Goal: Task Accomplishment & Management: Manage account settings

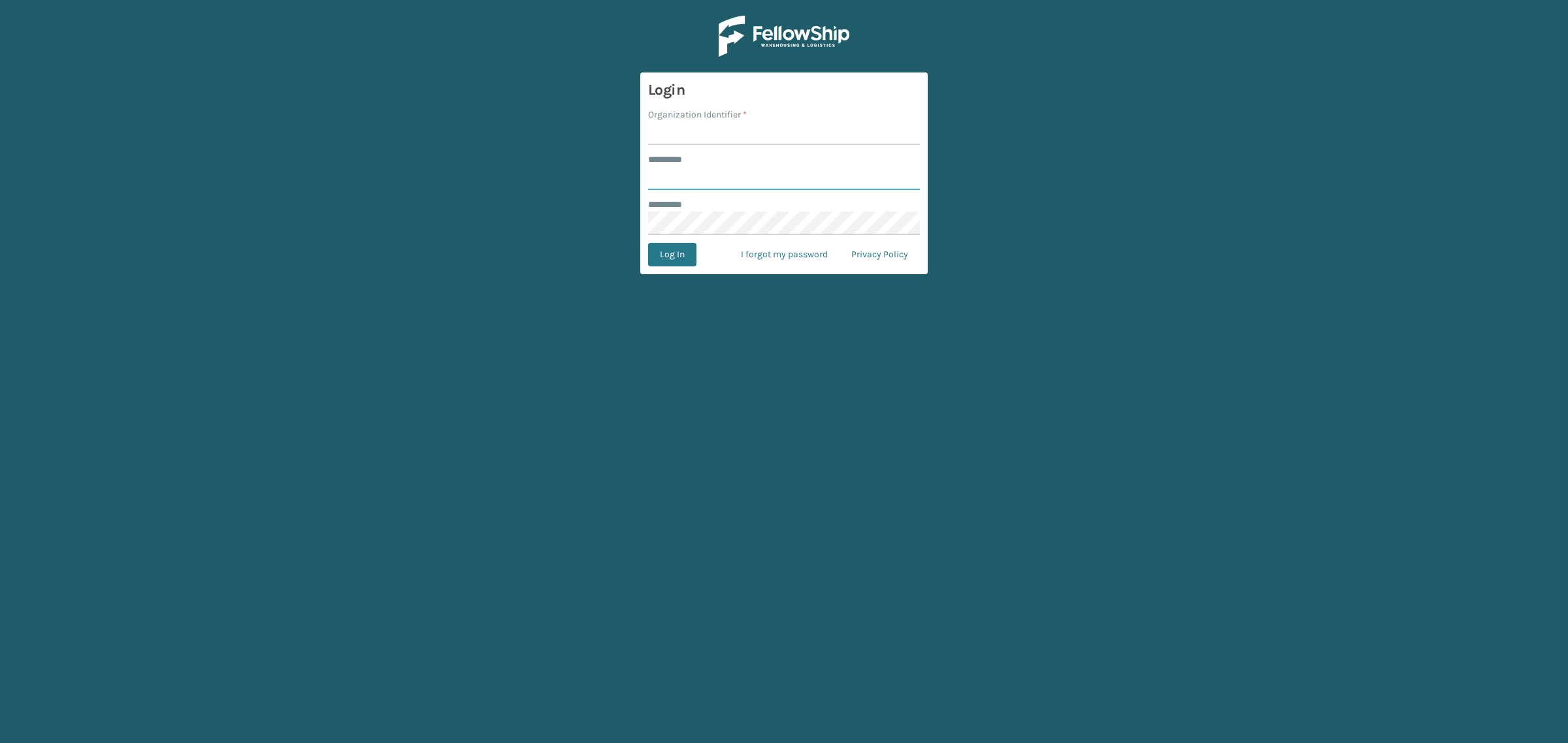
type input "**********"
click at [787, 132] on input "Organization Identifier *" at bounding box center [784, 133] width 272 height 24
type input "SuperAdminOrganization"
click at [678, 254] on button "Log In" at bounding box center [672, 254] width 48 height 24
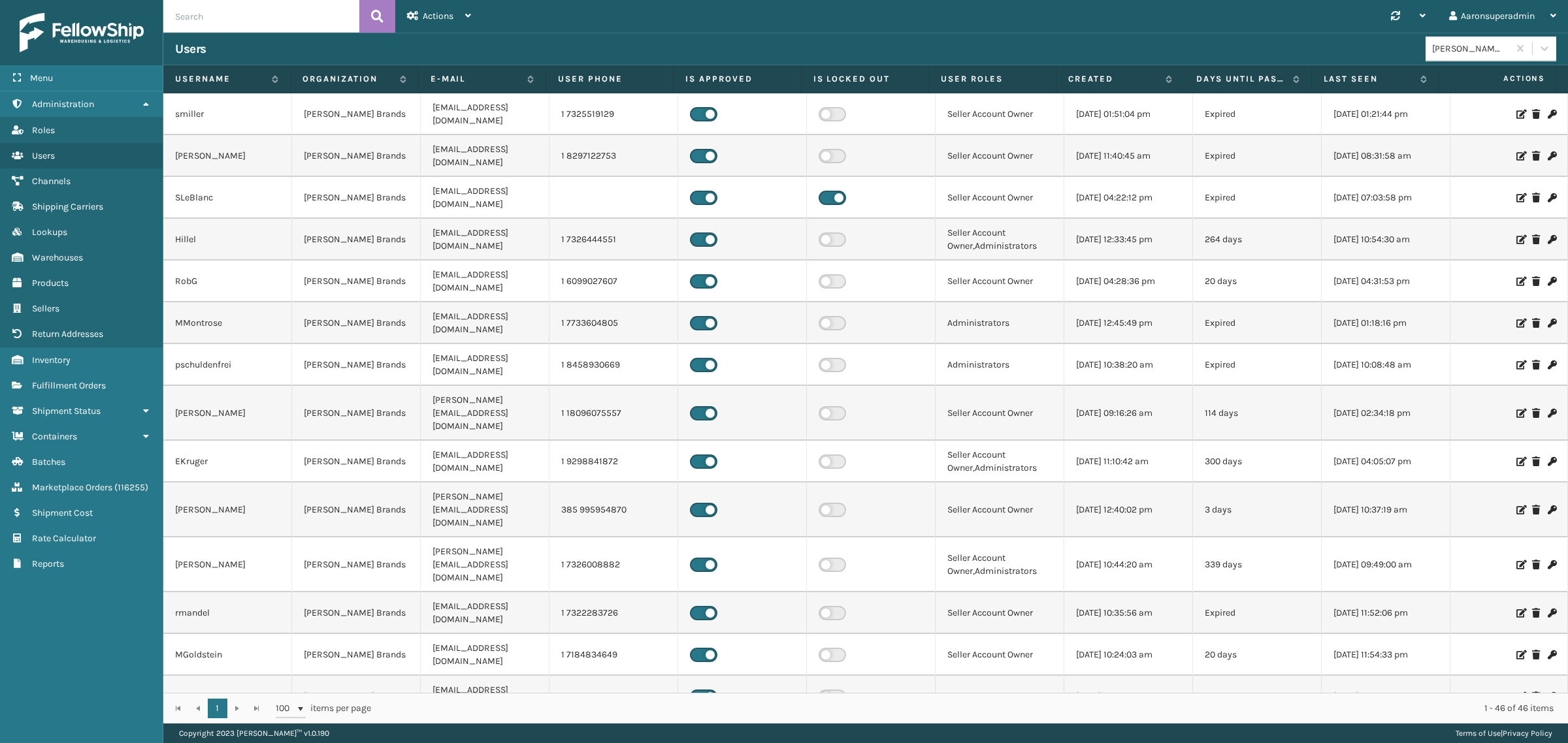
click at [277, 19] on input "text" at bounding box center [261, 16] width 196 height 33
type input "luis"
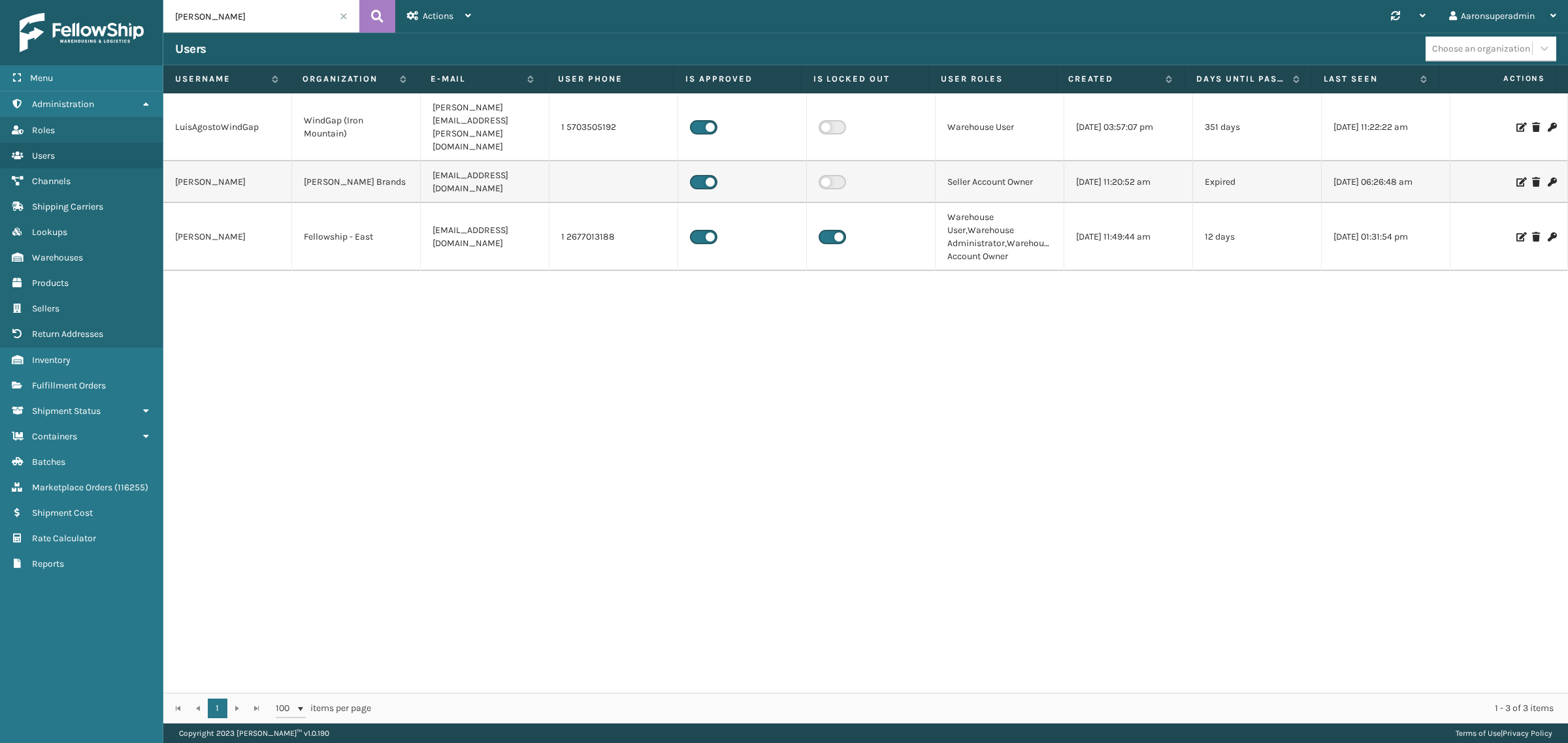
click at [822, 230] on label at bounding box center [832, 237] width 27 height 14
click at [822, 230] on input "checkbox" at bounding box center [823, 234] width 9 height 9
click at [49, 380] on span "Fulfillment Orders" at bounding box center [69, 385] width 74 height 11
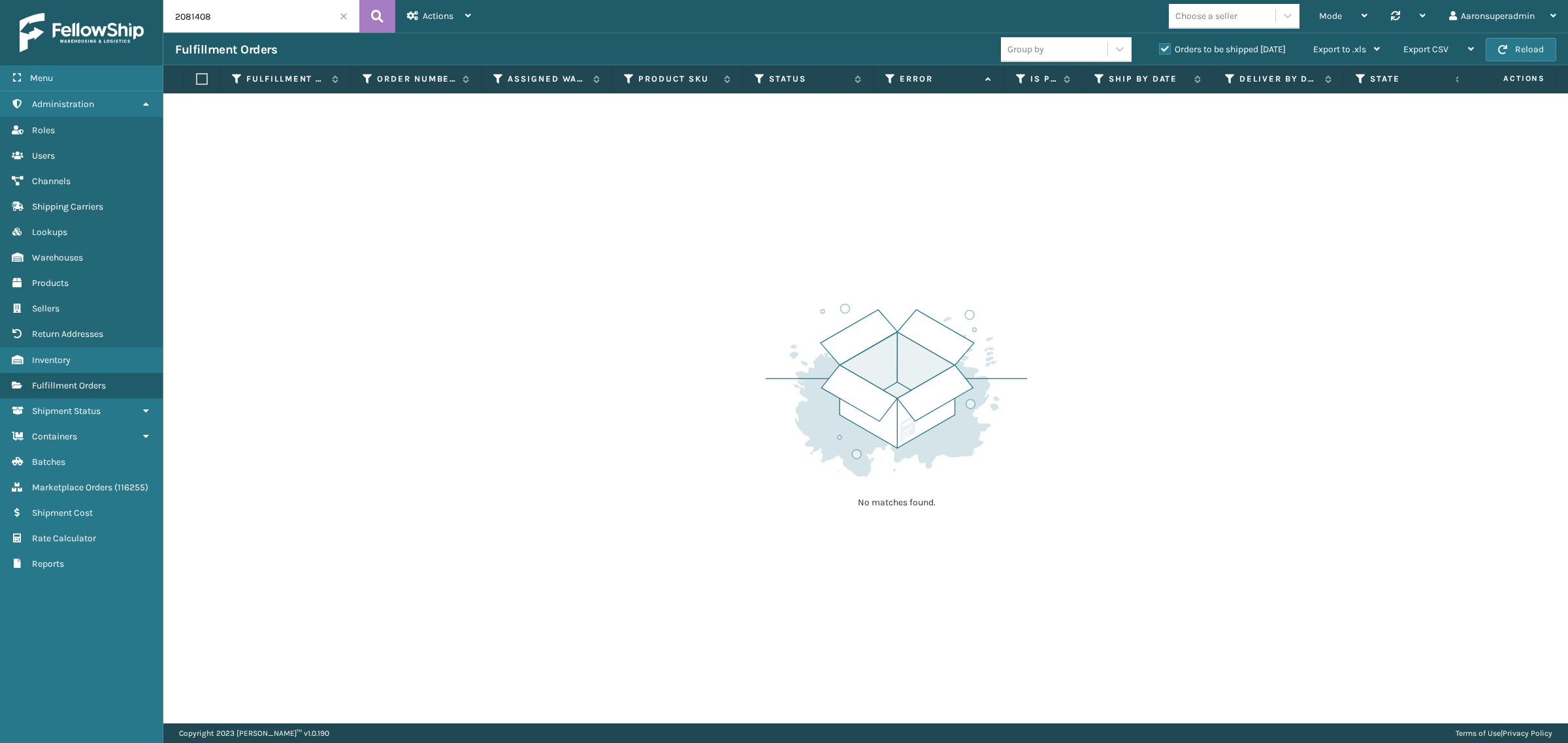
click at [252, 10] on input "2081408" at bounding box center [261, 16] width 196 height 33
paste input "5023151"
type input "5023151"
click at [1161, 51] on label "Orders to be shipped [DATE]" at bounding box center [1222, 49] width 127 height 11
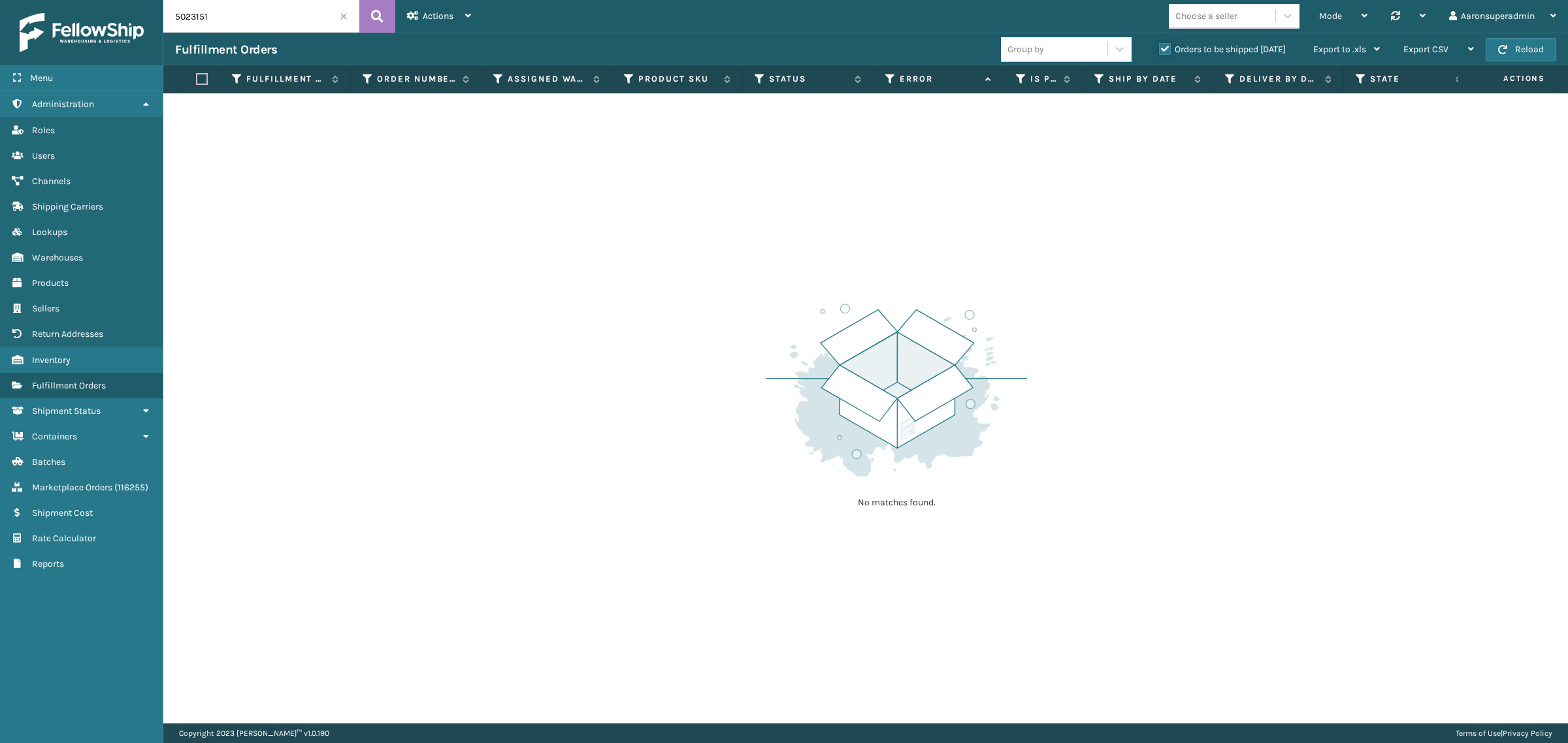
click at [1160, 50] on input "Orders to be shipped [DATE]" at bounding box center [1159, 46] width 1 height 9
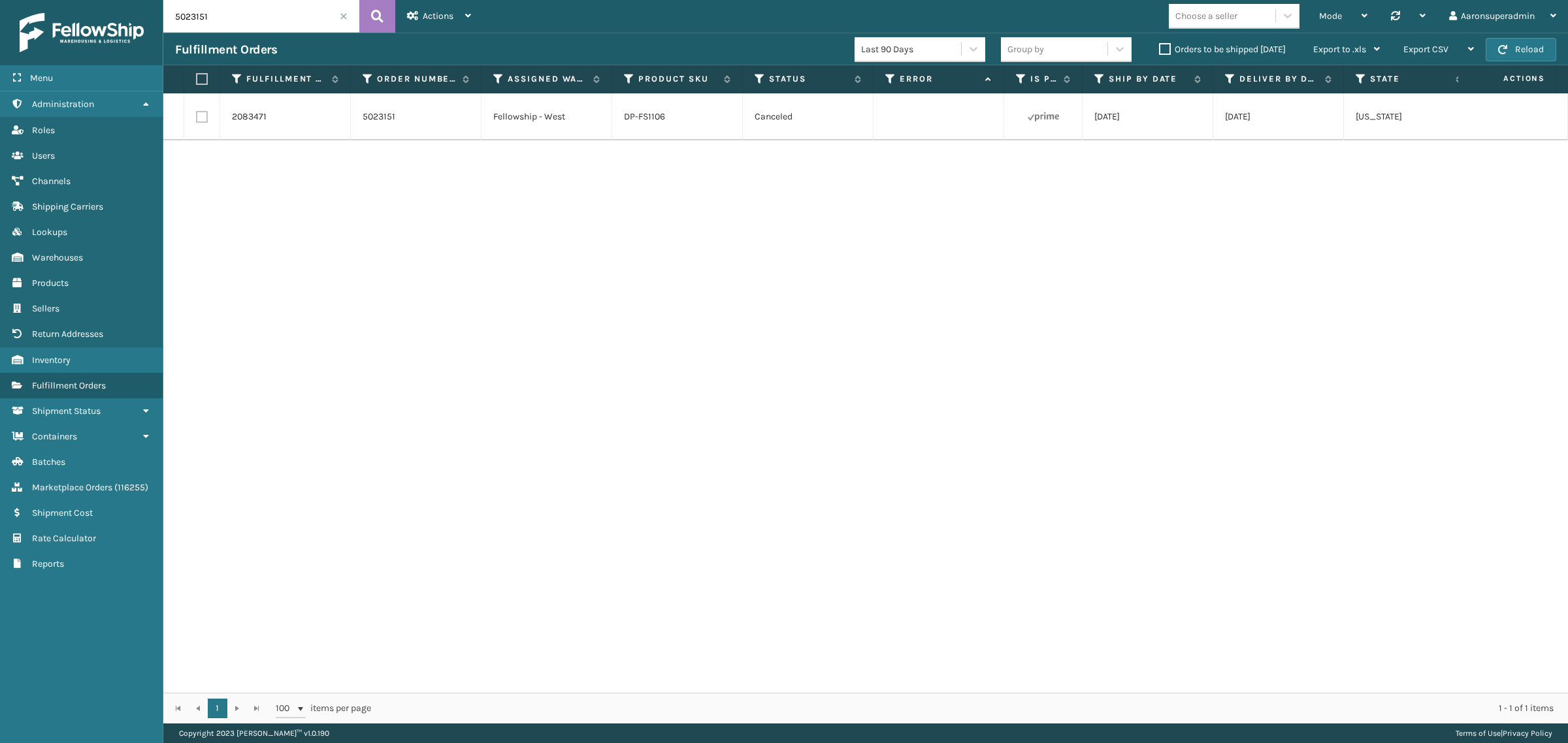
click at [1163, 52] on label "Orders to be shipped [DATE]" at bounding box center [1222, 49] width 127 height 11
click at [1160, 50] on input "Orders to be shipped [DATE]" at bounding box center [1159, 46] width 1 height 9
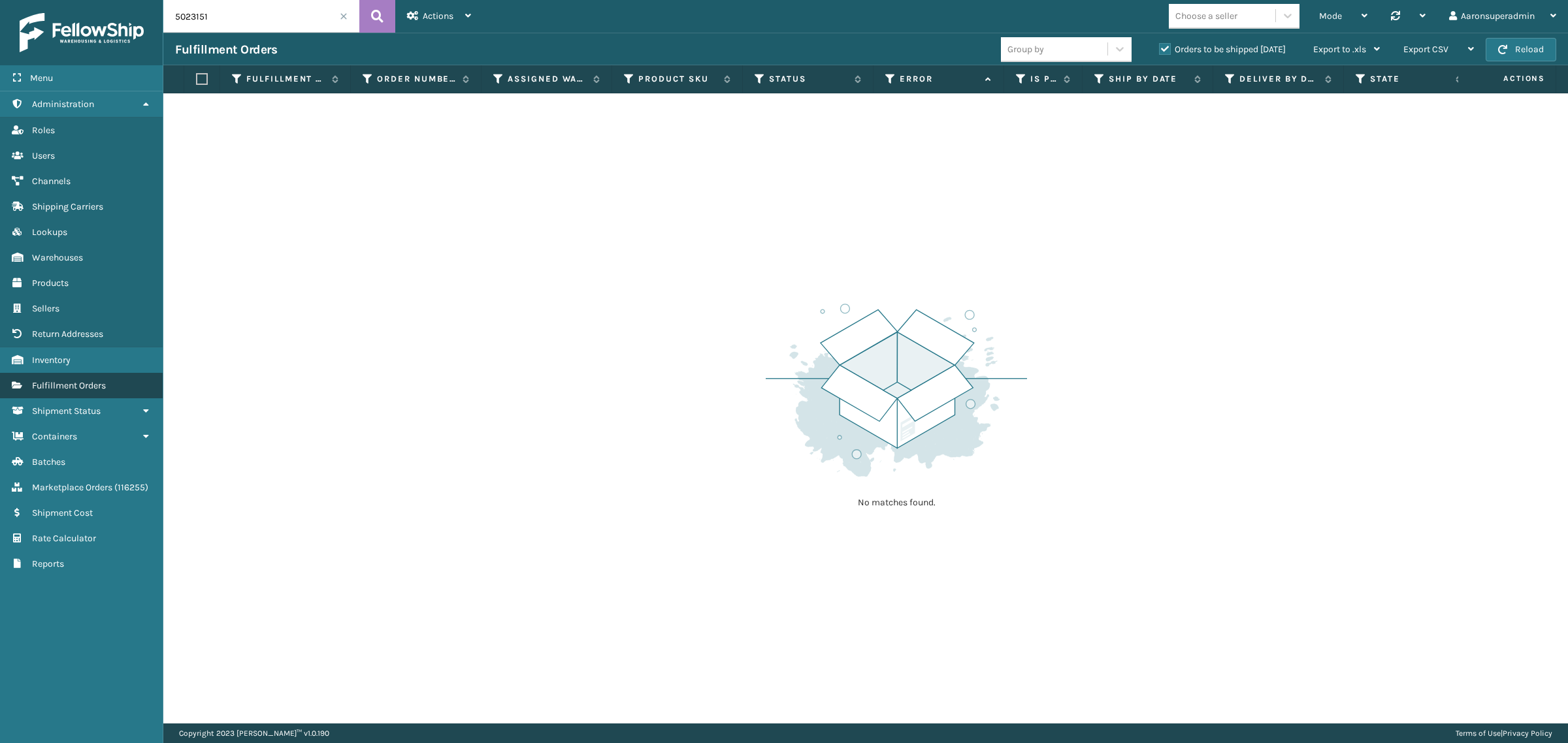
click at [80, 380] on span "Fulfillment Orders" at bounding box center [69, 385] width 74 height 11
click at [342, 17] on span at bounding box center [343, 16] width 8 height 8
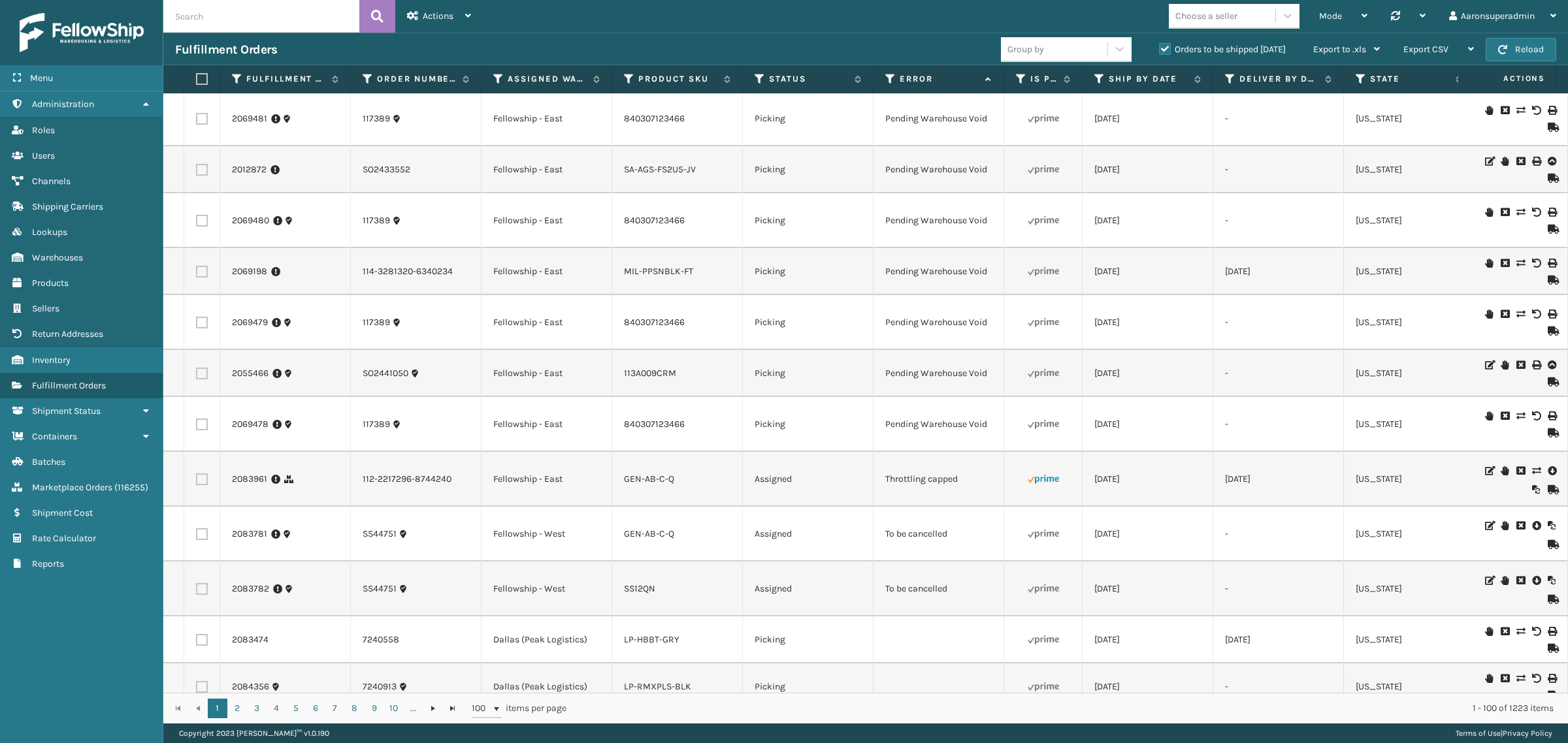
scroll to position [2720, 0]
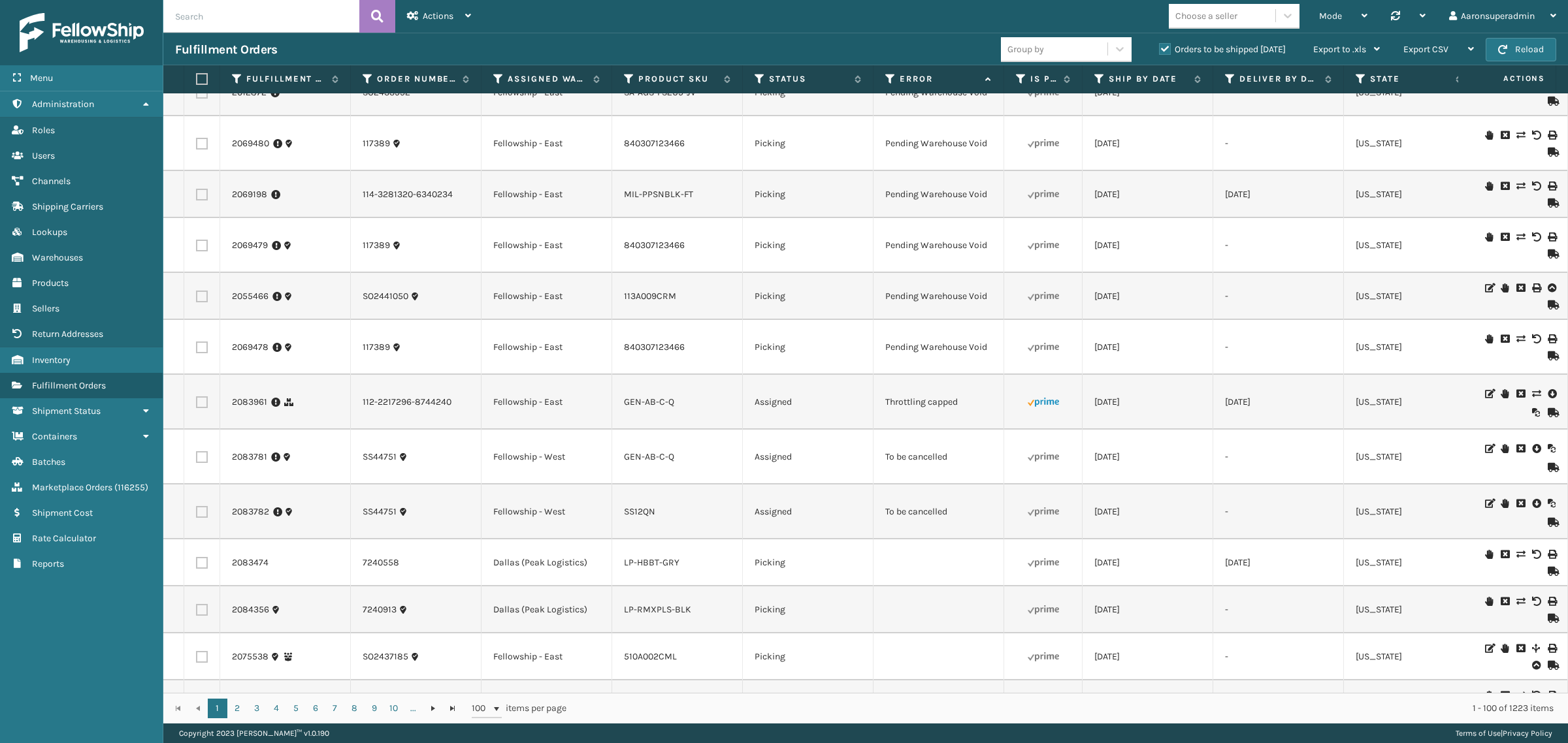
drag, startPoint x: 201, startPoint y: 512, endPoint x: 190, endPoint y: 468, distance: 45.4
click at [201, 511] on label at bounding box center [201, 512] width 11 height 11
click at [196, 511] on input "checkbox" at bounding box center [196, 510] width 1 height 9
checkbox input "true"
click at [201, 457] on label at bounding box center [201, 457] width 11 height 11
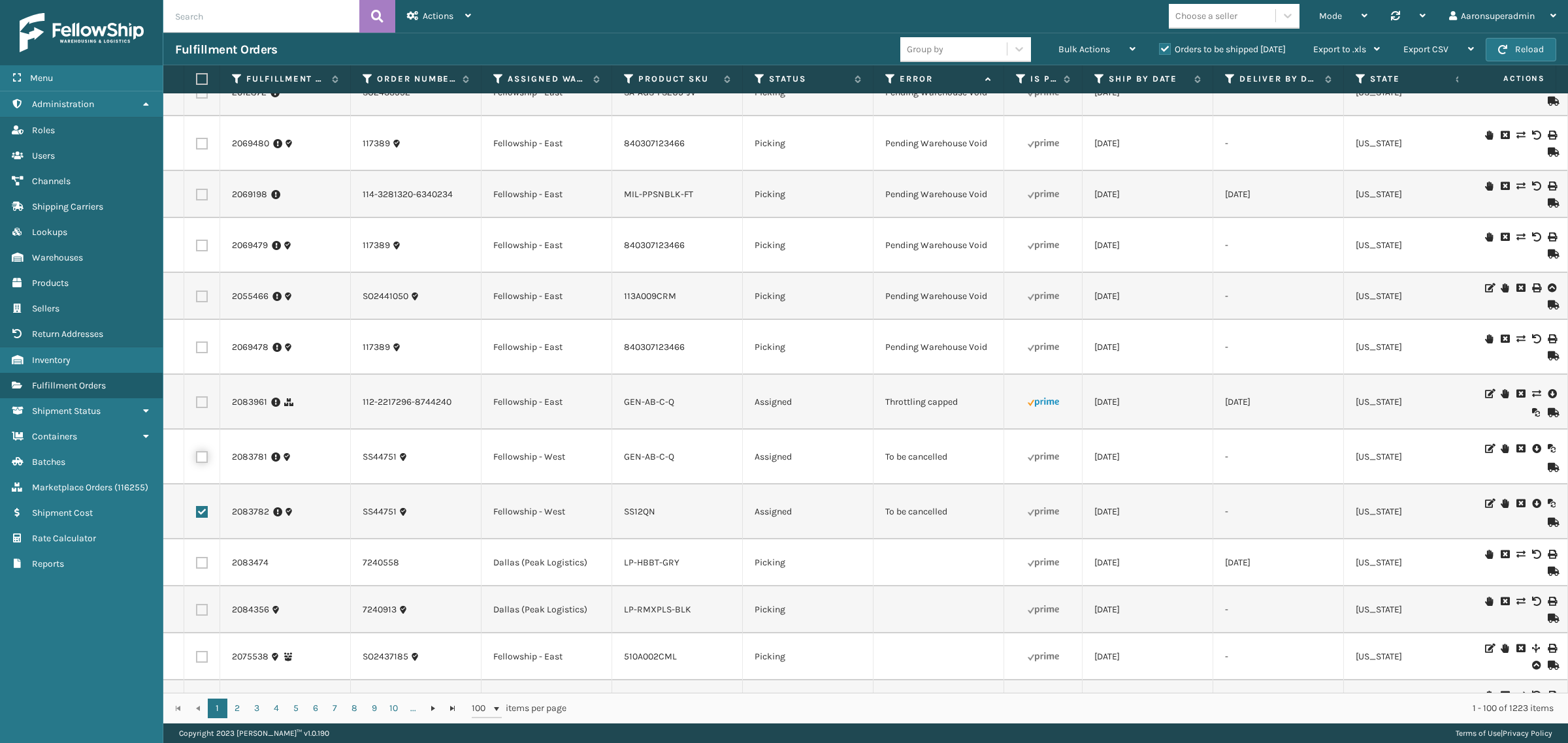
click at [196, 457] on input "checkbox" at bounding box center [196, 456] width 1 height 9
checkbox input "true"
click at [1083, 37] on div "Bulk Actions" at bounding box center [1098, 49] width 77 height 33
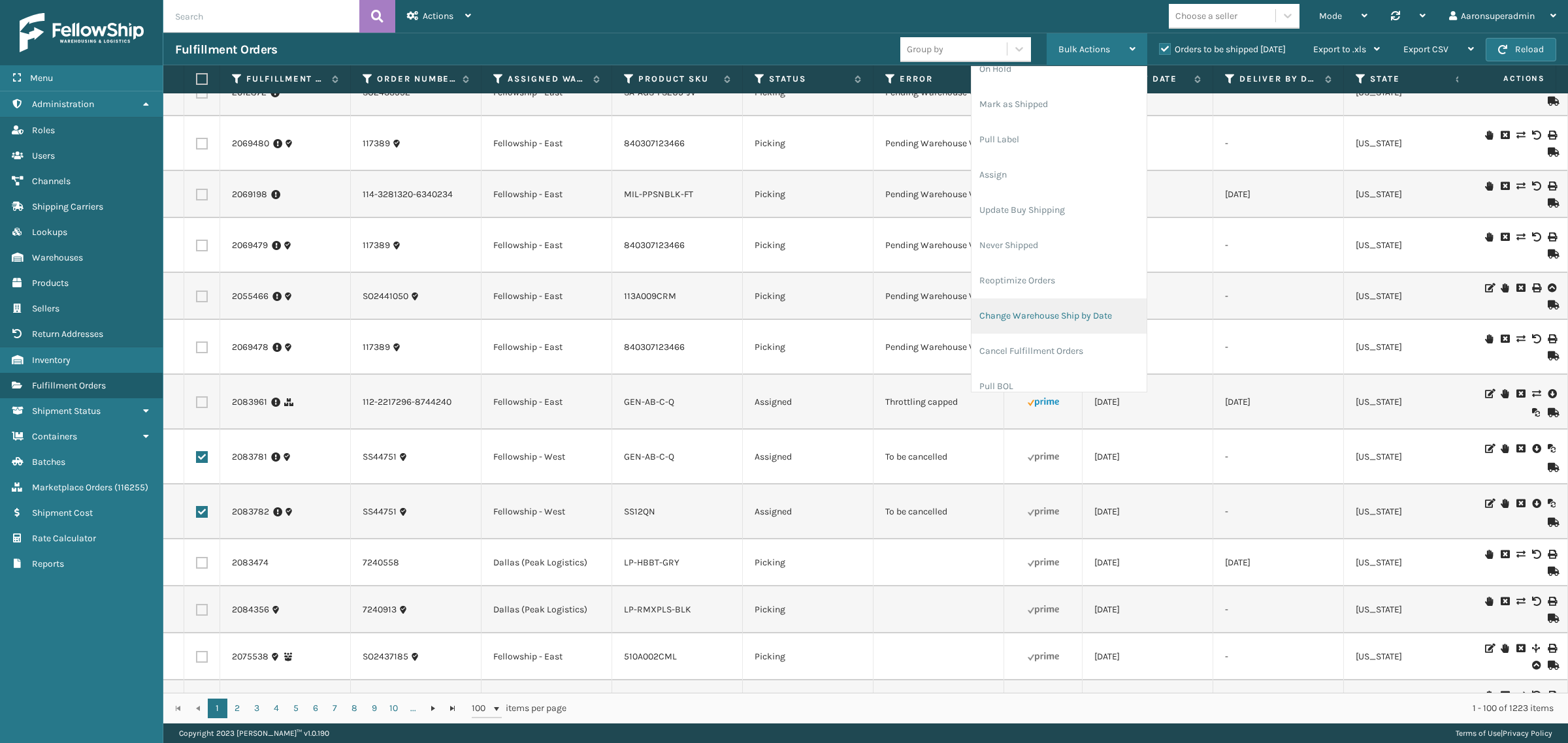
scroll to position [54, 0]
click at [1026, 347] on li "Cancel Fulfillment Orders" at bounding box center [1059, 347] width 175 height 35
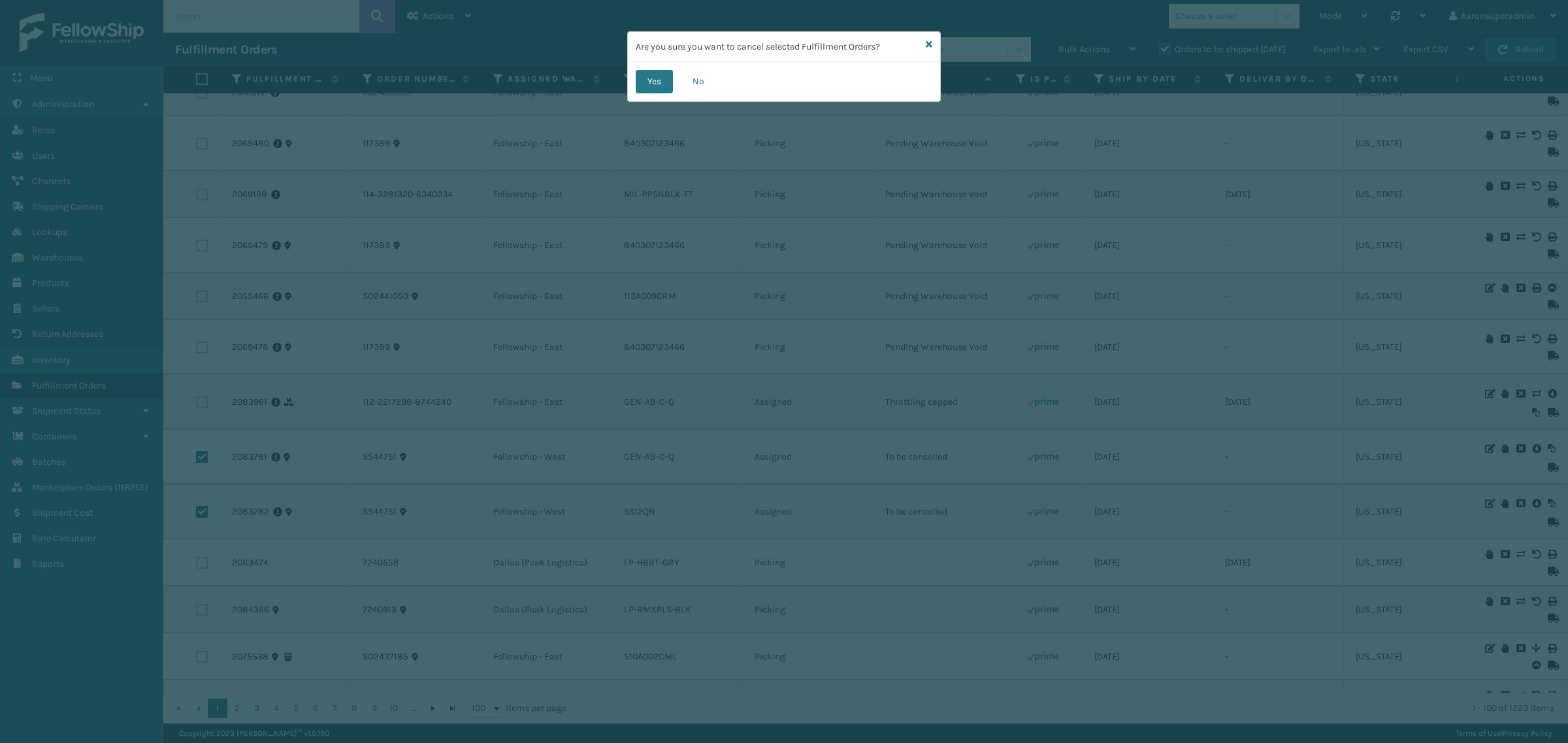
click at [652, 93] on div "Yes No" at bounding box center [784, 82] width 313 height 39
drag, startPoint x: 652, startPoint y: 85, endPoint x: 659, endPoint y: 72, distance: 14.8
click at [652, 82] on button "Yes" at bounding box center [655, 82] width 37 height 24
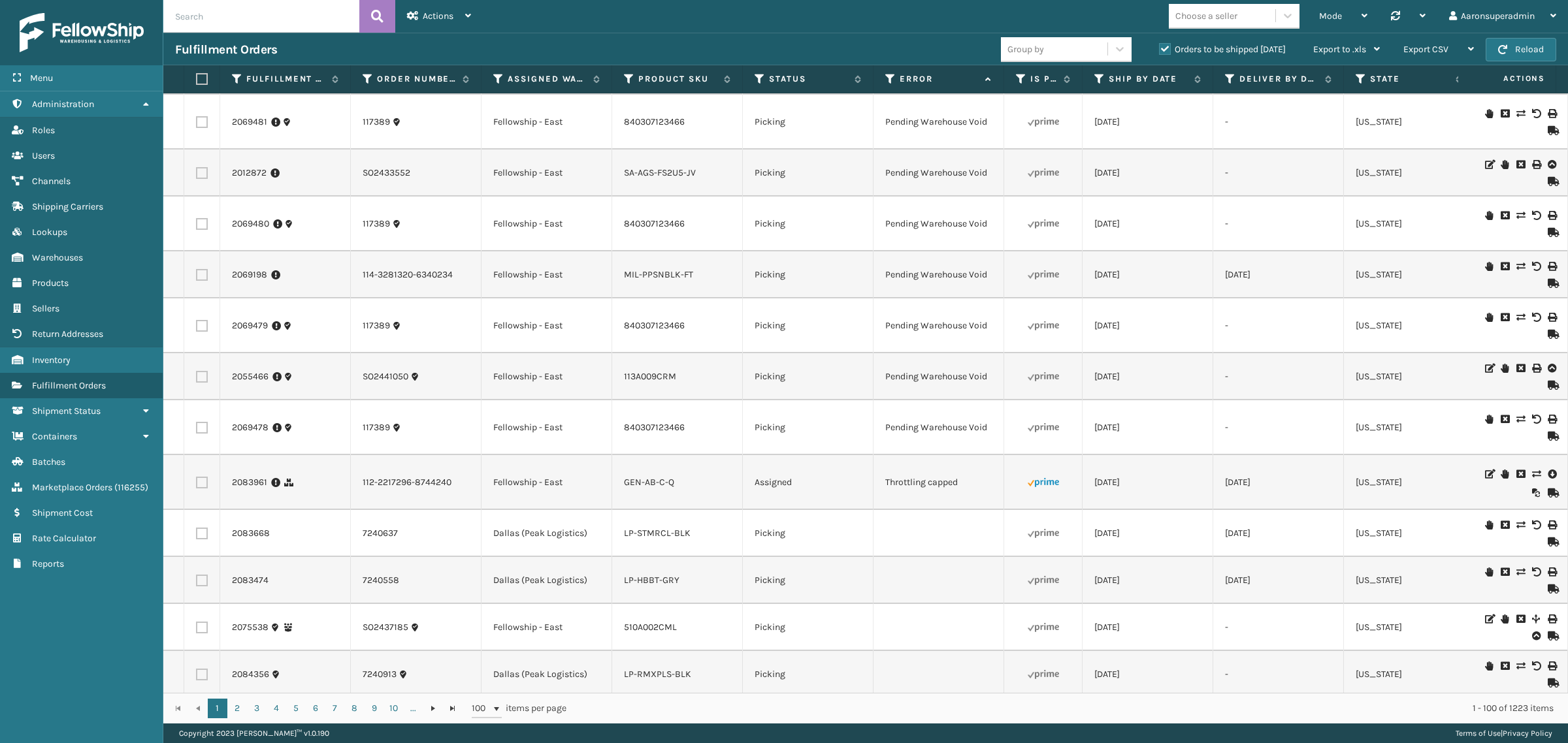
scroll to position [0, 0]
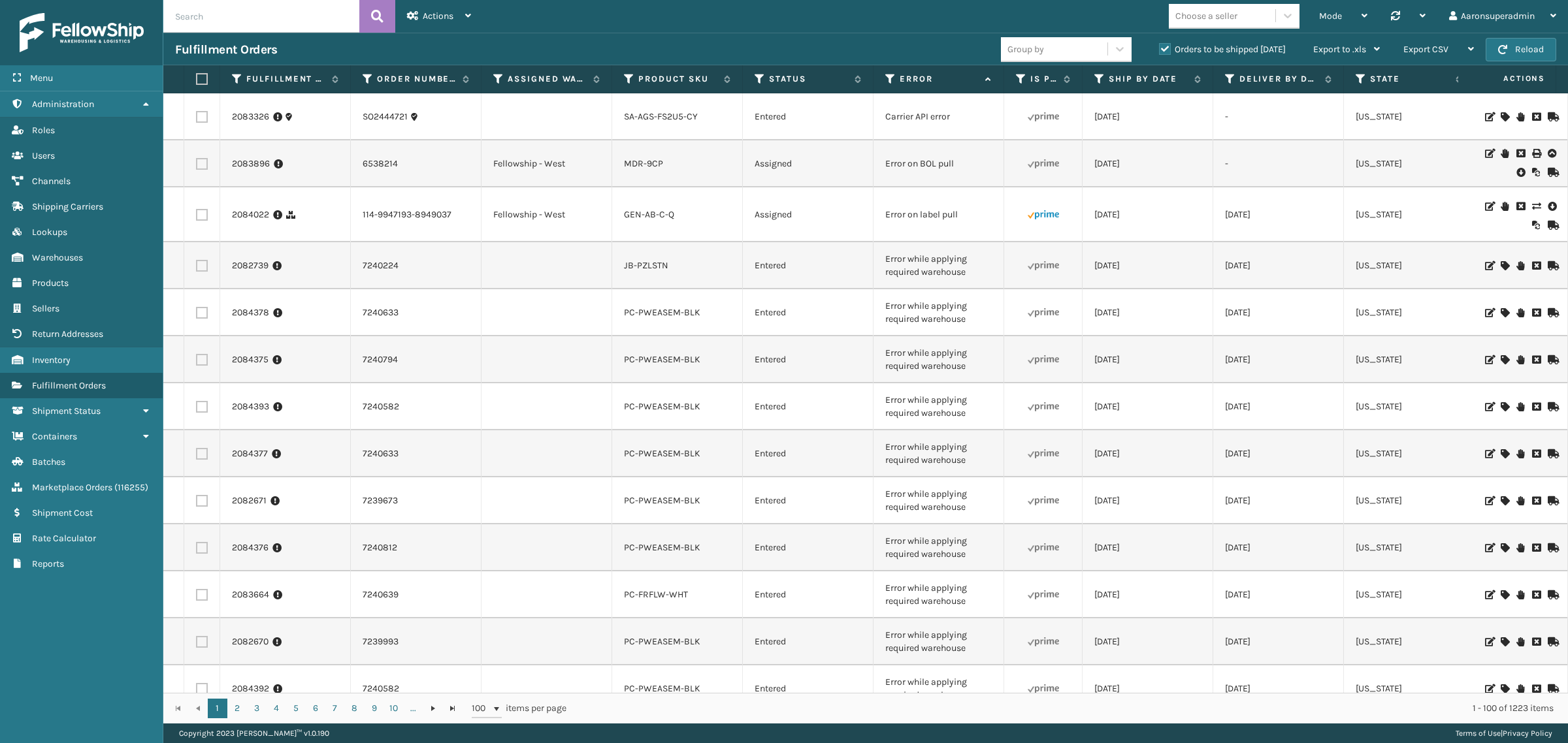
drag, startPoint x: 894, startPoint y: 570, endPoint x: 1555, endPoint y: 687, distance: 671.3
click at [957, 742] on html "Menu Roles Administration Roles Roles Roles Users Roles Channels Roles Shipping…" at bounding box center [784, 371] width 1568 height 743
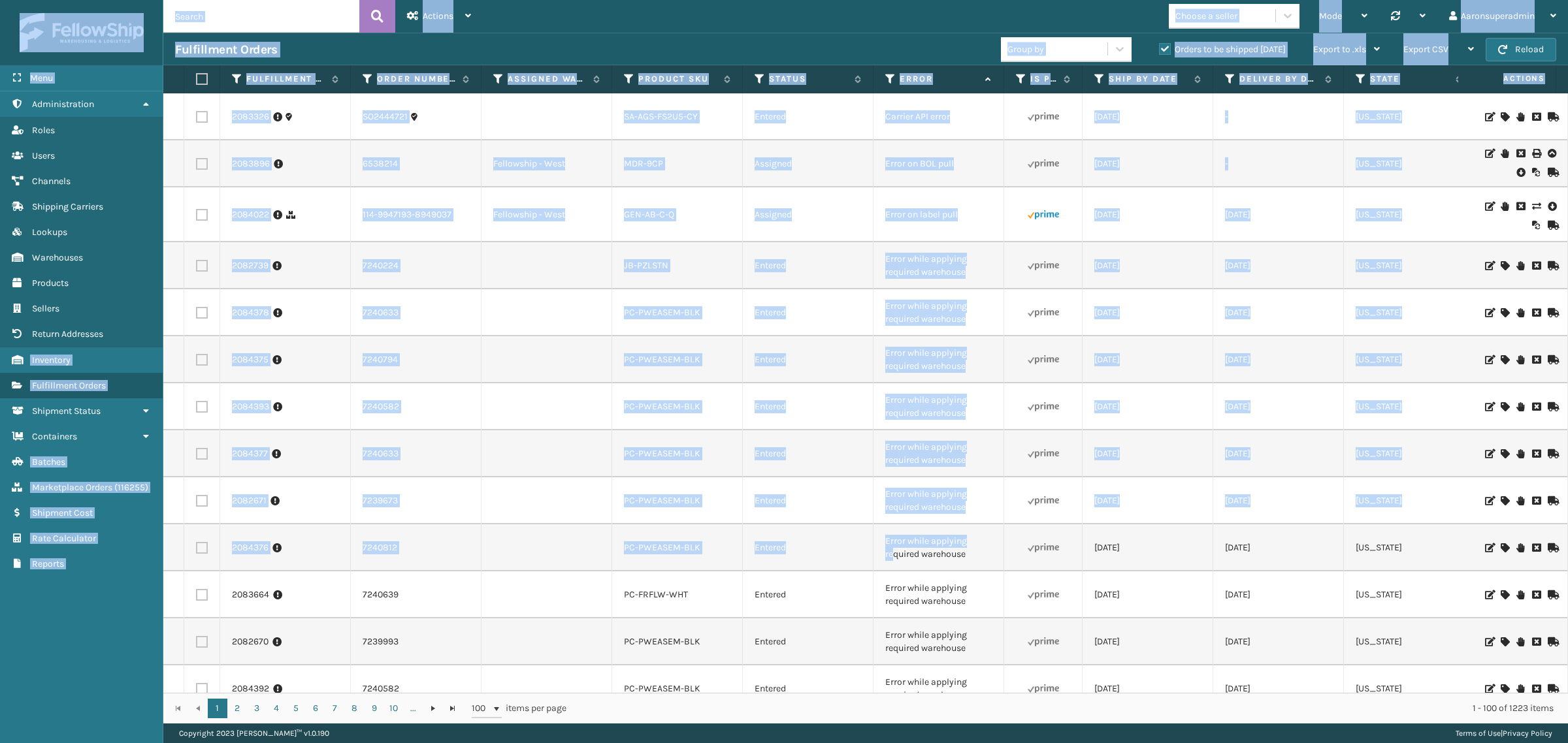
click at [863, 206] on td "Assigned" at bounding box center [808, 215] width 130 height 55
click at [1367, 131] on td "[US_STATE]" at bounding box center [1410, 117] width 130 height 47
click at [1409, 137] on td "[US_STATE]" at bounding box center [1410, 117] width 130 height 47
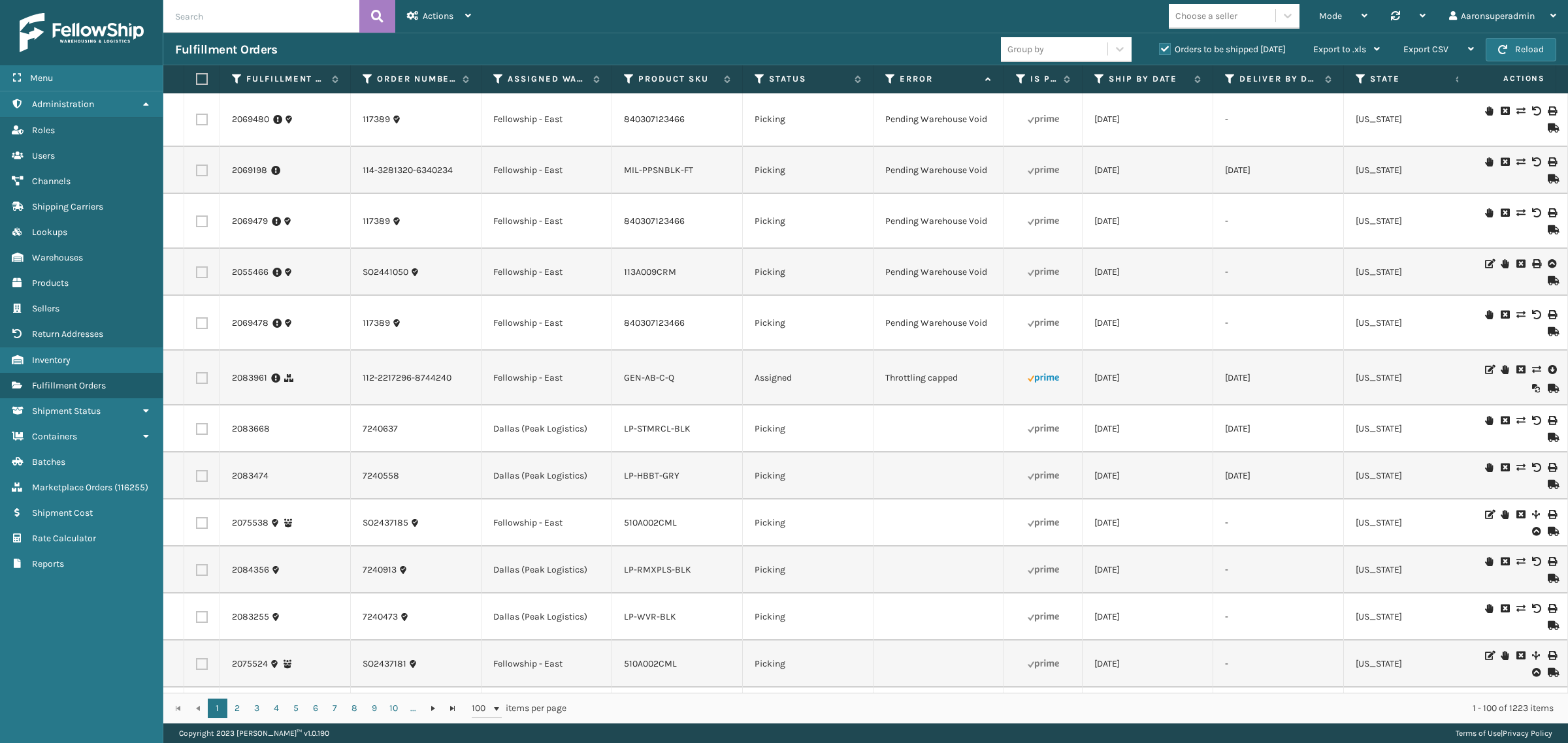
scroll to position [3806, 0]
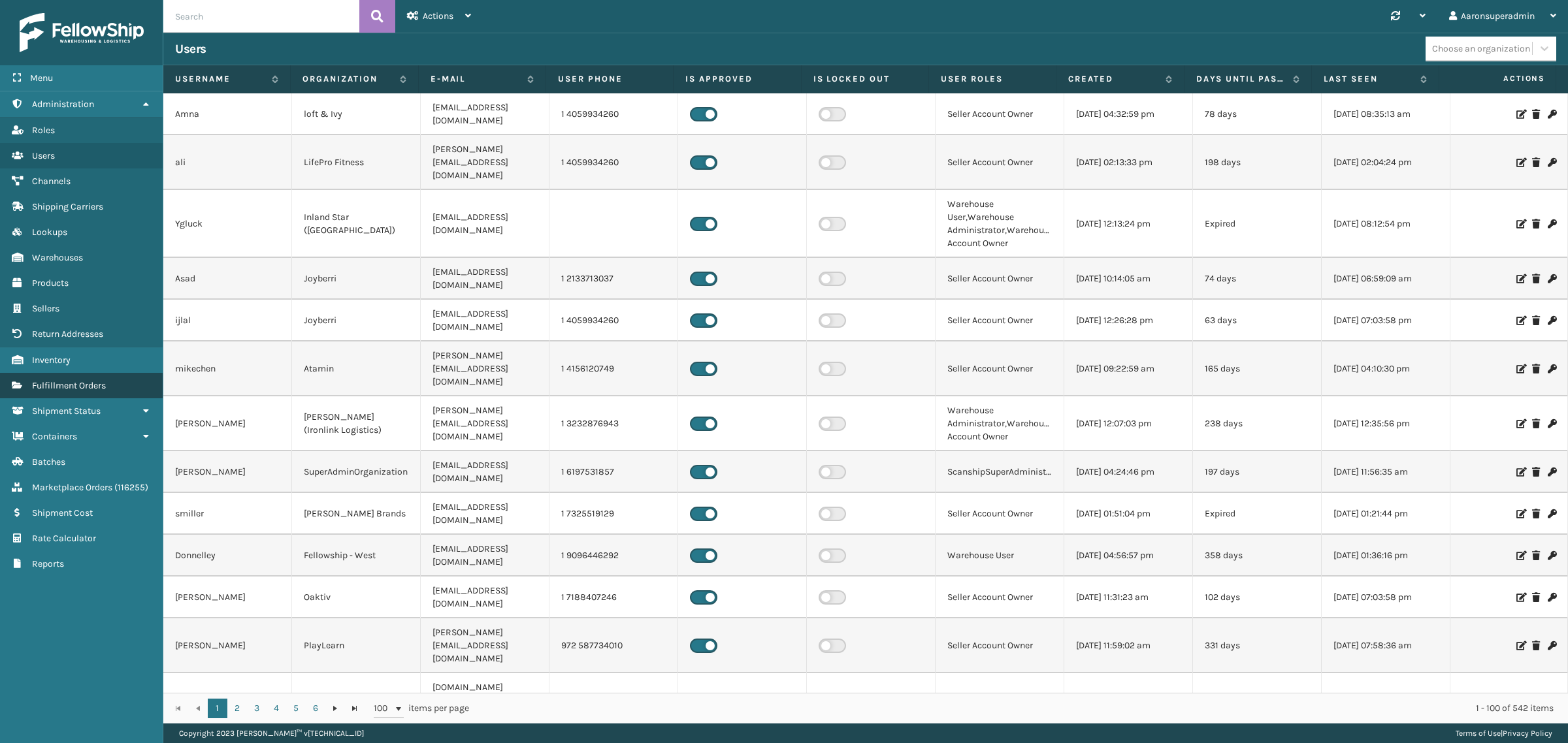
click at [56, 384] on link "Fulfillment Orders" at bounding box center [81, 385] width 163 height 26
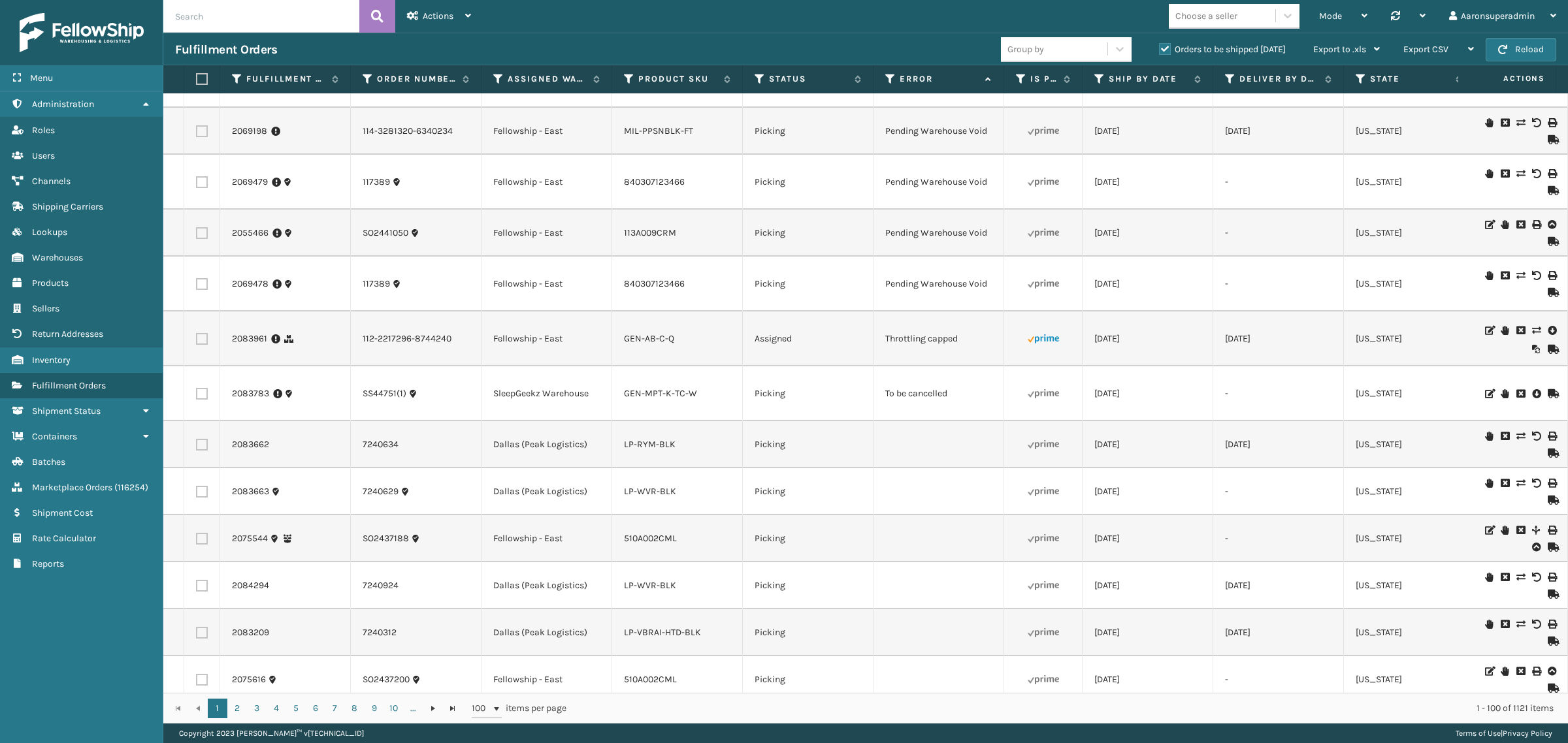
scroll to position [2790, 0]
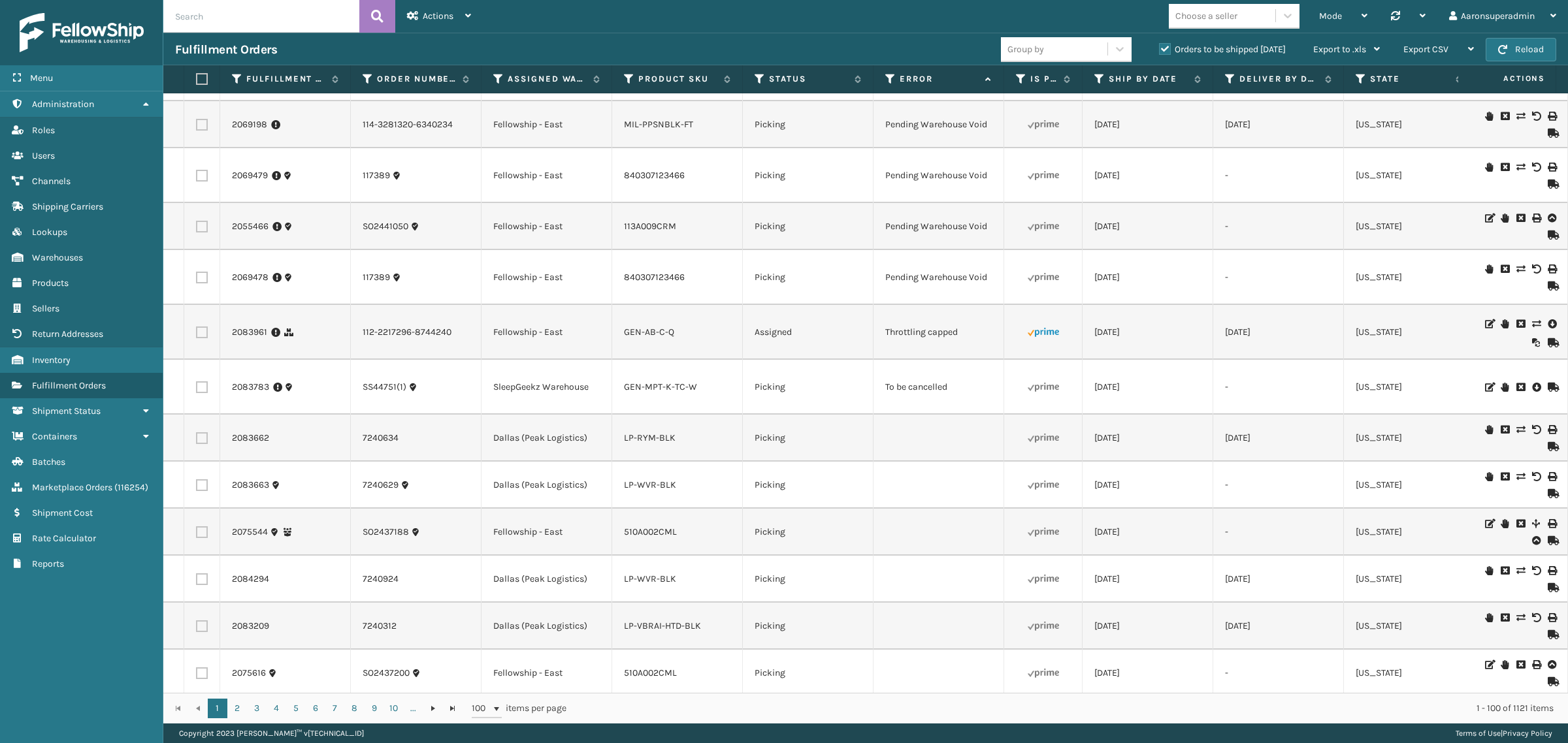
click at [1516, 385] on icon at bounding box center [1520, 387] width 8 height 9
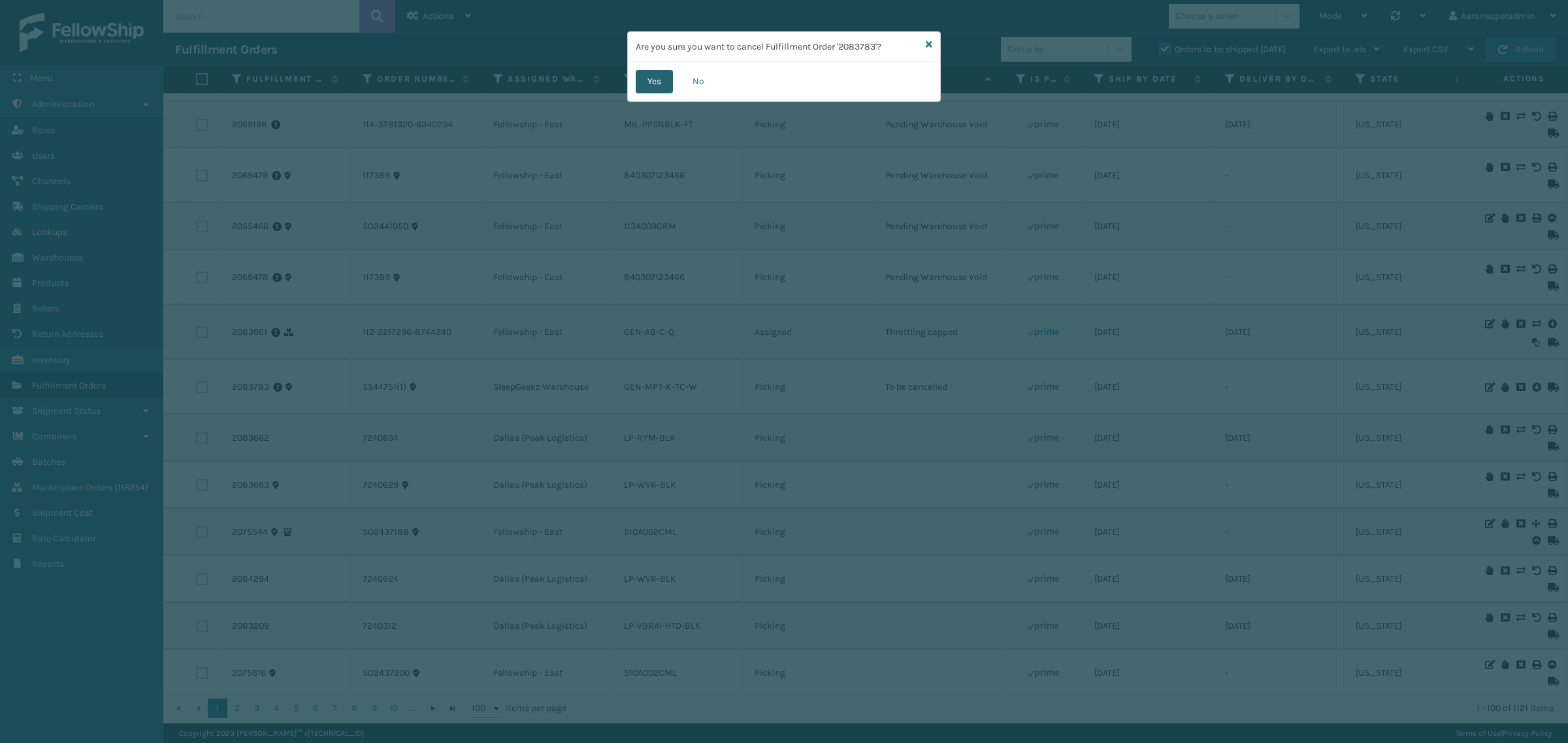
click at [655, 83] on button "Yes" at bounding box center [655, 82] width 37 height 24
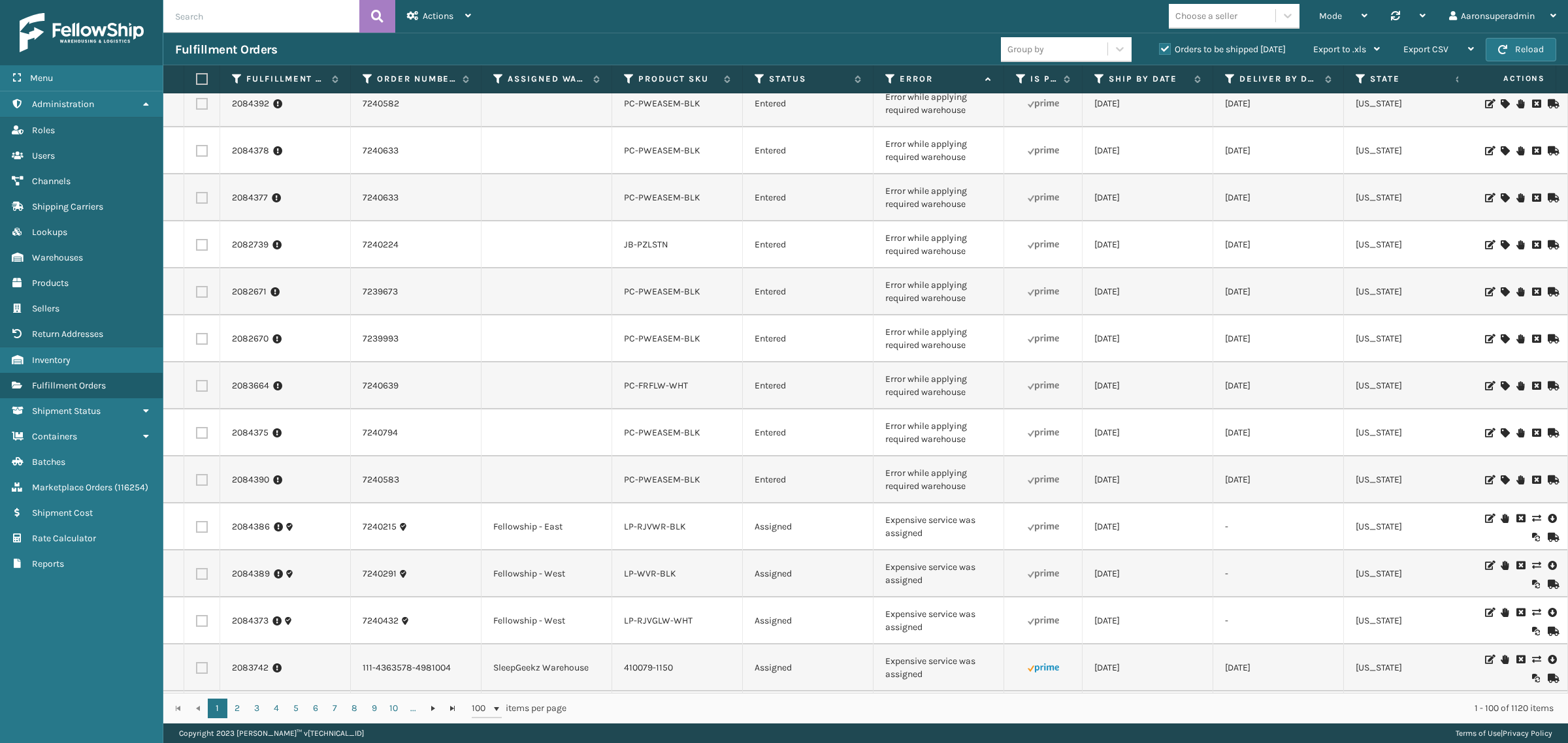
scroll to position [272, 0]
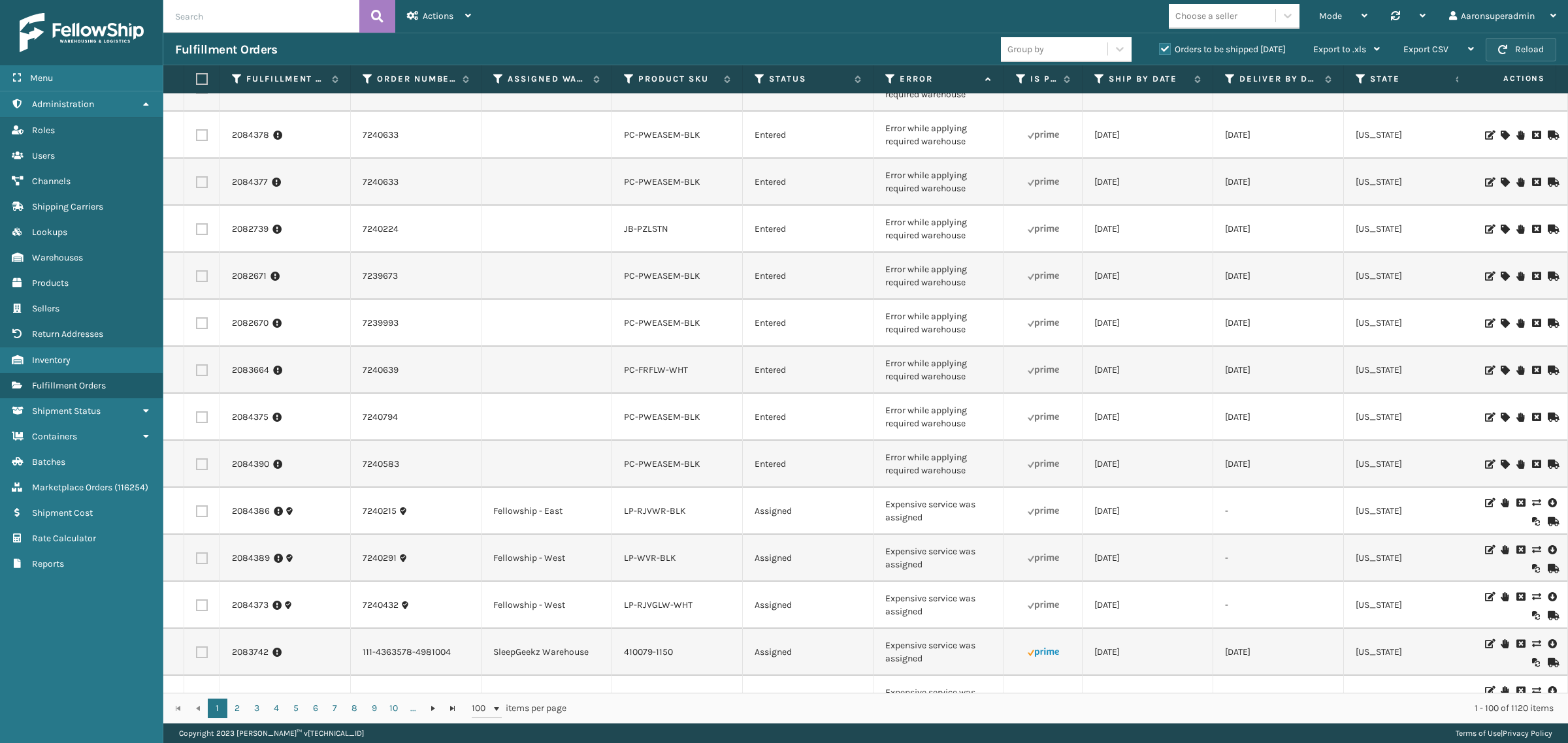
click at [1526, 54] on button "Reload" at bounding box center [1521, 49] width 70 height 24
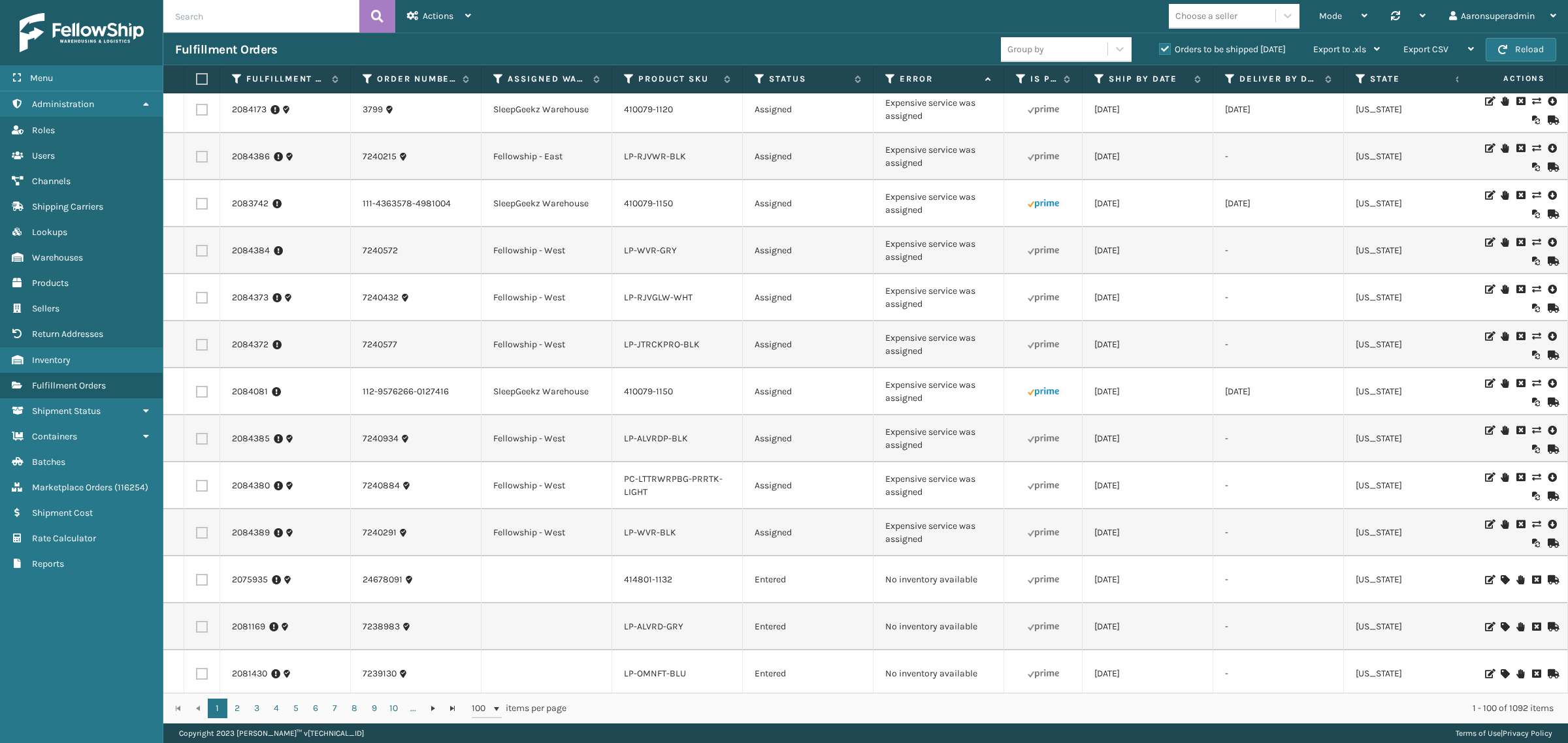
scroll to position [709, 0]
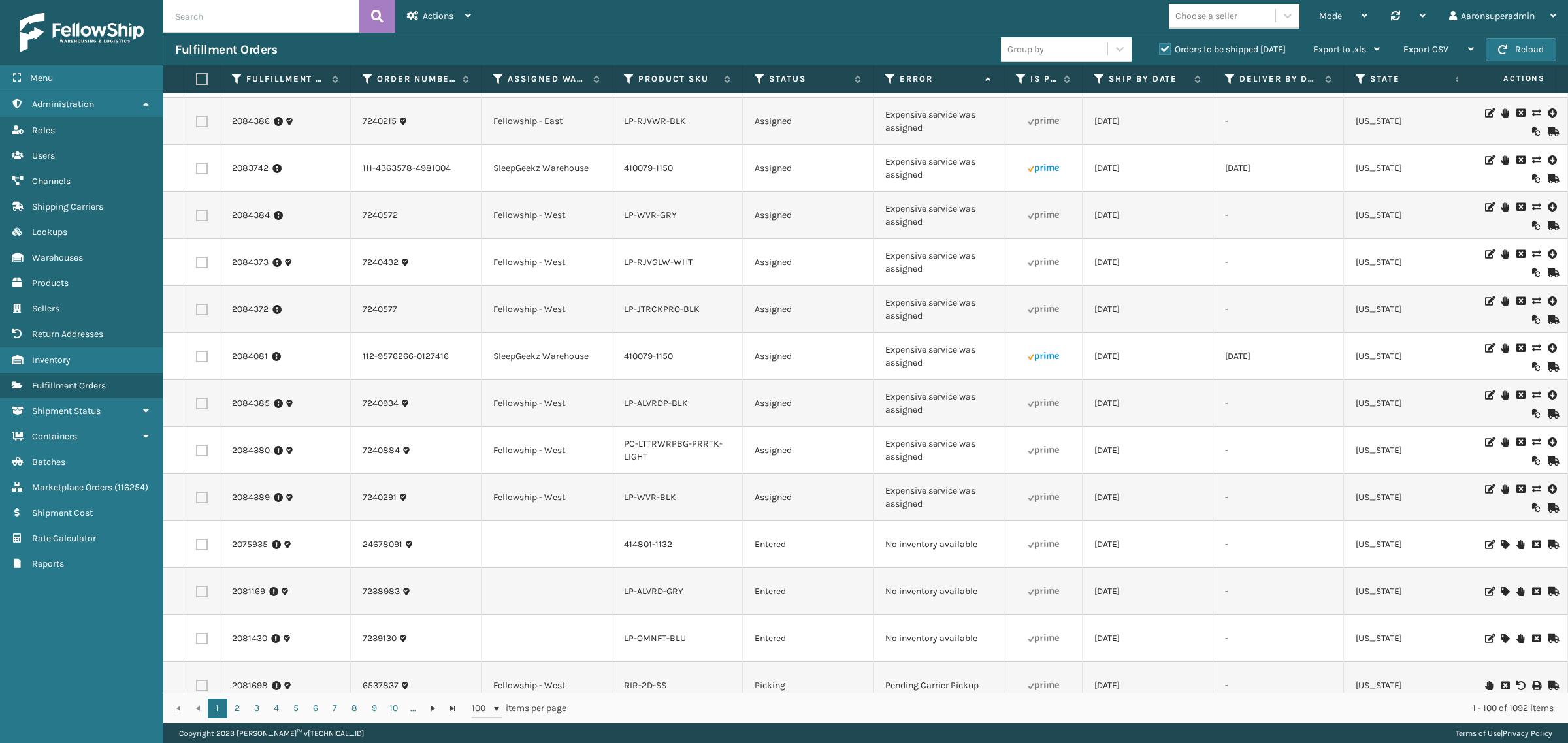
click at [1532, 347] on icon at bounding box center [1536, 347] width 8 height 9
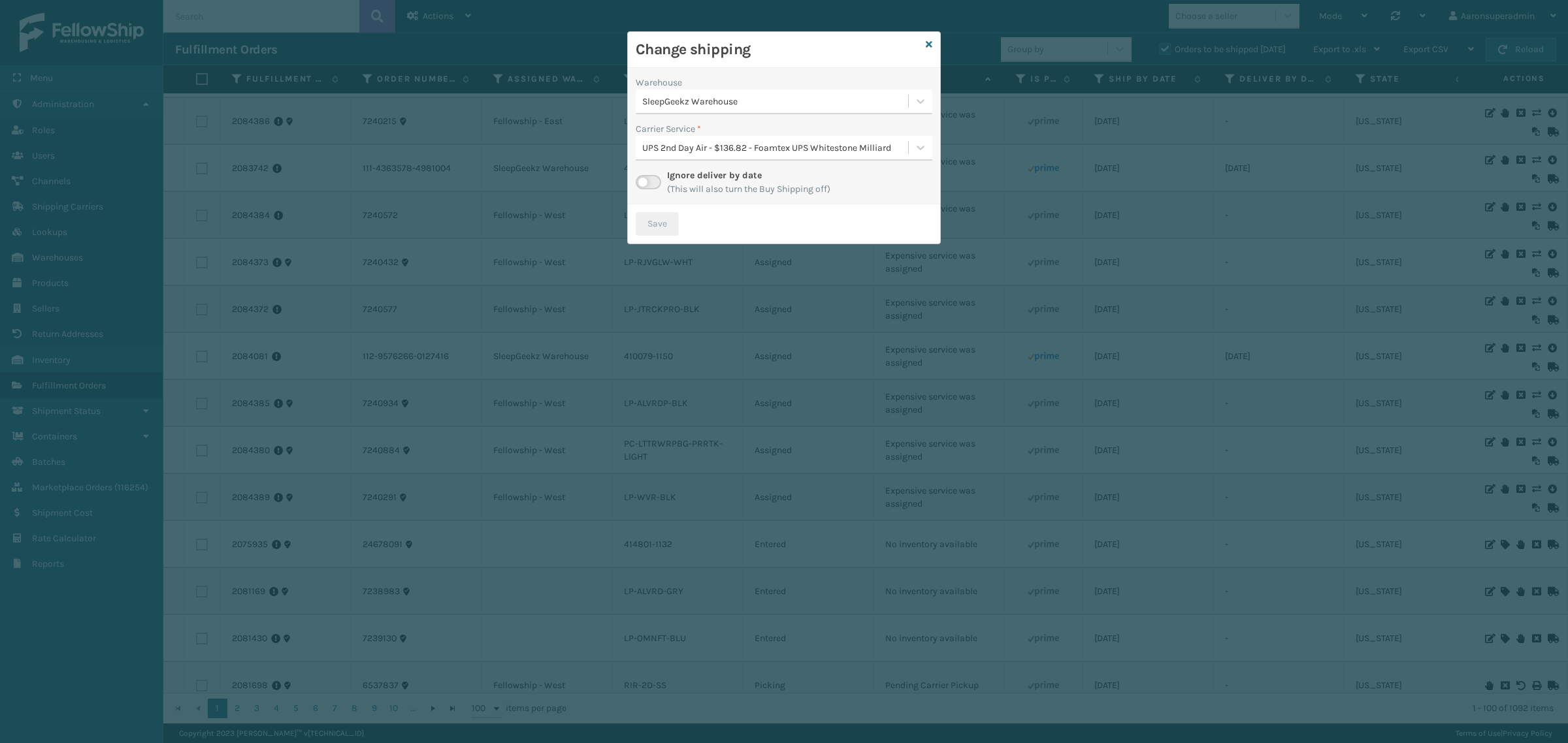
click at [700, 105] on div "SleepGeekz Warehouse" at bounding box center [776, 101] width 267 height 14
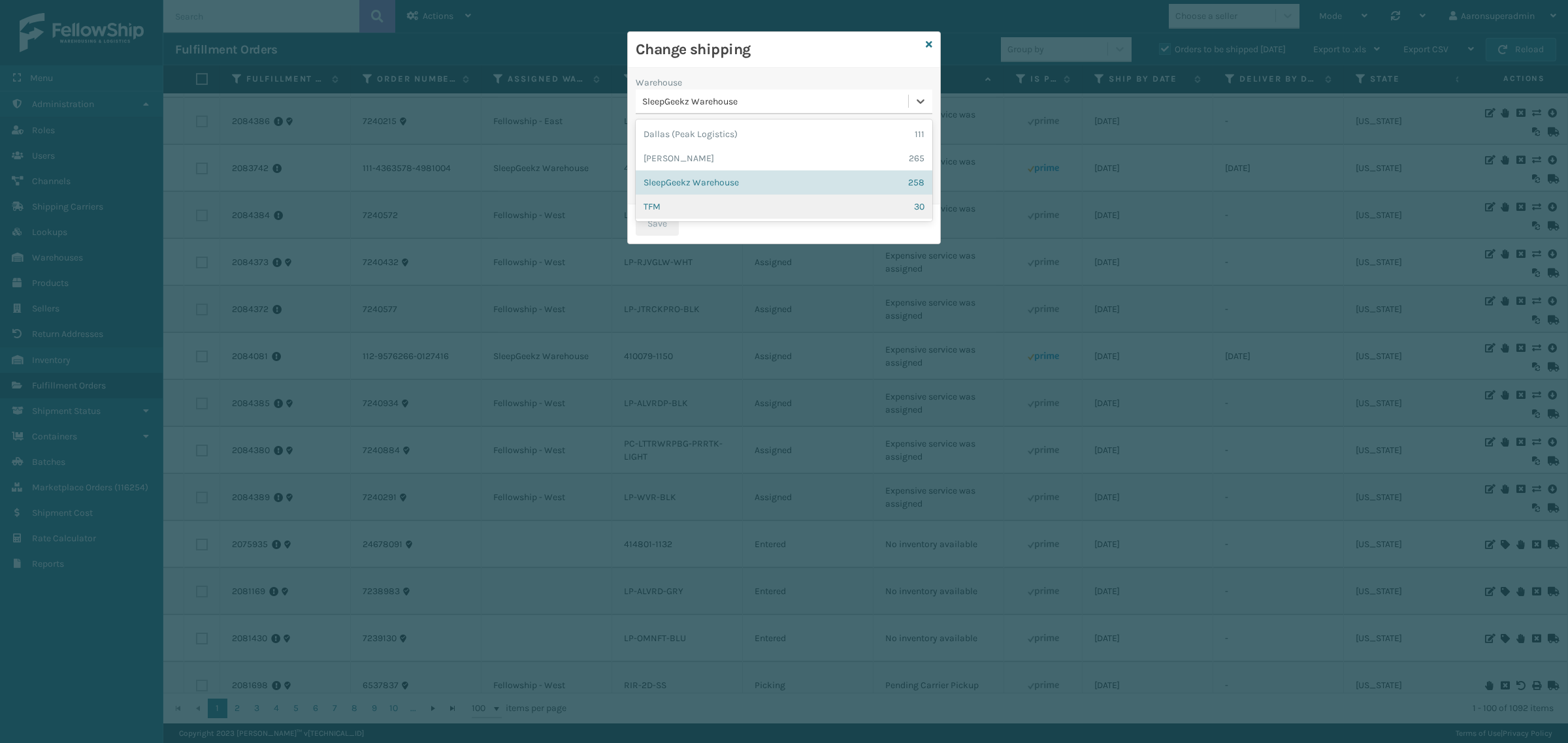
click at [676, 203] on div "TFM 30" at bounding box center [784, 207] width 297 height 24
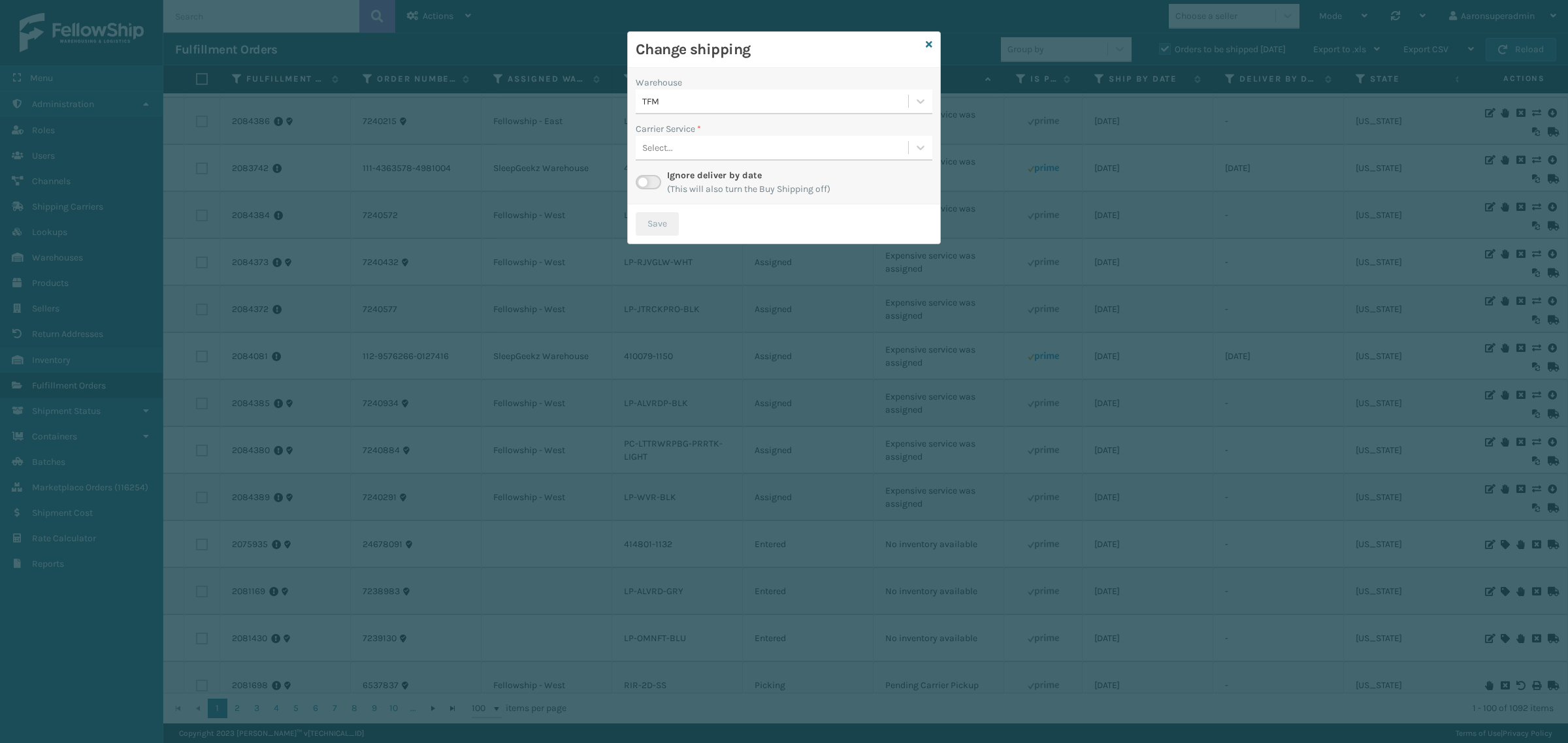
click at [690, 166] on div "Warehouse TFM Carrier Service * Select... Ignore deliver by date (This will als…" at bounding box center [784, 136] width 313 height 136
click at [690, 154] on div "Select..." at bounding box center [772, 148] width 272 height 21
click at [695, 102] on div "TFM" at bounding box center [776, 101] width 267 height 14
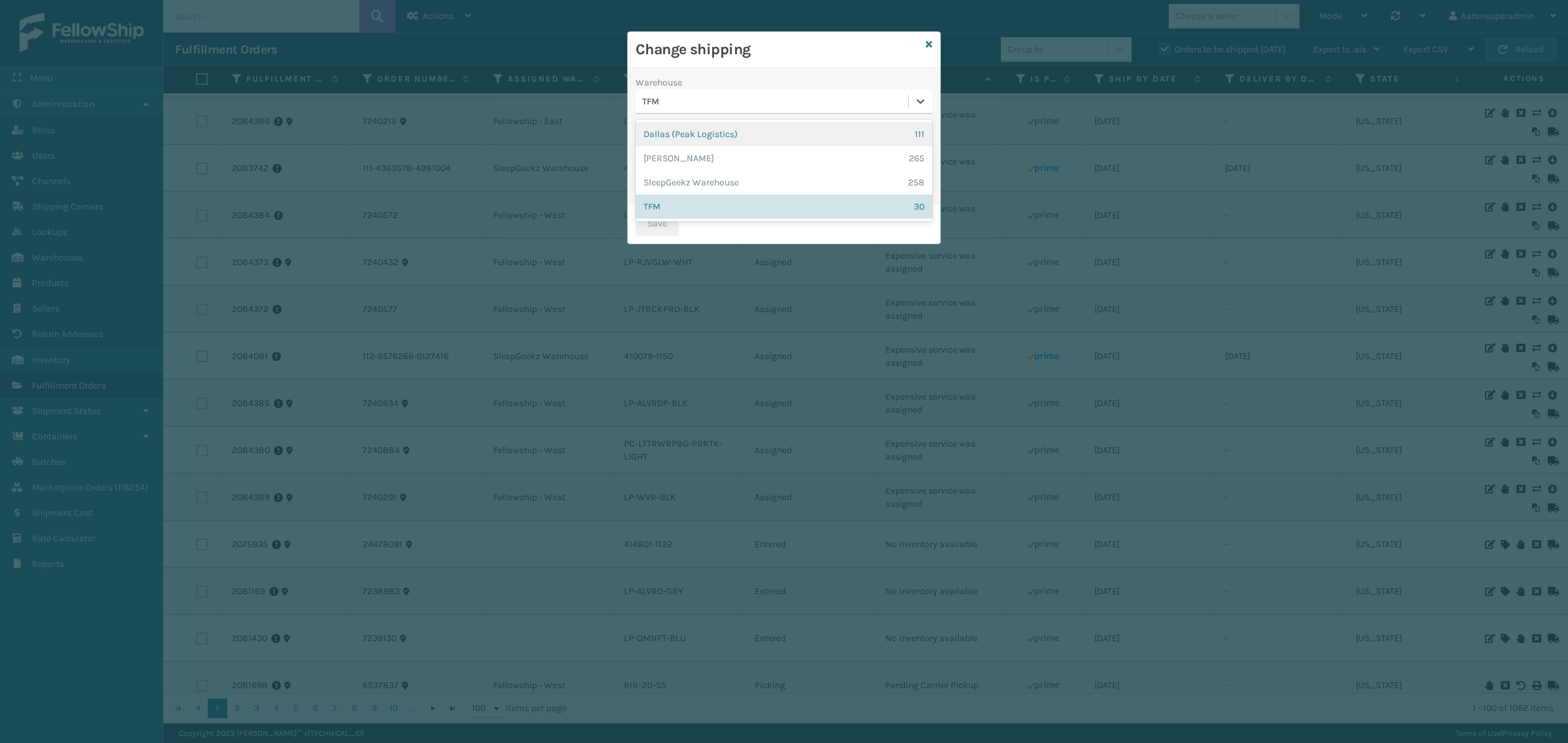
click at [677, 130] on div "[GEOGRAPHIC_DATA] (Peak Logistics) 111" at bounding box center [784, 134] width 297 height 24
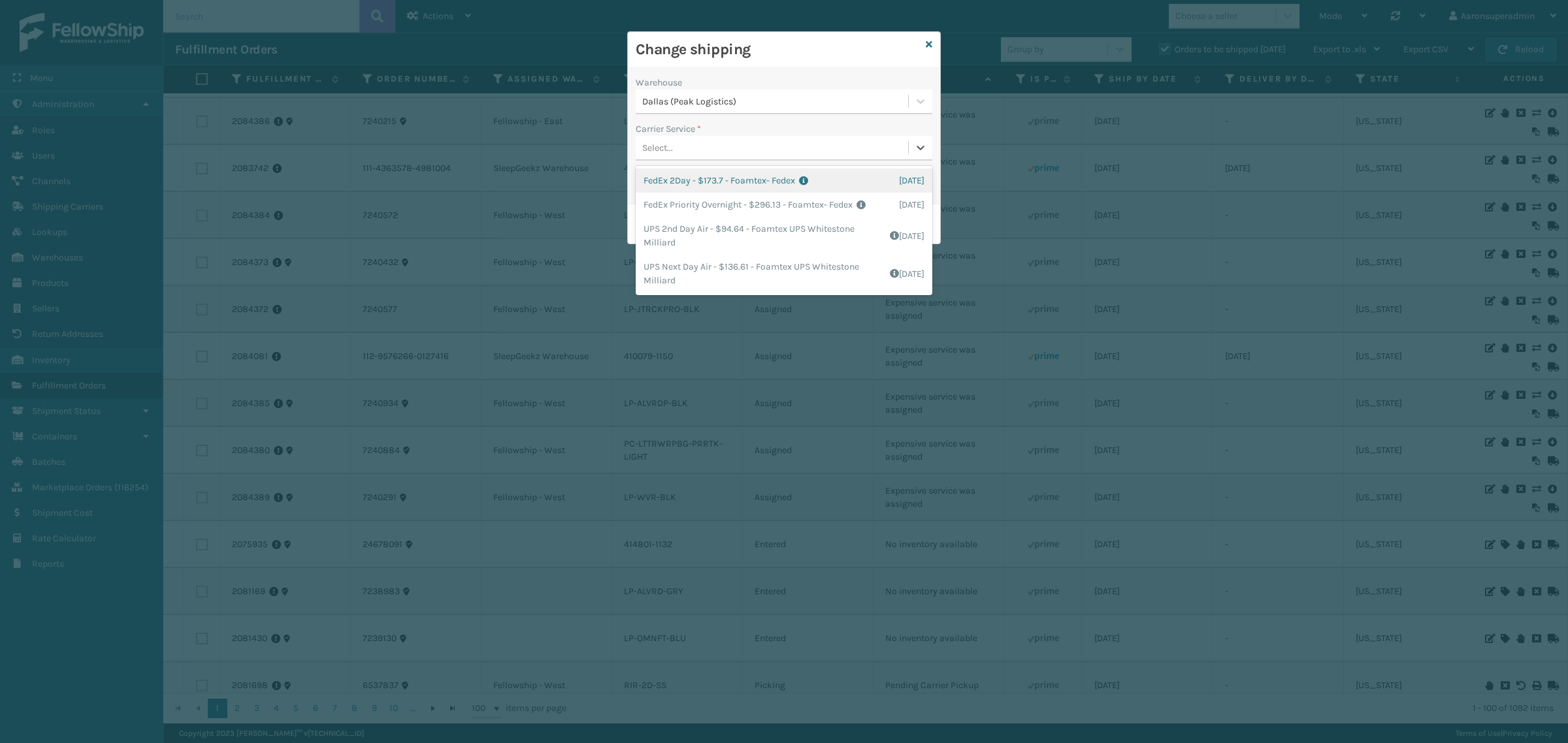
click at [657, 151] on div "Select..." at bounding box center [657, 148] width 31 height 14
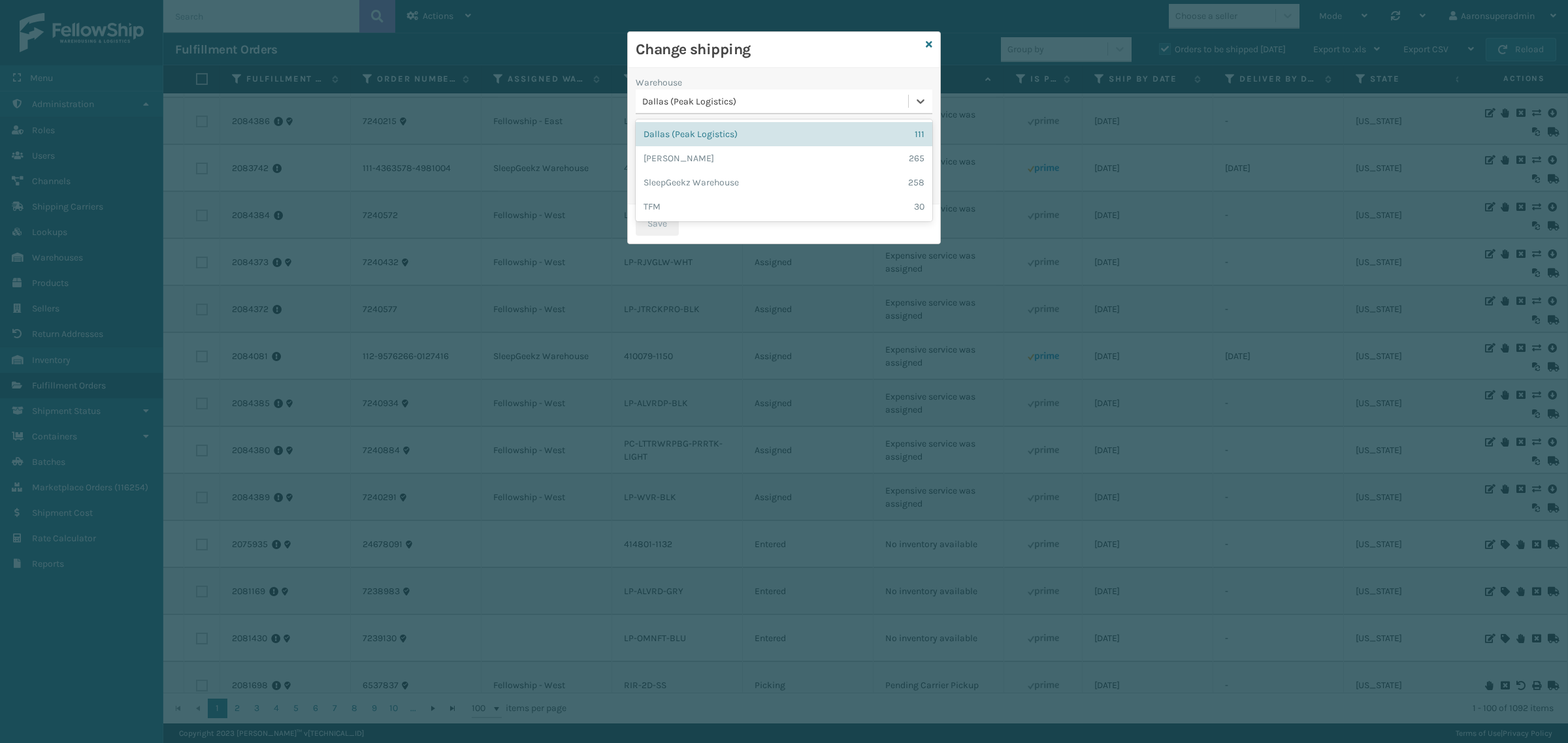
click at [683, 100] on div "Dallas (Peak Logistics)" at bounding box center [776, 101] width 267 height 14
click at [671, 160] on div "[PERSON_NAME] 265" at bounding box center [784, 158] width 297 height 24
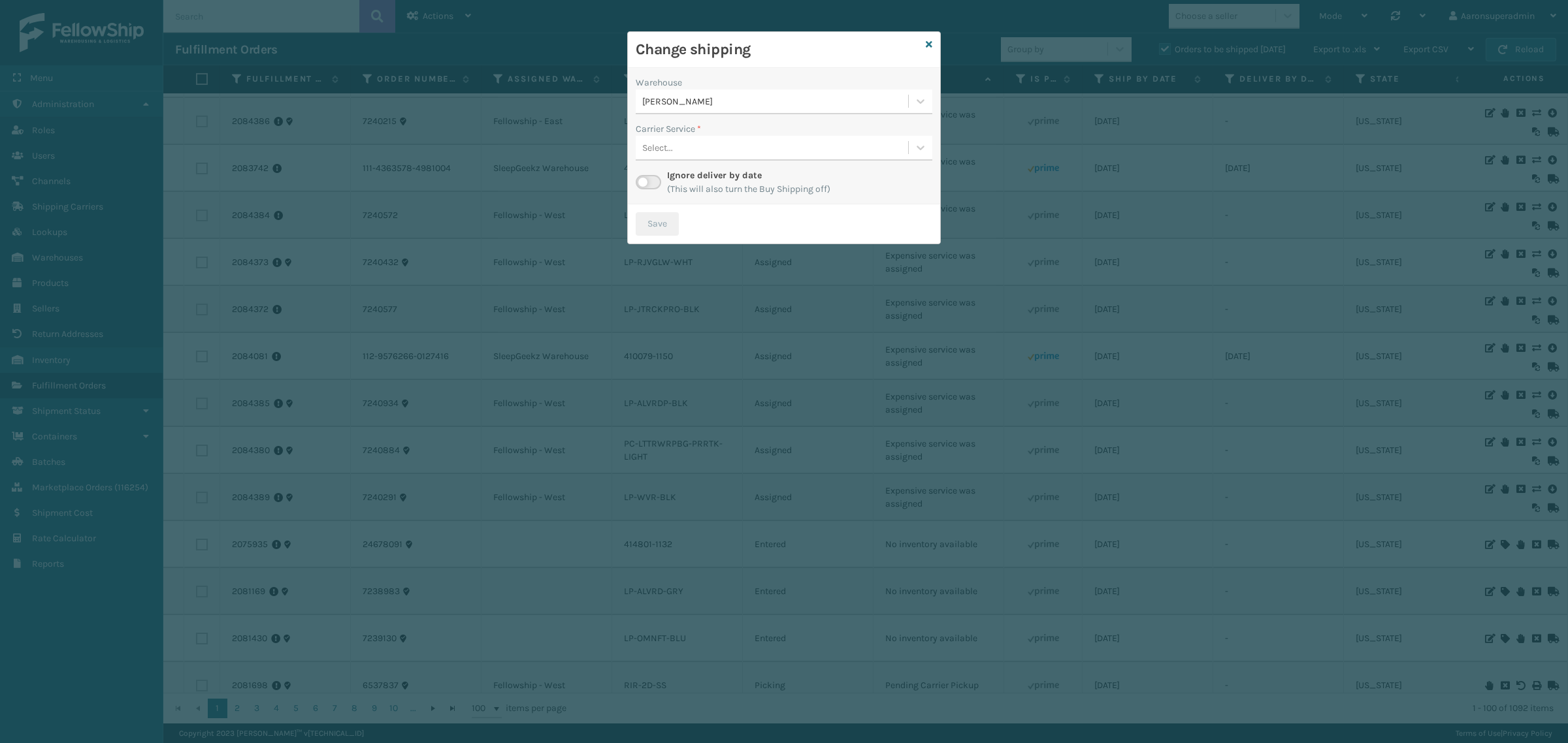
click at [712, 158] on div "Select..." at bounding box center [772, 148] width 272 height 21
click at [719, 140] on div "Select..." at bounding box center [772, 148] width 272 height 21
click at [718, 145] on div "Select..." at bounding box center [772, 148] width 272 height 21
click at [648, 184] on label at bounding box center [649, 182] width 26 height 14
click at [645, 183] on input "checkbox" at bounding box center [640, 179] width 9 height 9
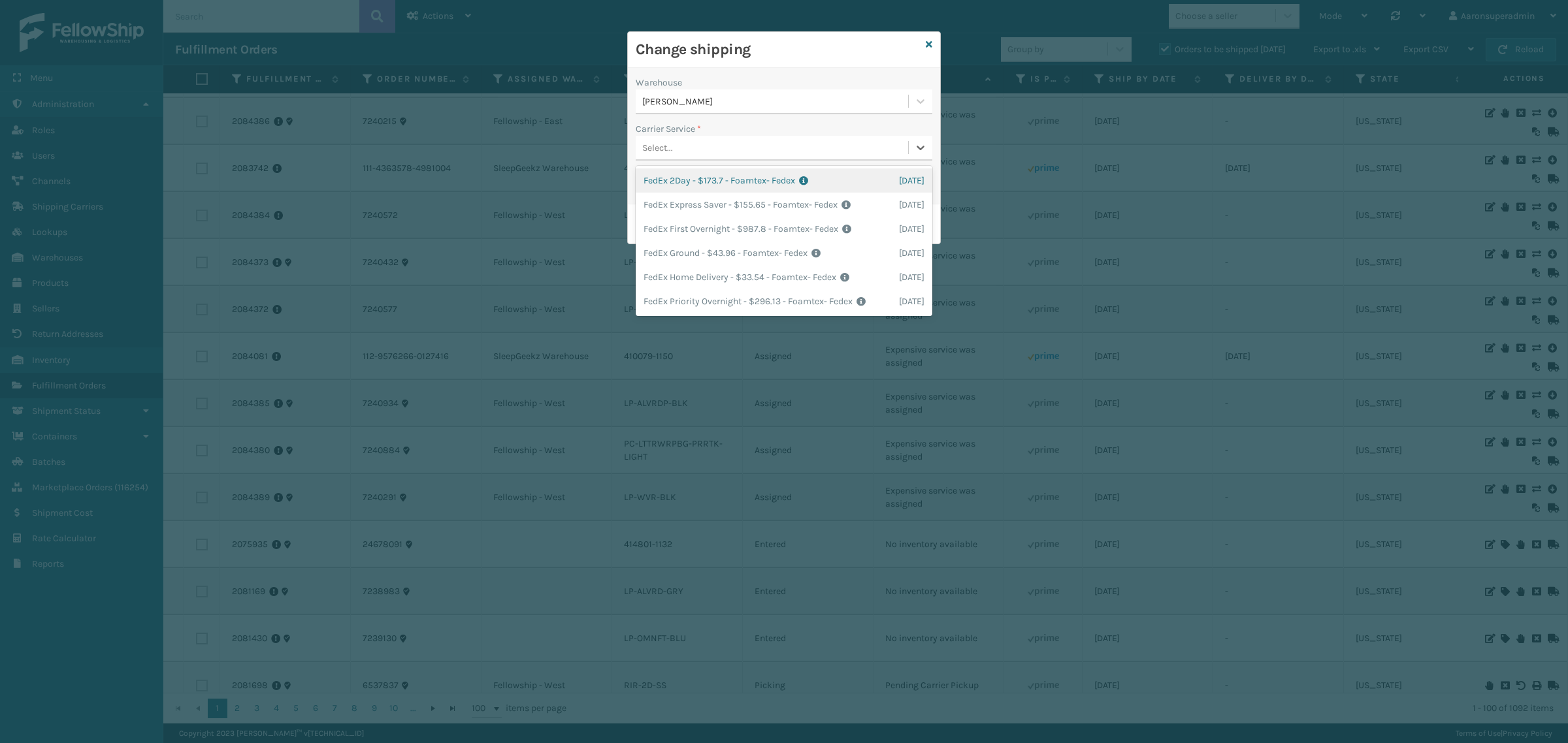
click at [776, 149] on div "Select..." at bounding box center [772, 148] width 272 height 21
click at [932, 43] on icon at bounding box center [929, 44] width 6 height 9
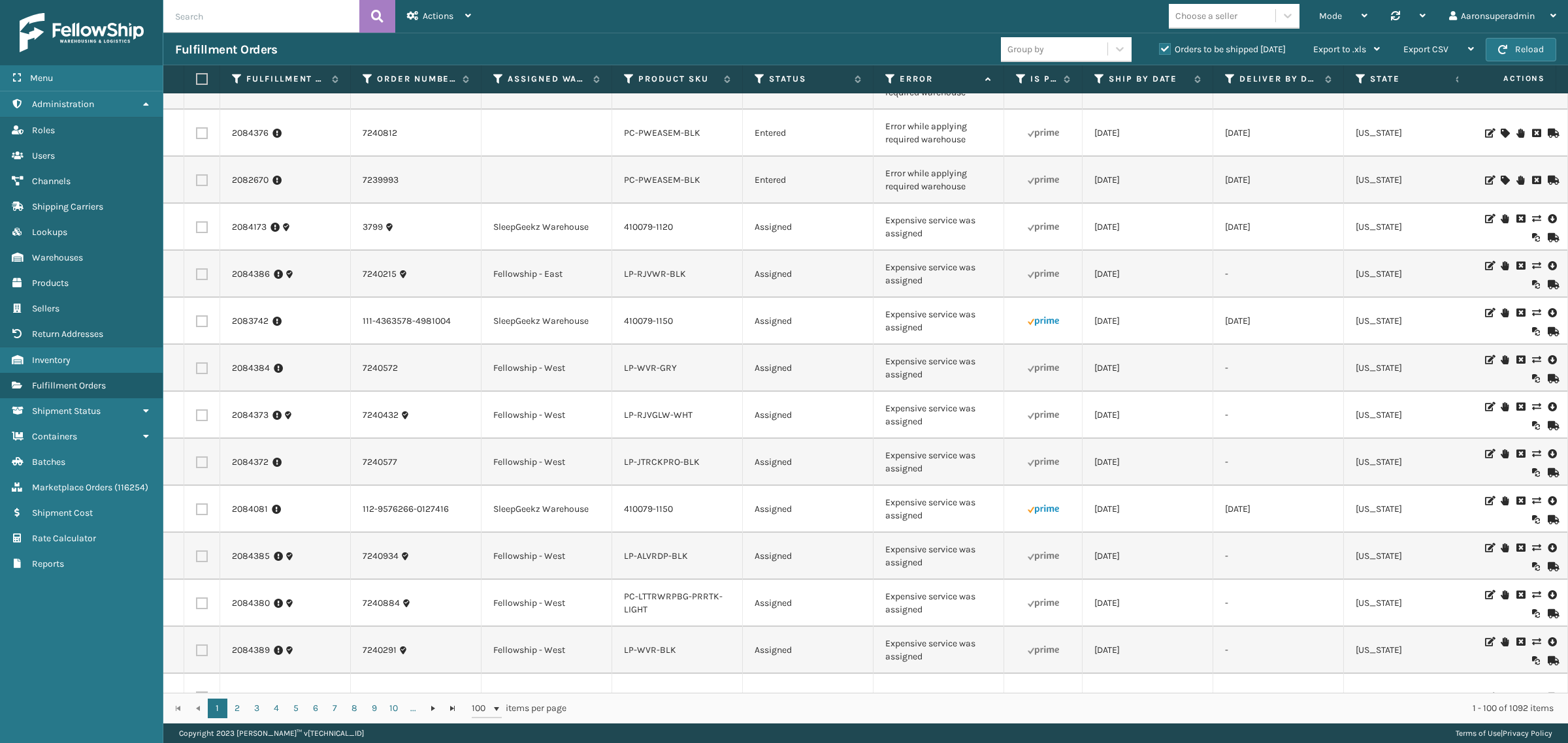
scroll to position [490, 0]
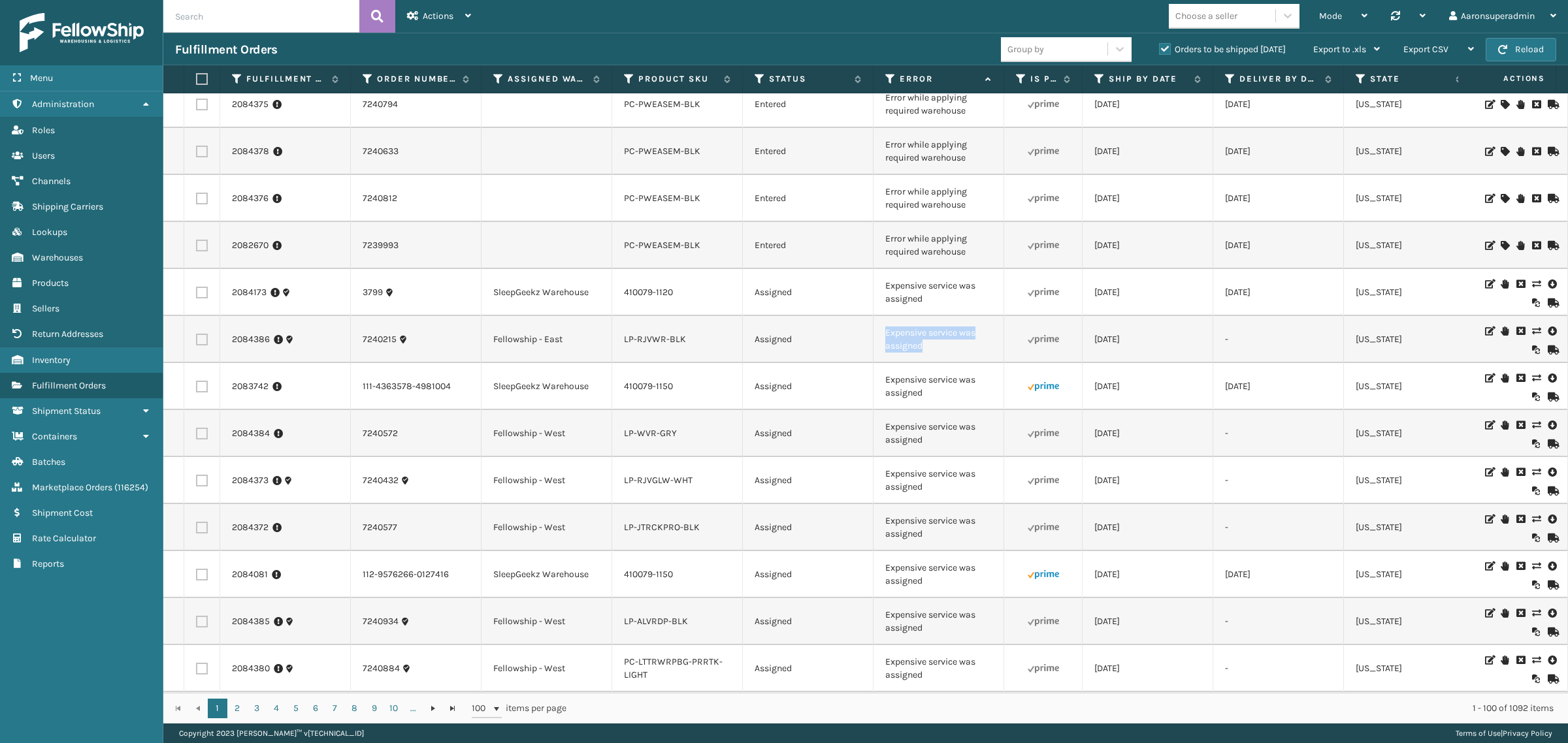
drag, startPoint x: 934, startPoint y: 359, endPoint x: 869, endPoint y: 335, distance: 69.3
copy tr "Expensive service was assigned"
click at [229, 18] on input "text" at bounding box center [261, 16] width 196 height 33
paste input "Expensive service was assigned"
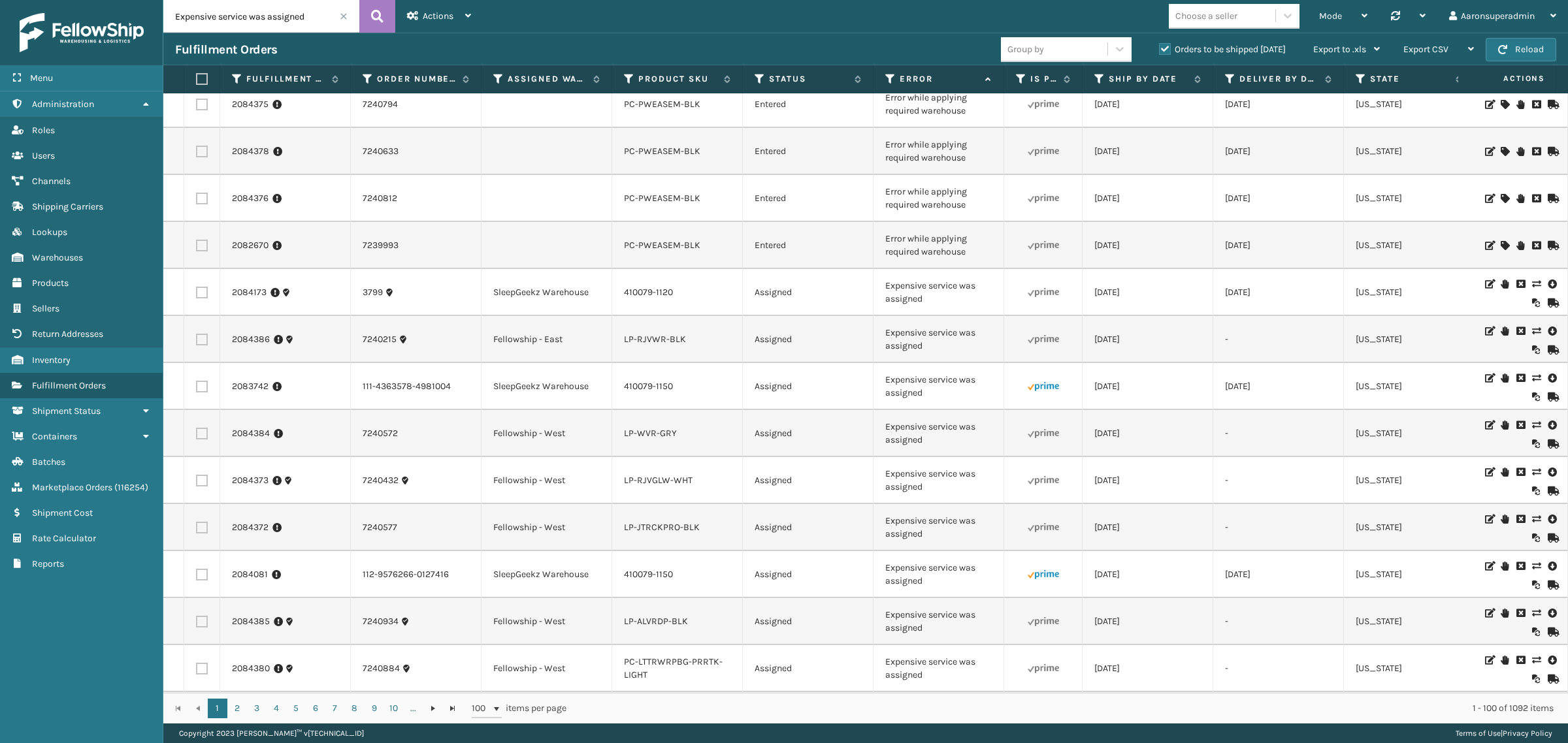
type input "Expensive service was assigned"
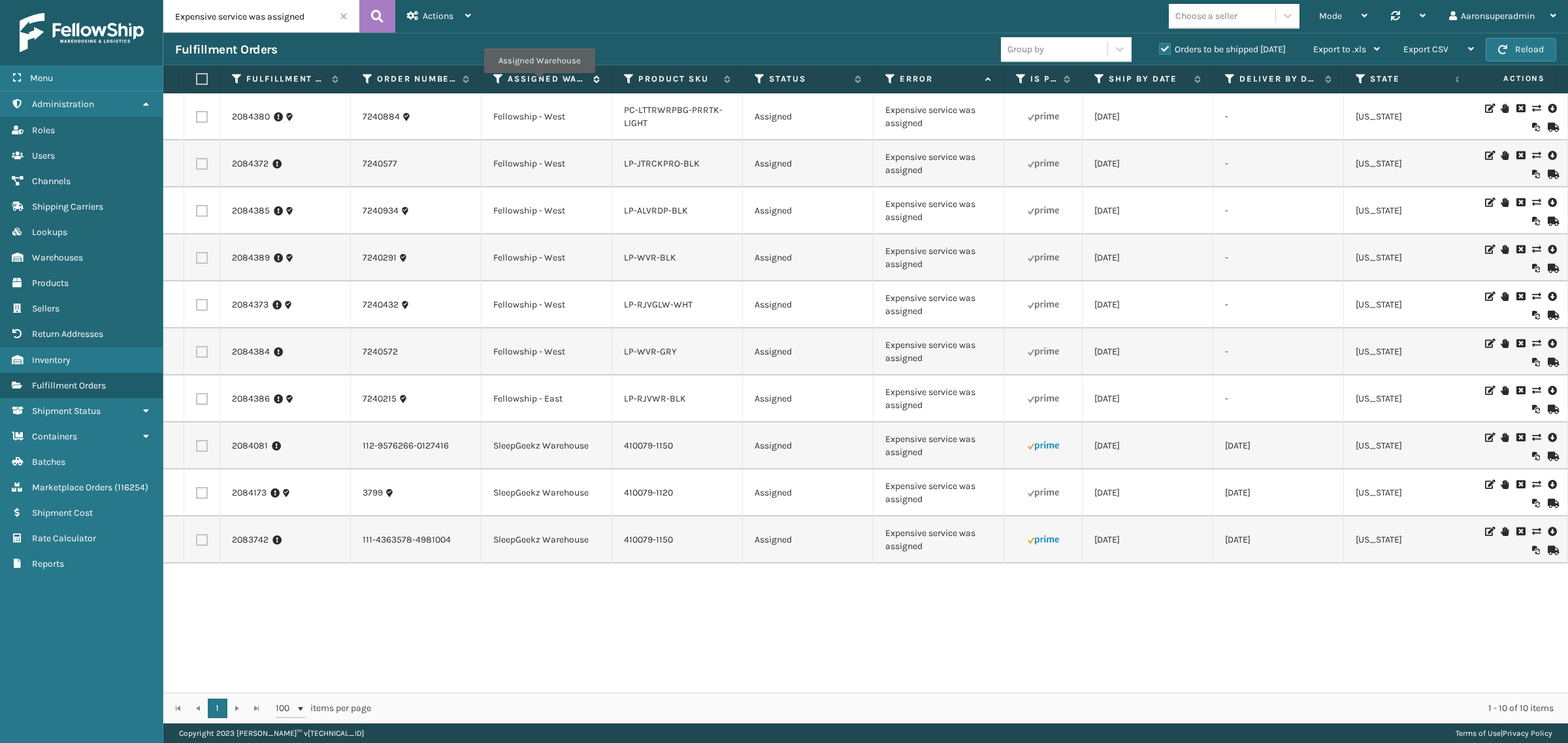
click at [539, 82] on label "Assigned Warehouse" at bounding box center [547, 79] width 79 height 11
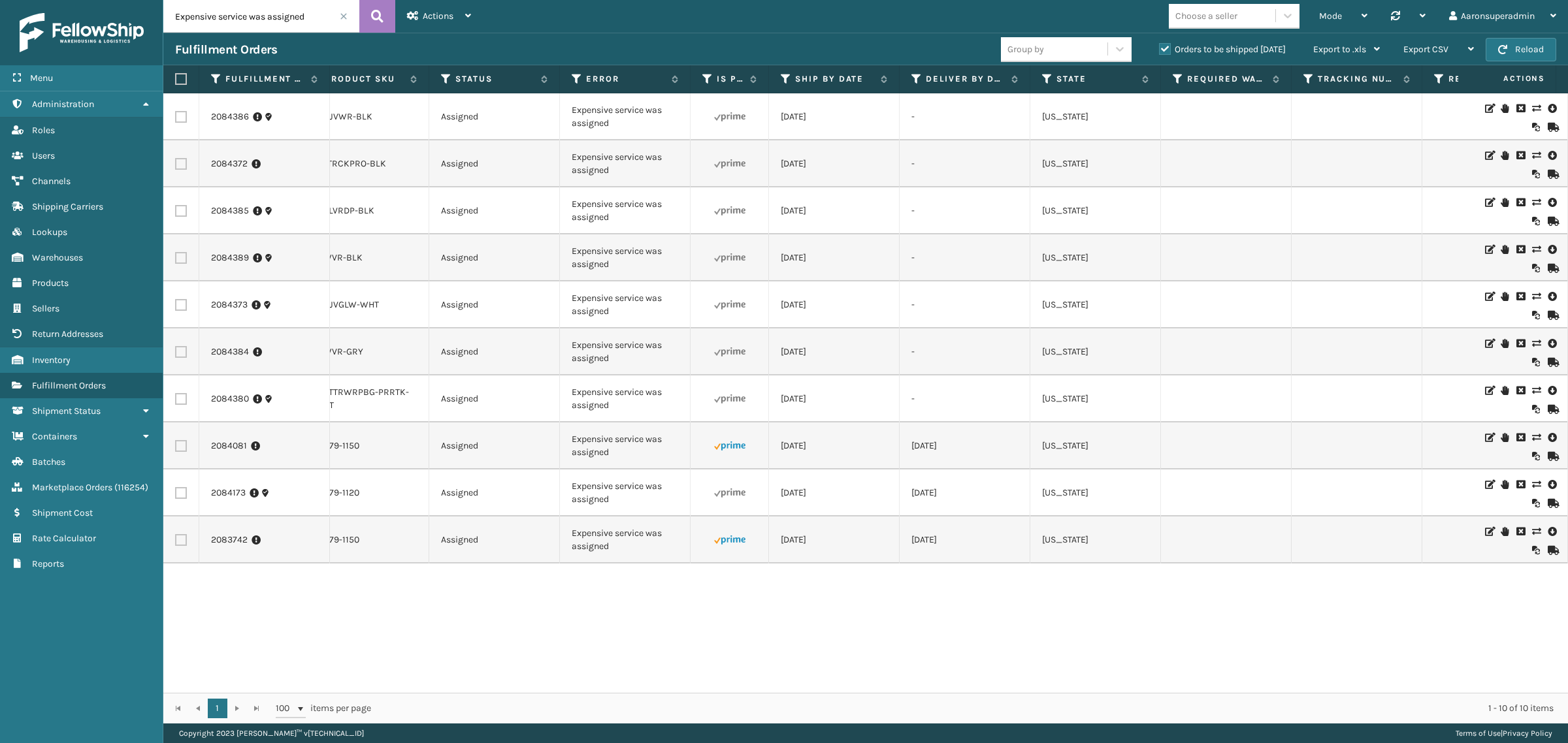
scroll to position [0, 318]
drag, startPoint x: 635, startPoint y: 704, endPoint x: 776, endPoint y: 694, distance: 141.4
click at [776, 694] on div "1 1 100 items per page 1 - 10 of 10 items" at bounding box center [866, 708] width 1405 height 31
drag, startPoint x: 721, startPoint y: 711, endPoint x: 956, endPoint y: 712, distance: 235.0
click at [956, 712] on div "1 - 10 of 10 items" at bounding box center [971, 709] width 1164 height 13
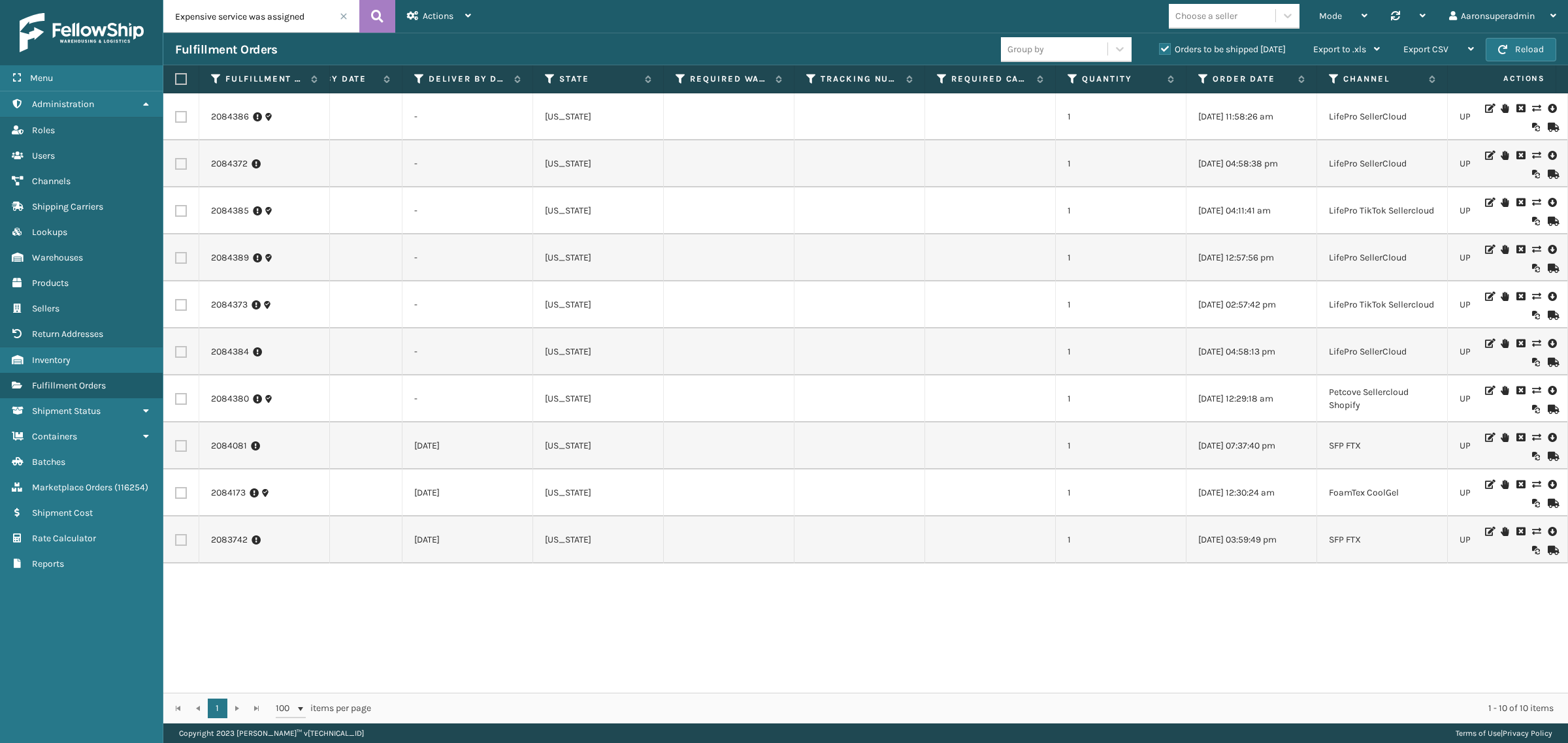
scroll to position [0, 0]
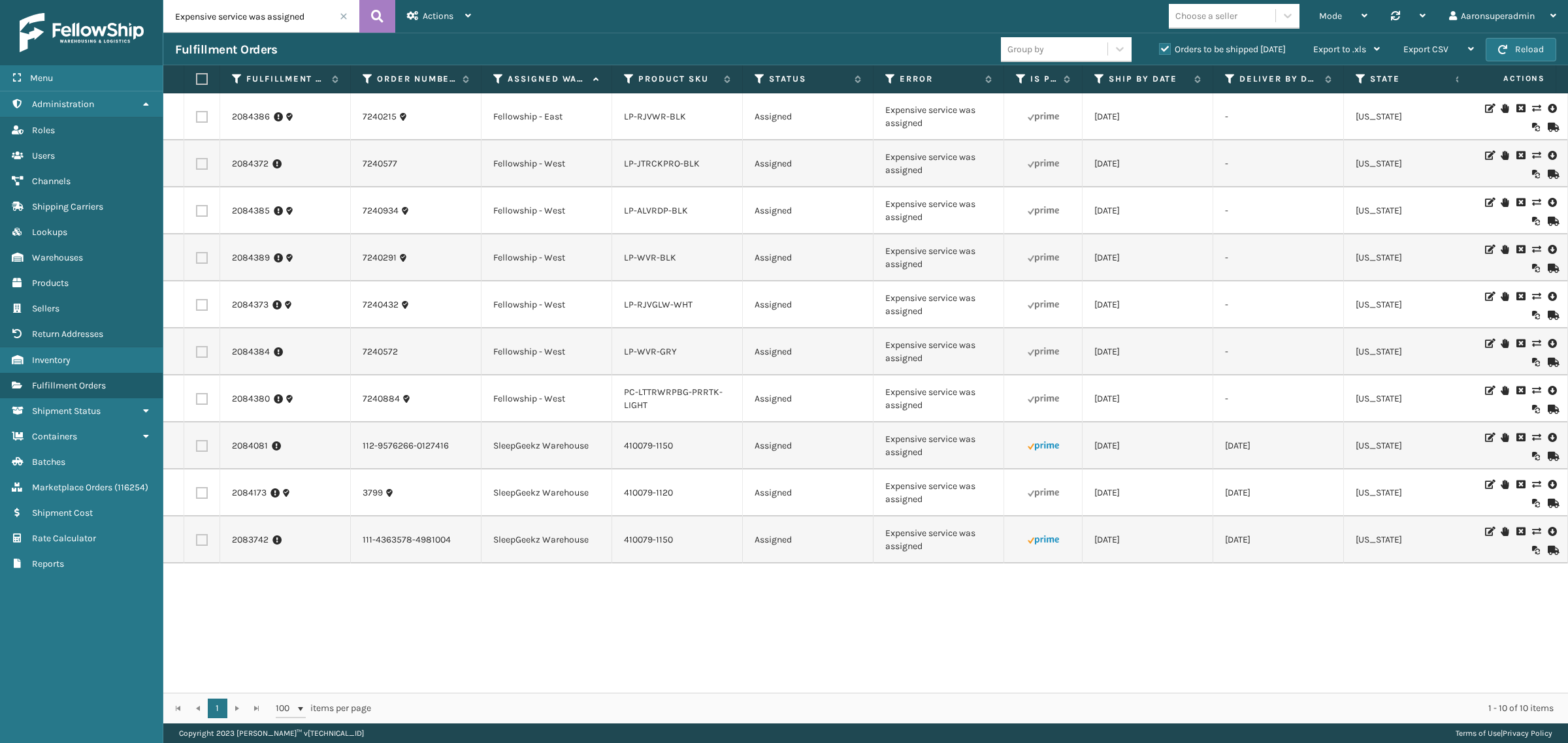
click at [206, 401] on label at bounding box center [201, 399] width 11 height 11
click at [196, 401] on input "checkbox" at bounding box center [196, 398] width 1 height 9
checkbox input "true"
click at [203, 358] on td at bounding box center [202, 352] width 36 height 47
click at [198, 302] on label at bounding box center [201, 305] width 11 height 11
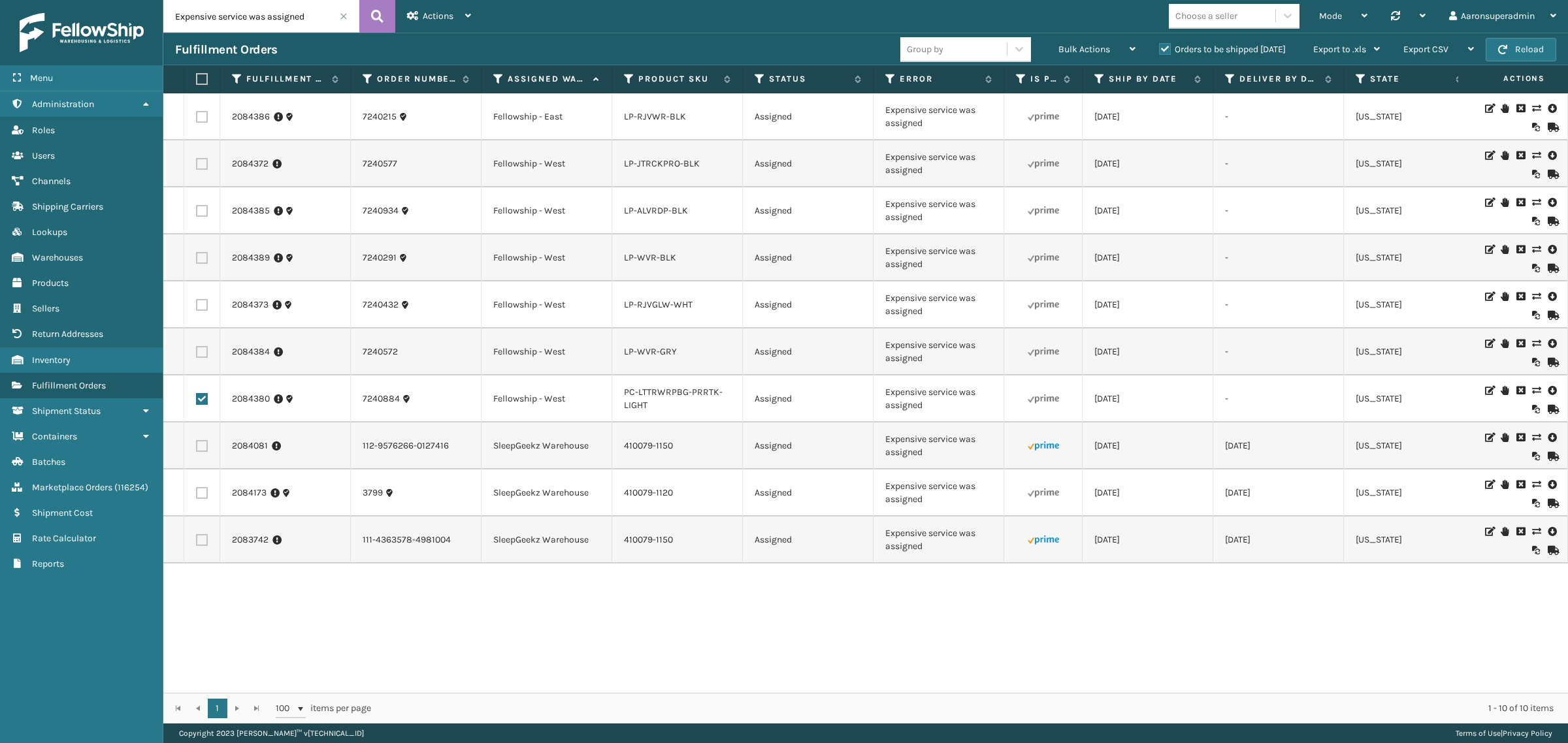
click at [196, 302] on input "checkbox" at bounding box center [196, 303] width 1 height 9
checkbox input "true"
click at [206, 348] on label at bounding box center [201, 352] width 11 height 11
click at [196, 348] on input "checkbox" at bounding box center [196, 350] width 1 height 9
checkbox input "true"
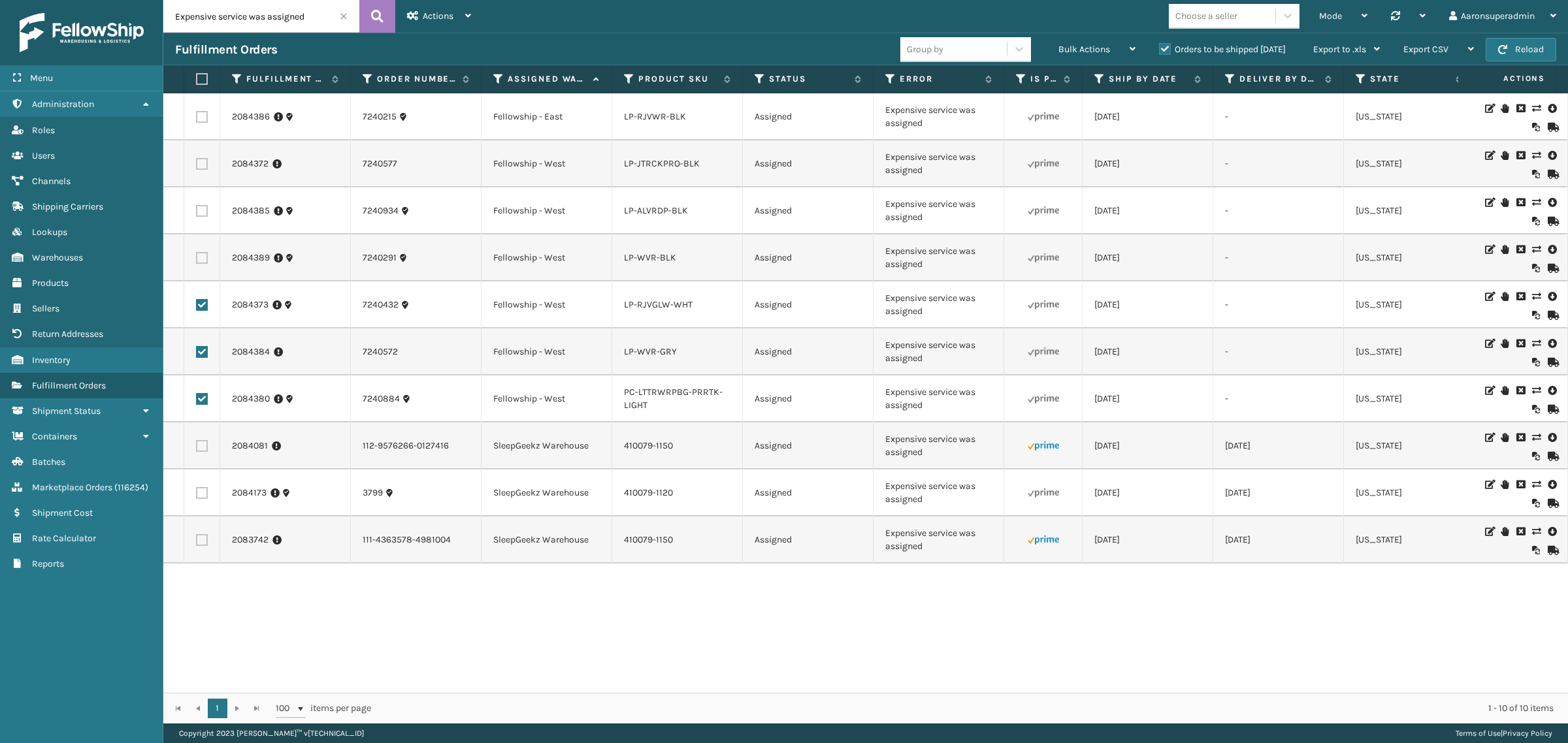
click at [203, 254] on label at bounding box center [201, 258] width 11 height 11
click at [196, 254] on input "checkbox" at bounding box center [196, 257] width 1 height 9
checkbox input "true"
click at [206, 216] on label at bounding box center [201, 211] width 11 height 11
click at [196, 214] on input "checkbox" at bounding box center [196, 209] width 1 height 9
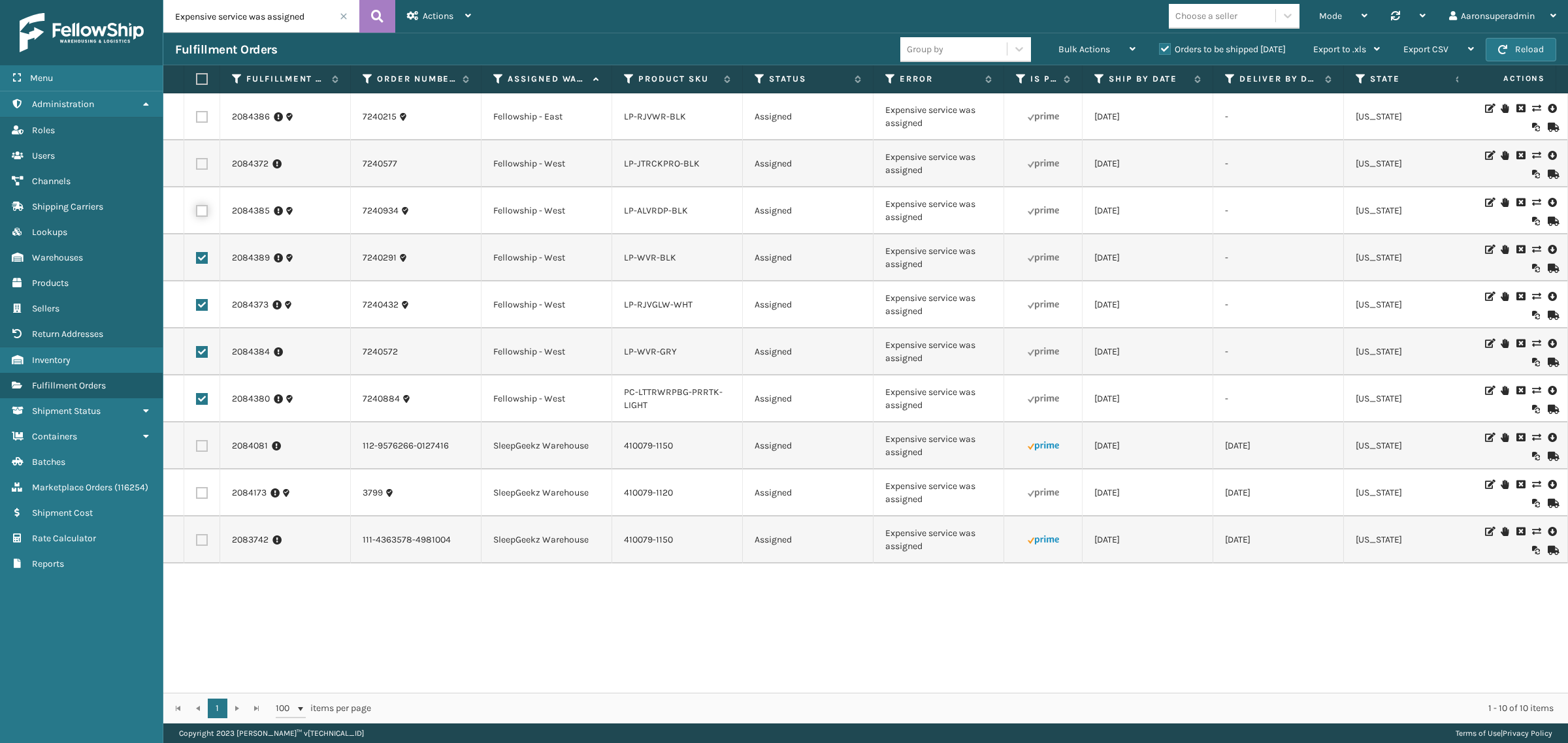
checkbox input "true"
click at [204, 160] on label at bounding box center [201, 164] width 11 height 11
click at [196, 160] on input "checkbox" at bounding box center [196, 163] width 1 height 9
checkbox input "true"
click at [201, 108] on td at bounding box center [202, 117] width 36 height 47
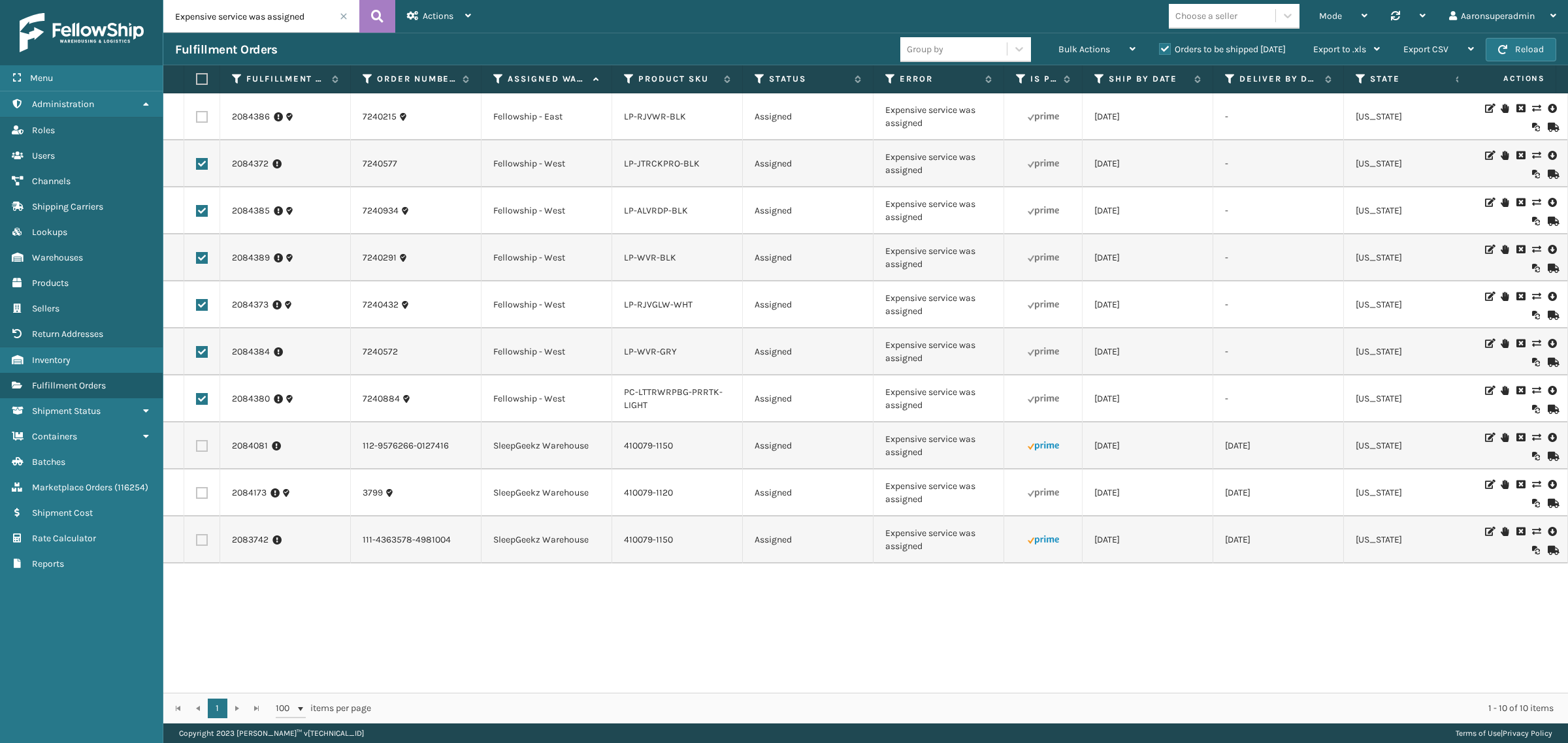
click at [201, 113] on label at bounding box center [201, 117] width 11 height 11
click at [196, 113] on input "checkbox" at bounding box center [196, 115] width 1 height 9
checkbox input "true"
click at [1064, 44] on span "Bulk Actions" at bounding box center [1085, 49] width 52 height 11
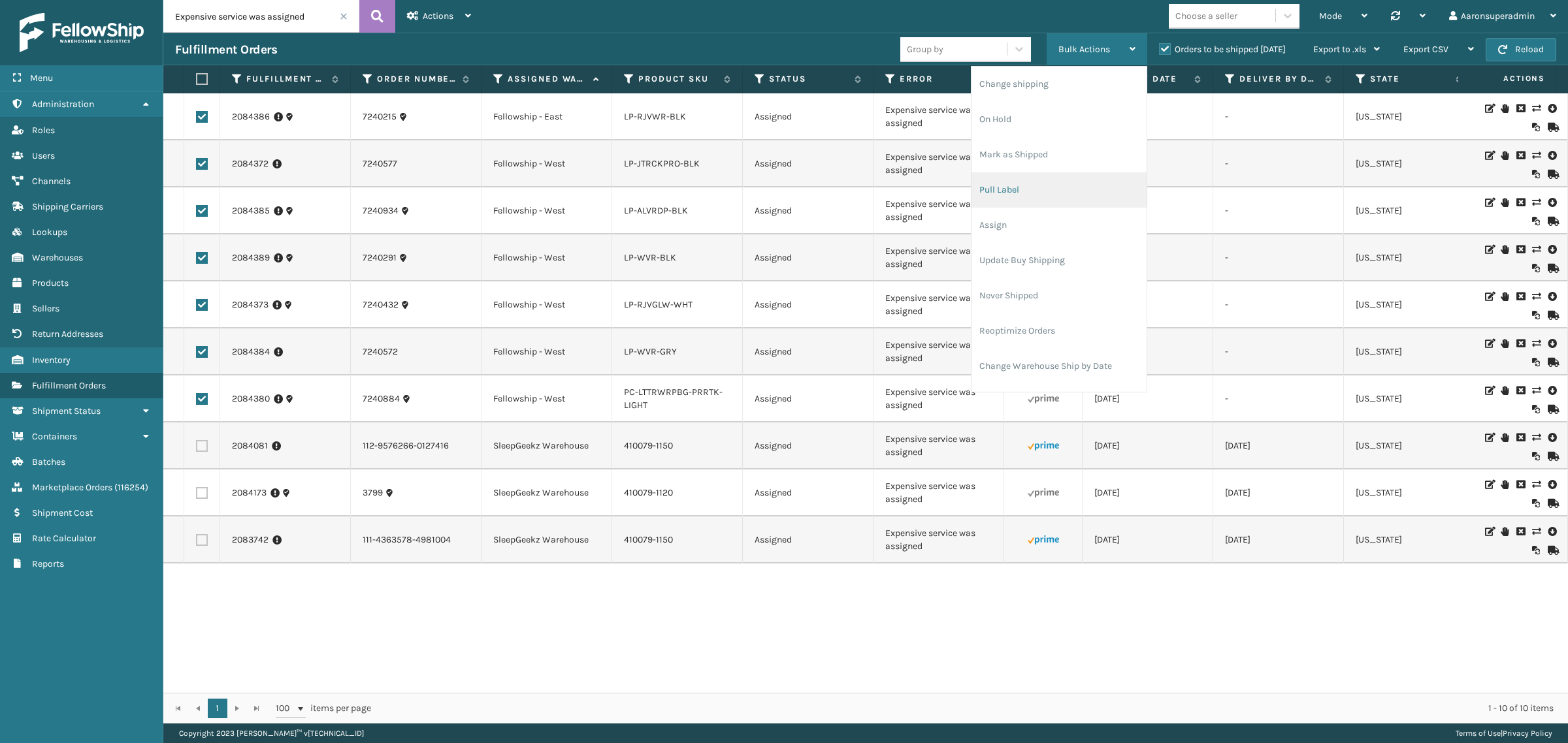
click at [1015, 189] on li "Pull Label" at bounding box center [1059, 190] width 175 height 35
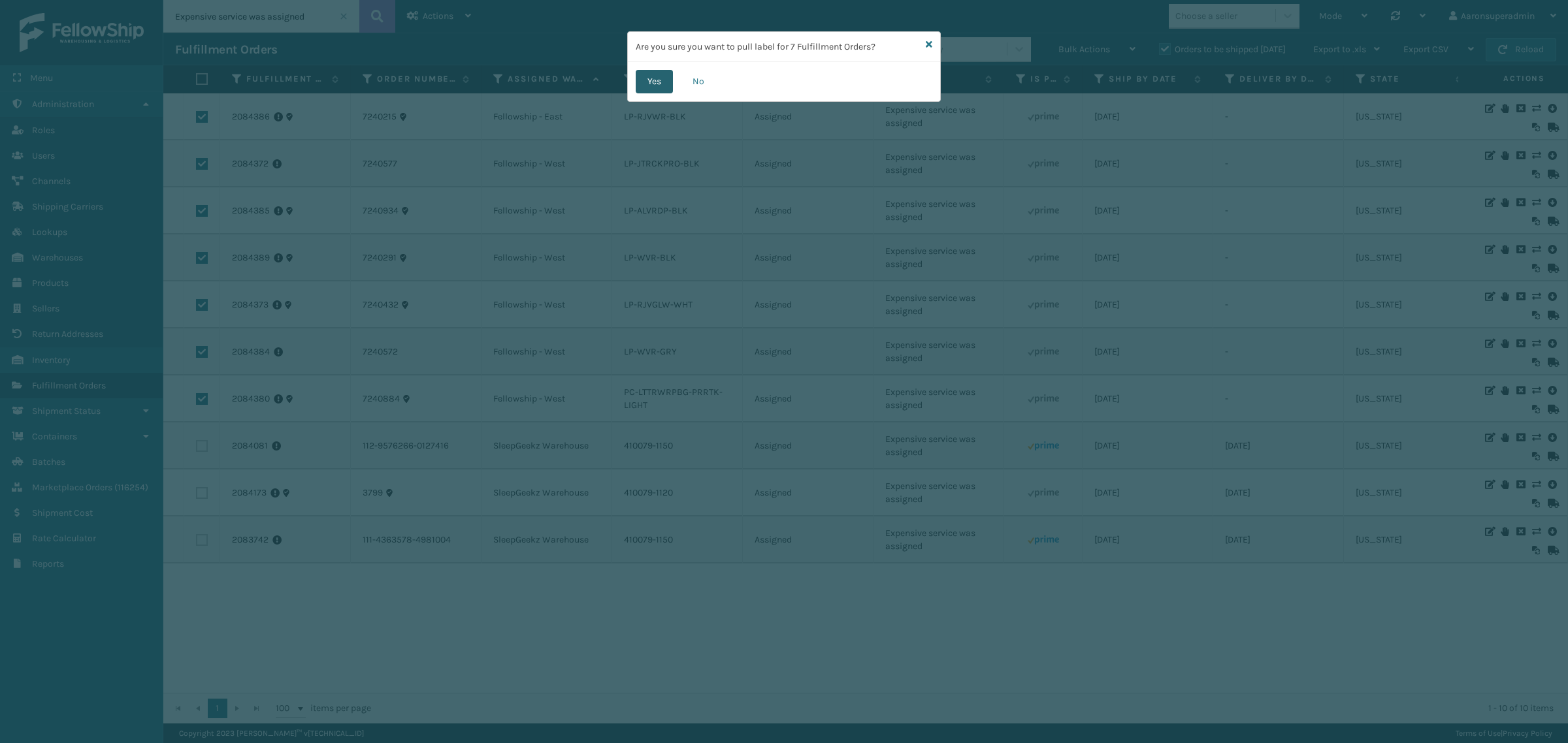
click at [642, 83] on button "Yes" at bounding box center [655, 82] width 37 height 24
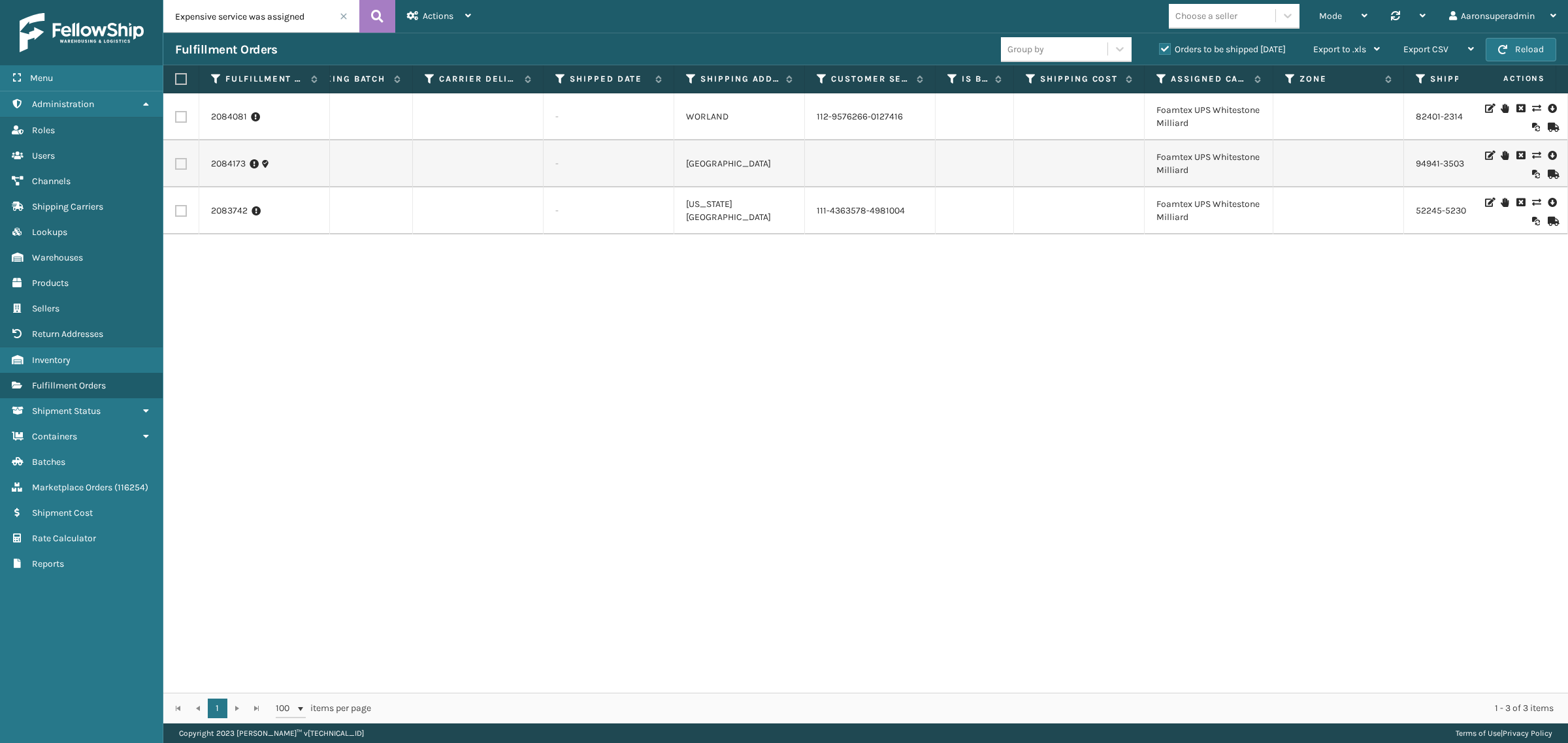
scroll to position [0, 2250]
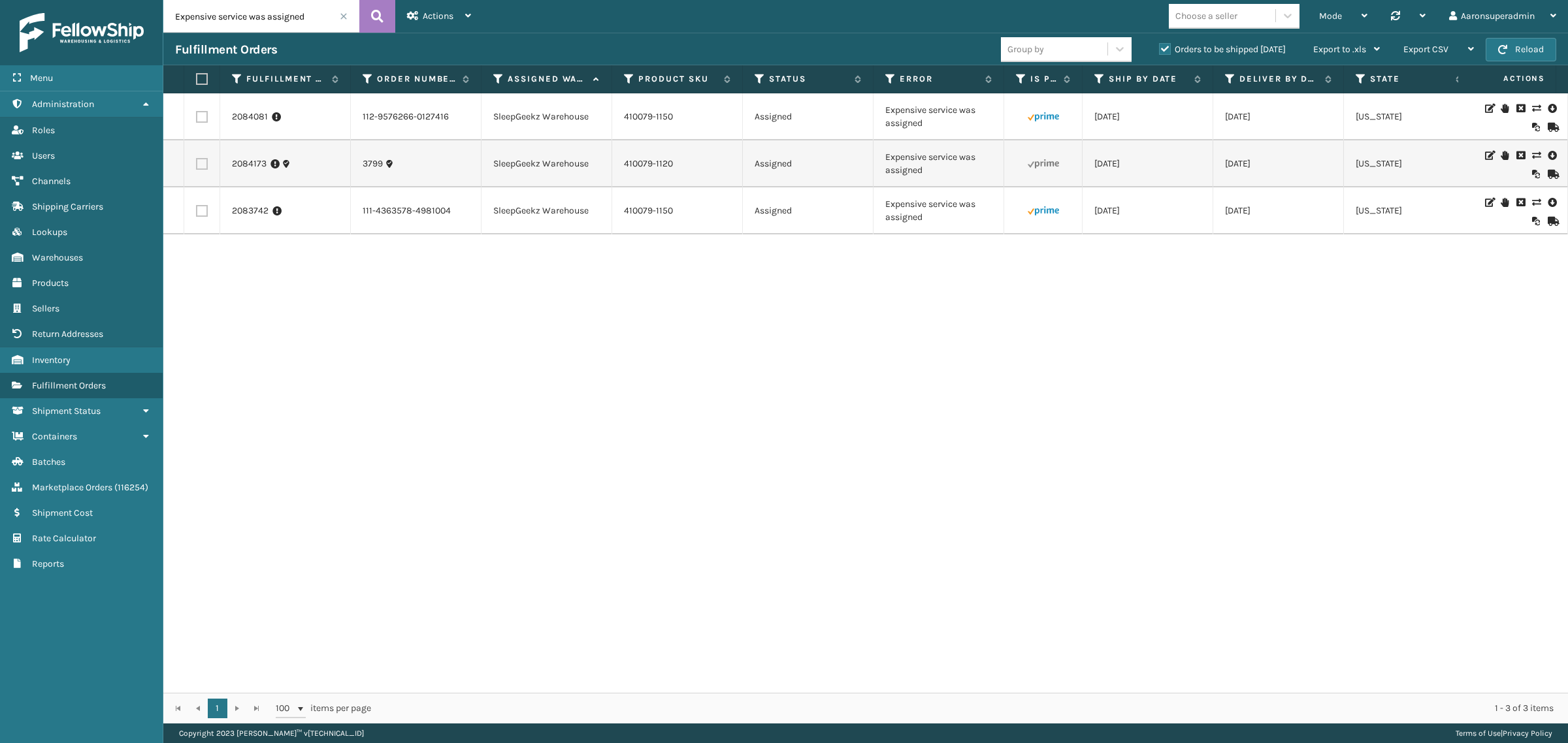
click at [1532, 203] on icon at bounding box center [1536, 202] width 8 height 9
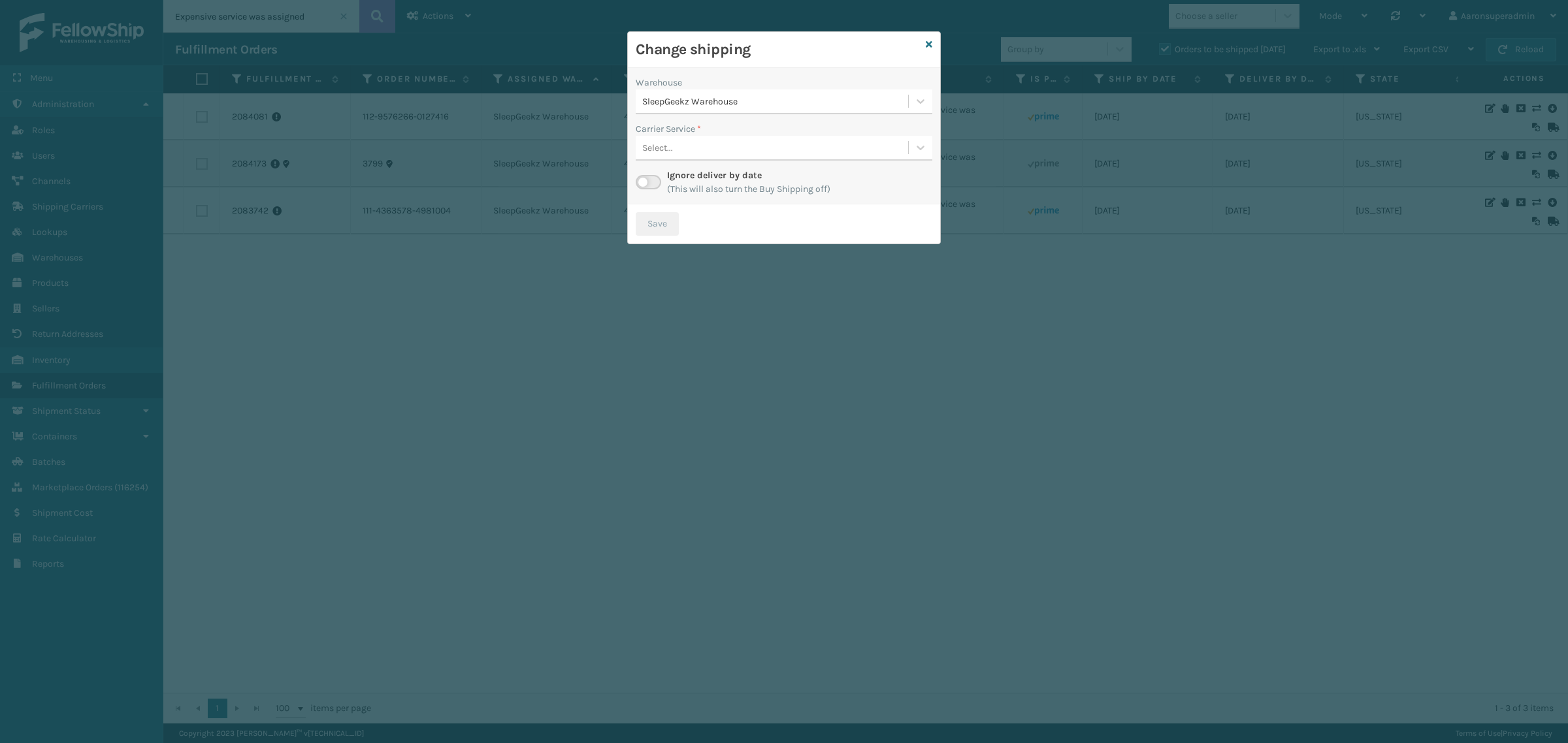
click at [697, 103] on div "SleepGeekz Warehouse" at bounding box center [776, 101] width 267 height 14
click at [654, 133] on div "[GEOGRAPHIC_DATA] (Peak Logistics) 111" at bounding box center [784, 134] width 297 height 24
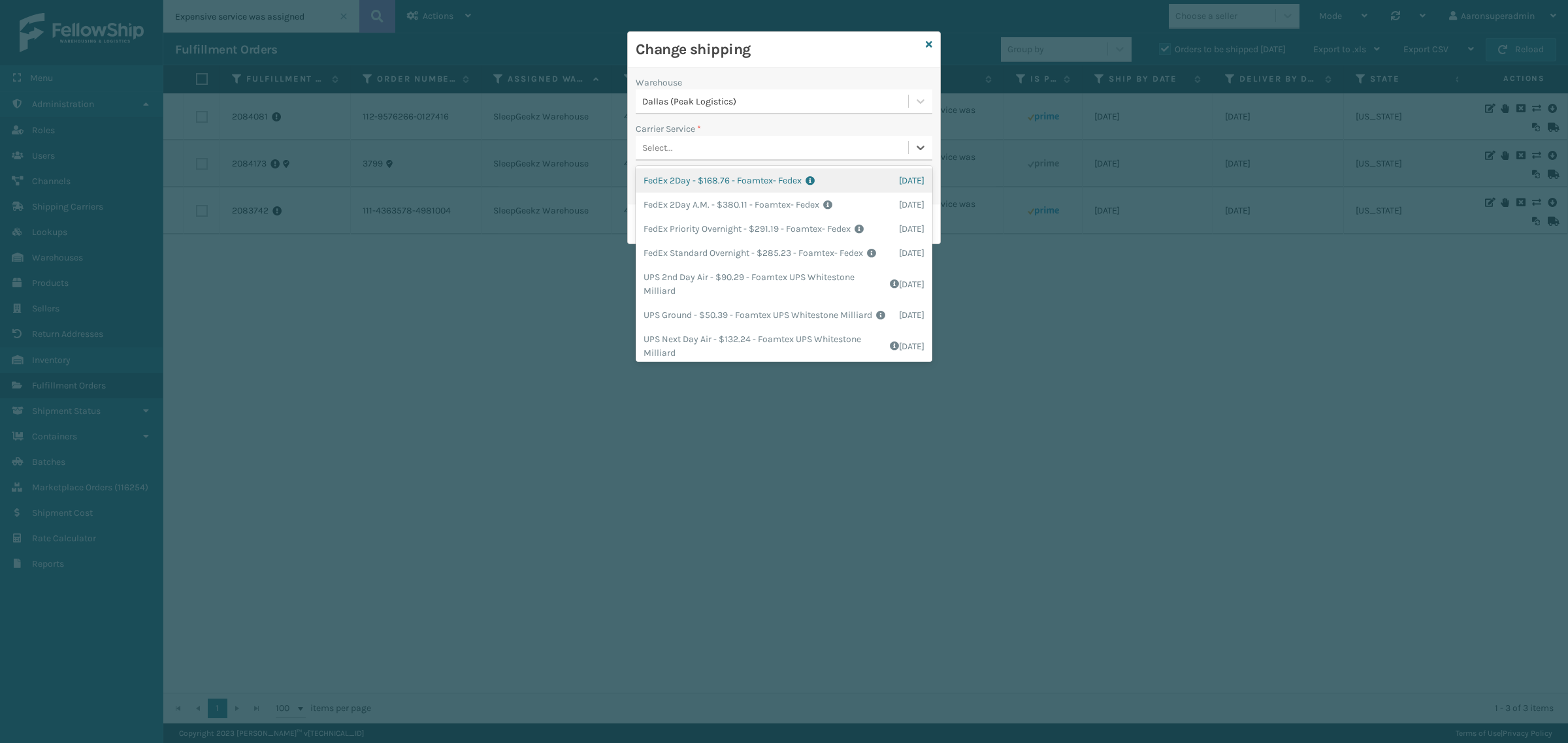
click at [762, 160] on div "Select..." at bounding box center [784, 148] width 297 height 25
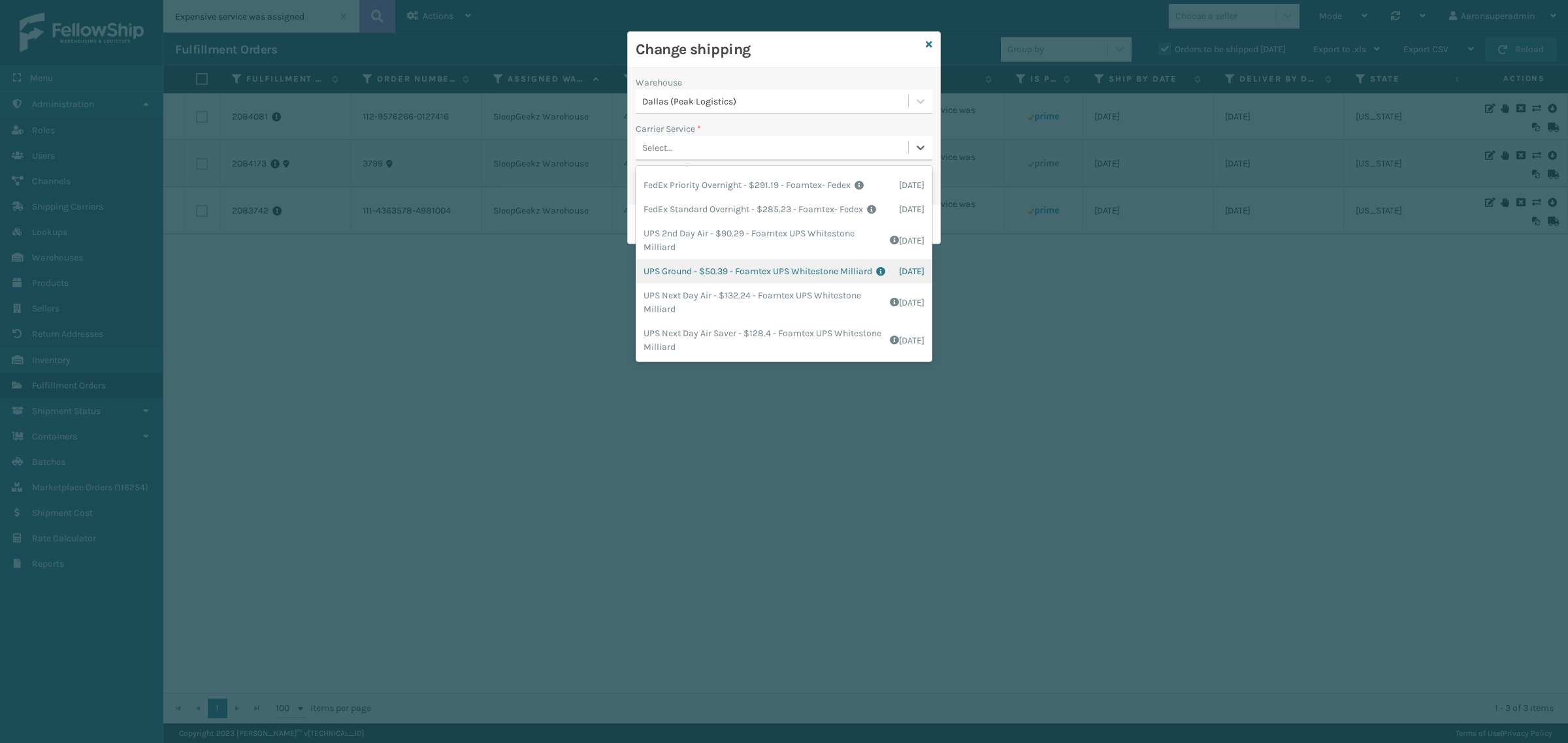
click at [727, 284] on div "UPS Ground - $50.39 - Foamtex UPS Whitestone Milliard Shipping Cost $41.99 Surp…" at bounding box center [784, 272] width 297 height 24
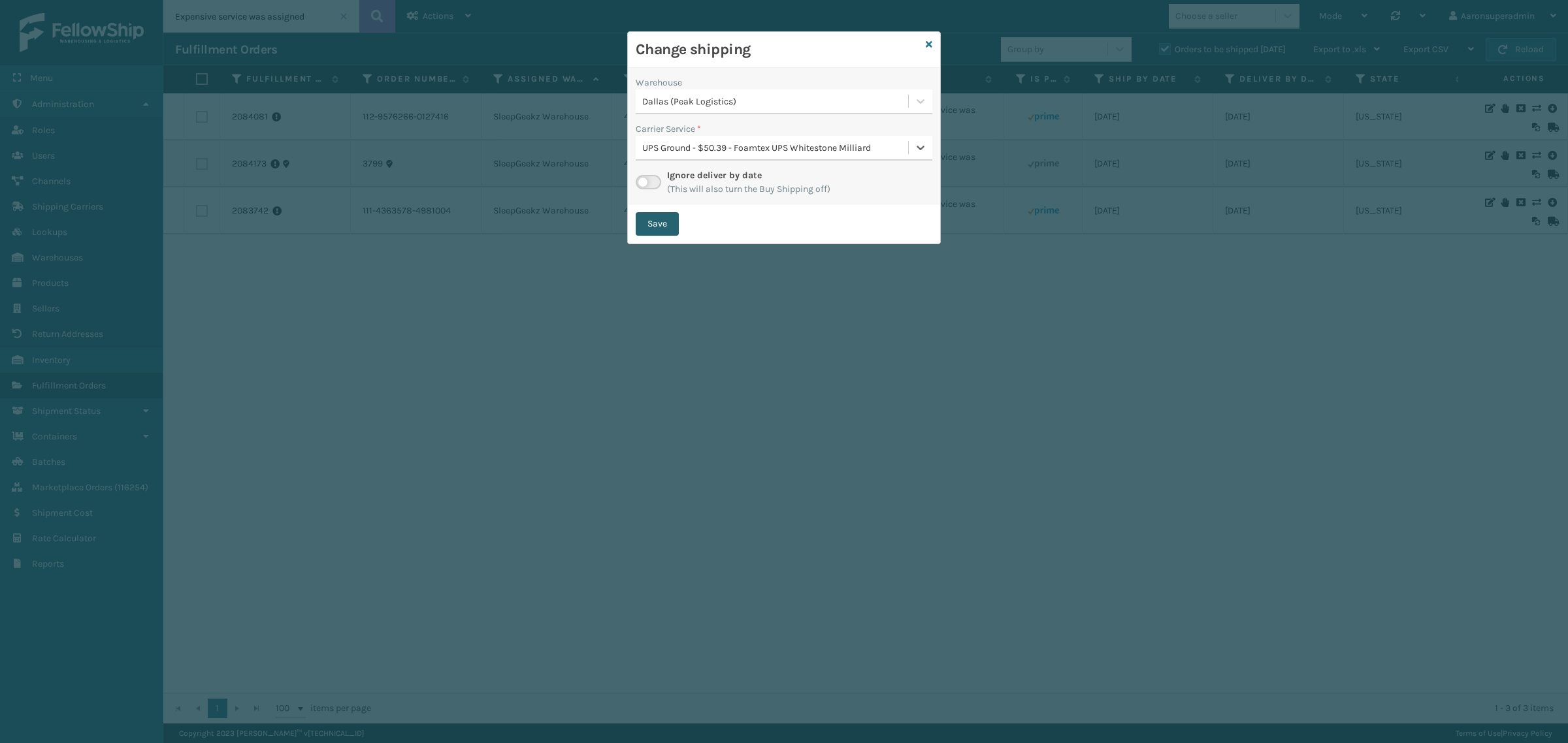
click at [660, 223] on button "Save" at bounding box center [657, 224] width 43 height 24
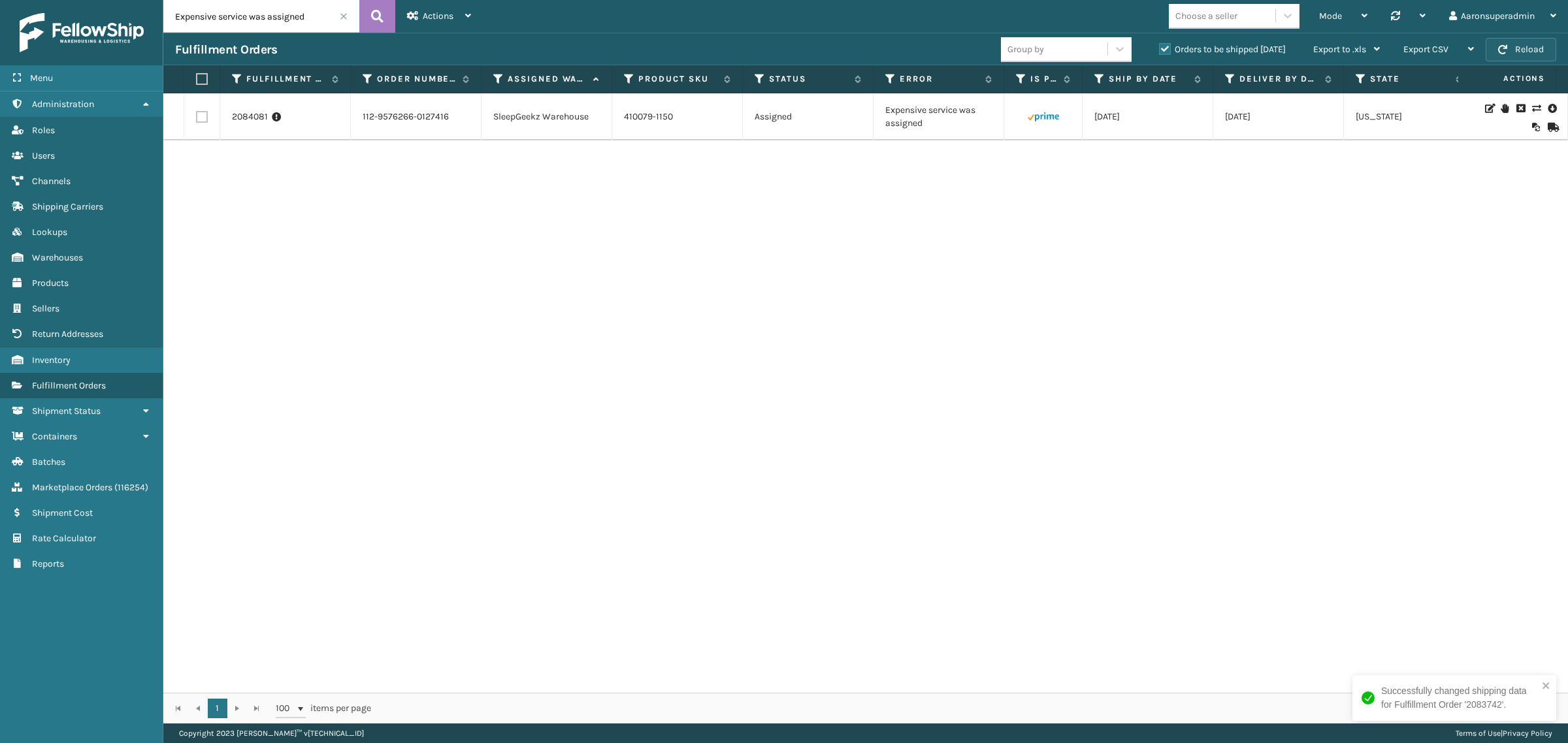
click at [1521, 54] on button "Reload" at bounding box center [1521, 49] width 70 height 24
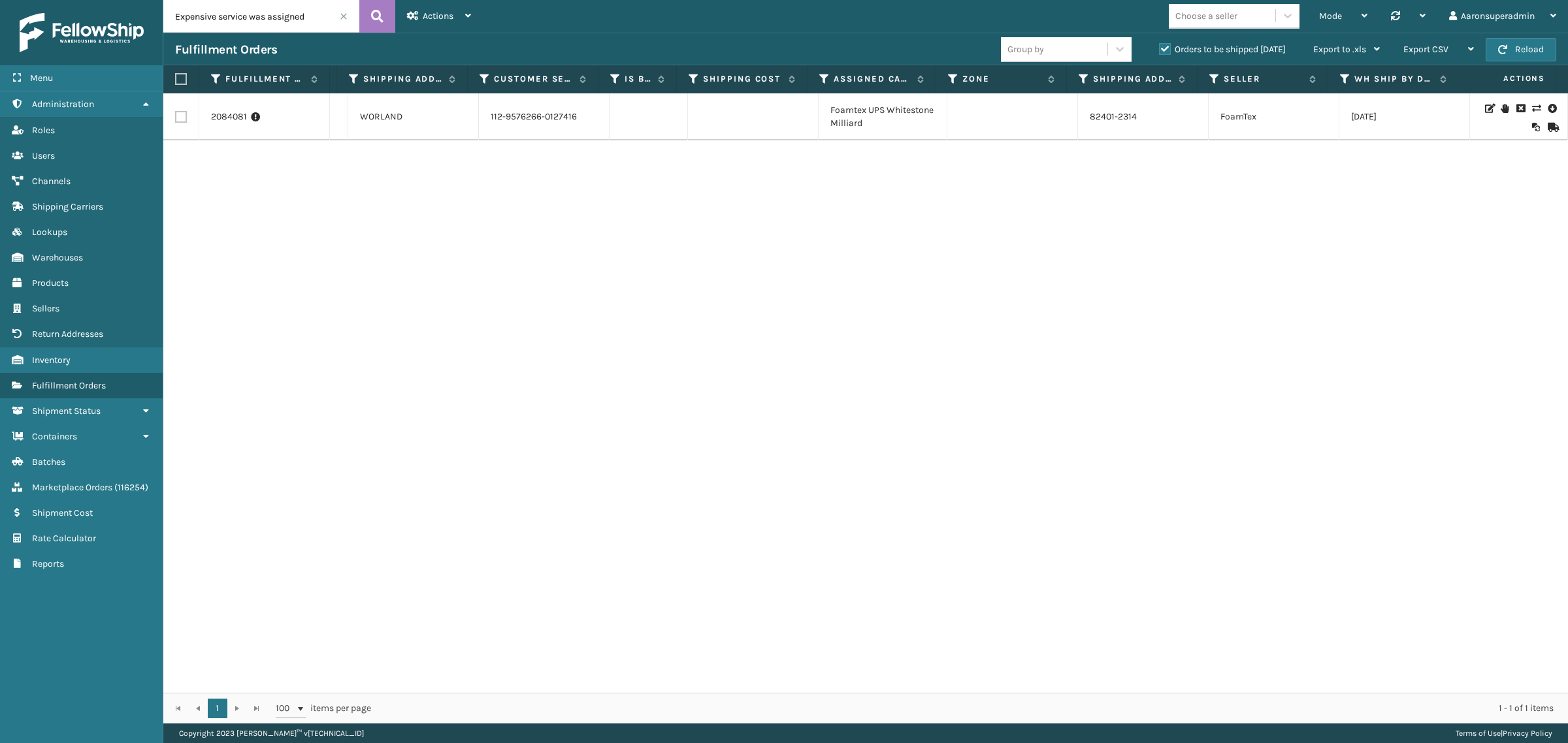
scroll to position [0, 0]
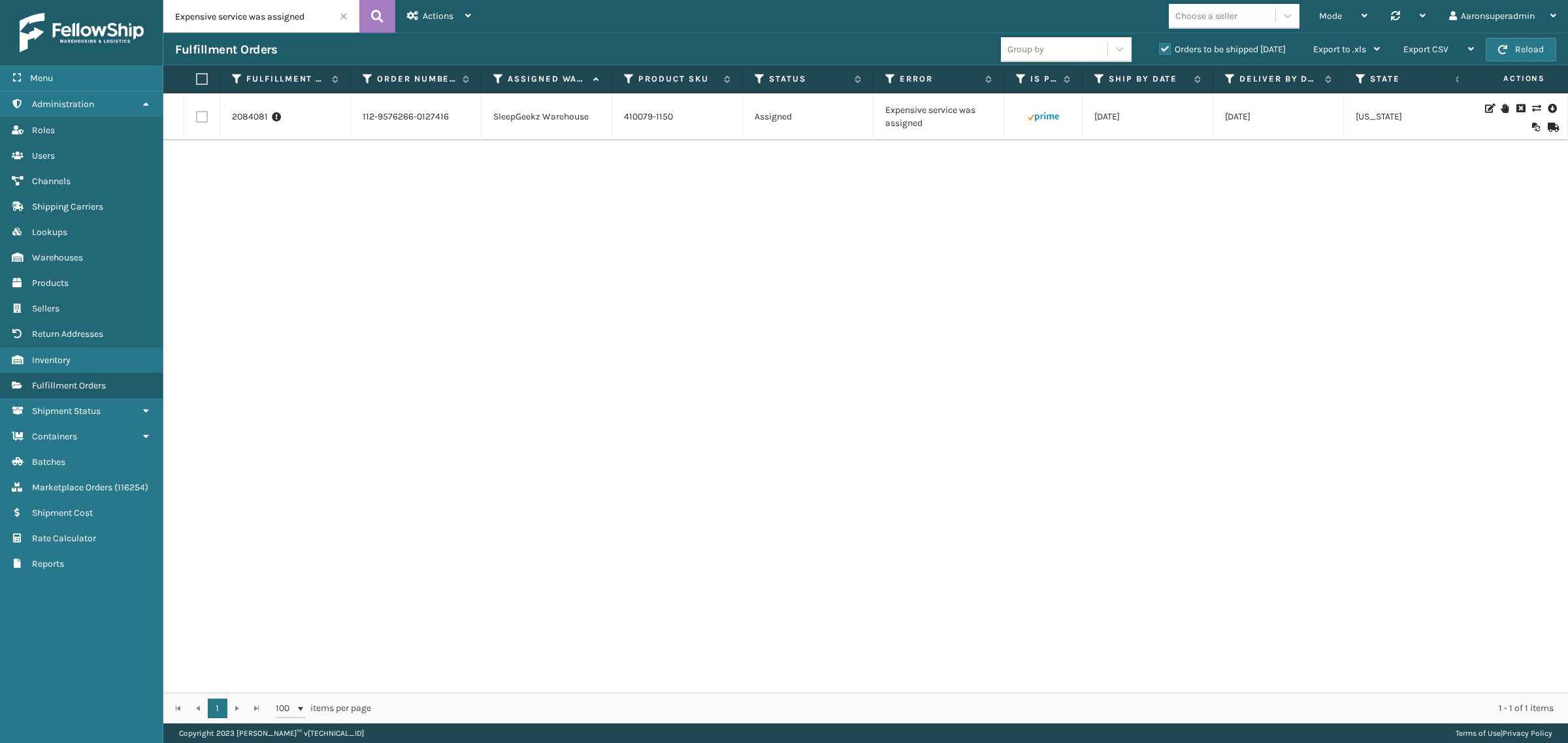
click at [1532, 105] on icon at bounding box center [1536, 108] width 8 height 9
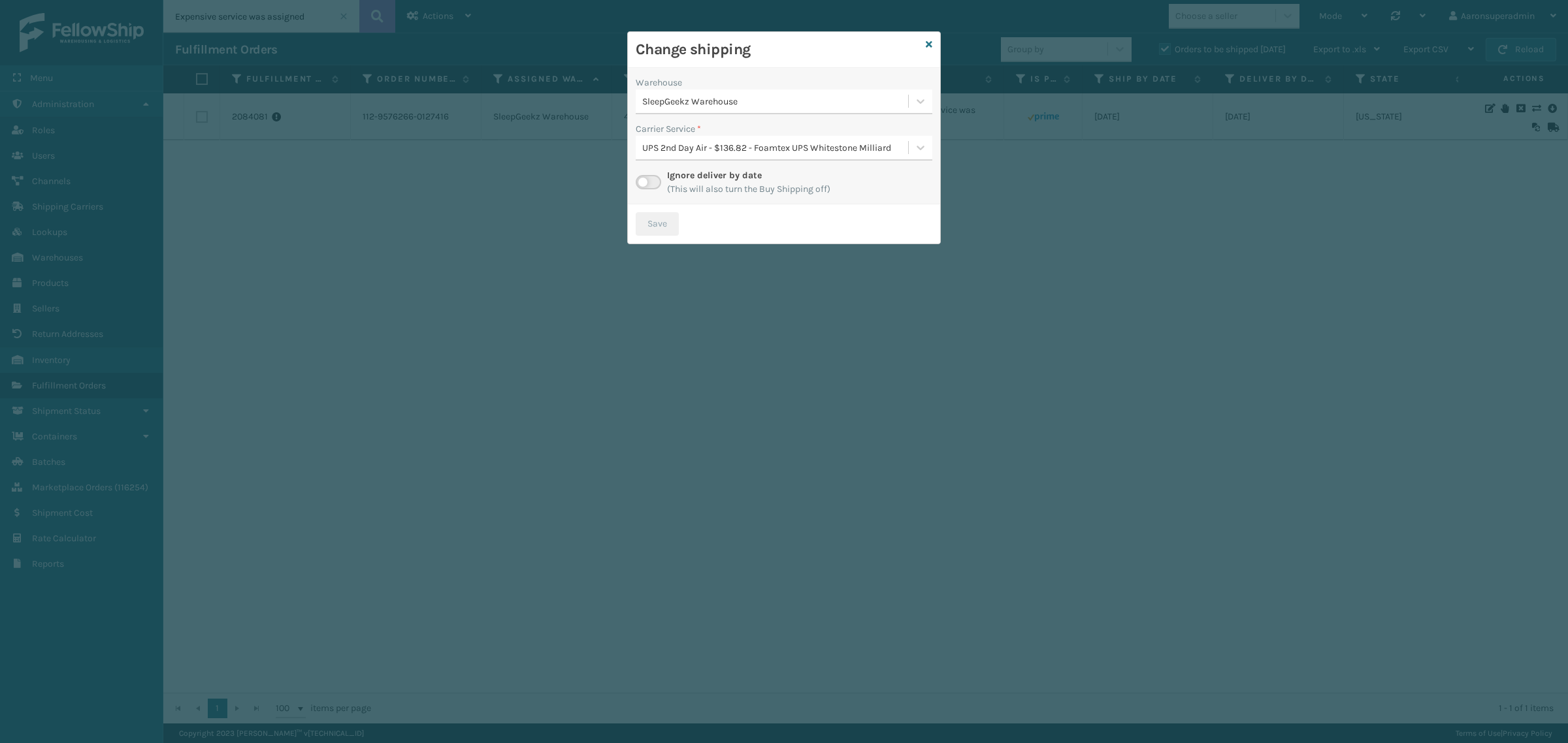
click at [766, 102] on div "SleepGeekz Warehouse" at bounding box center [776, 101] width 267 height 14
drag, startPoint x: 673, startPoint y: 138, endPoint x: 683, endPoint y: 136, distance: 10.2
click at [678, 138] on div "Dallas (Peak Logistics) 110" at bounding box center [784, 134] width 297 height 24
click at [729, 112] on div "Dallas (Peak Logistics)" at bounding box center [784, 102] width 297 height 25
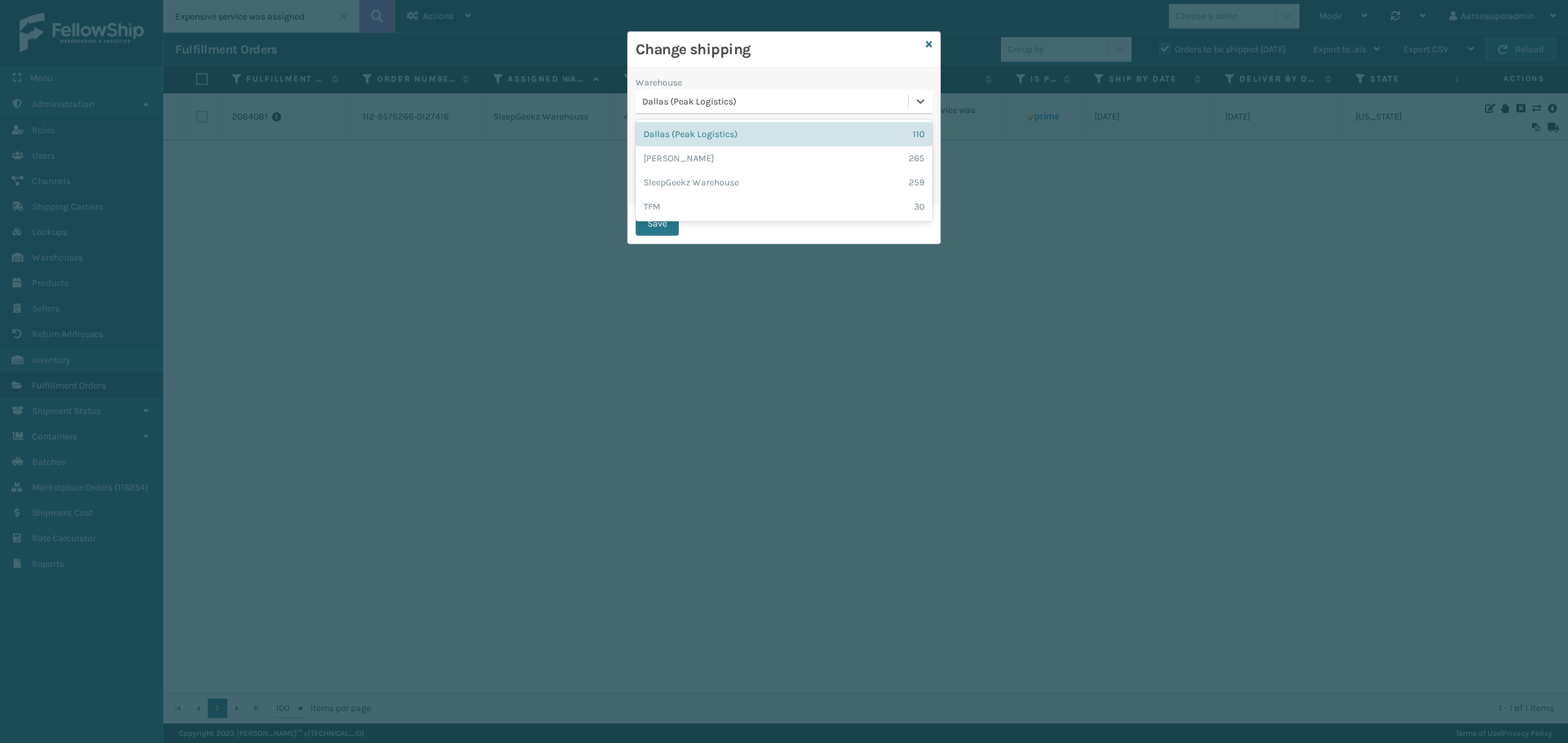
click at [713, 99] on div "Dallas (Peak Logistics)" at bounding box center [776, 101] width 267 height 14
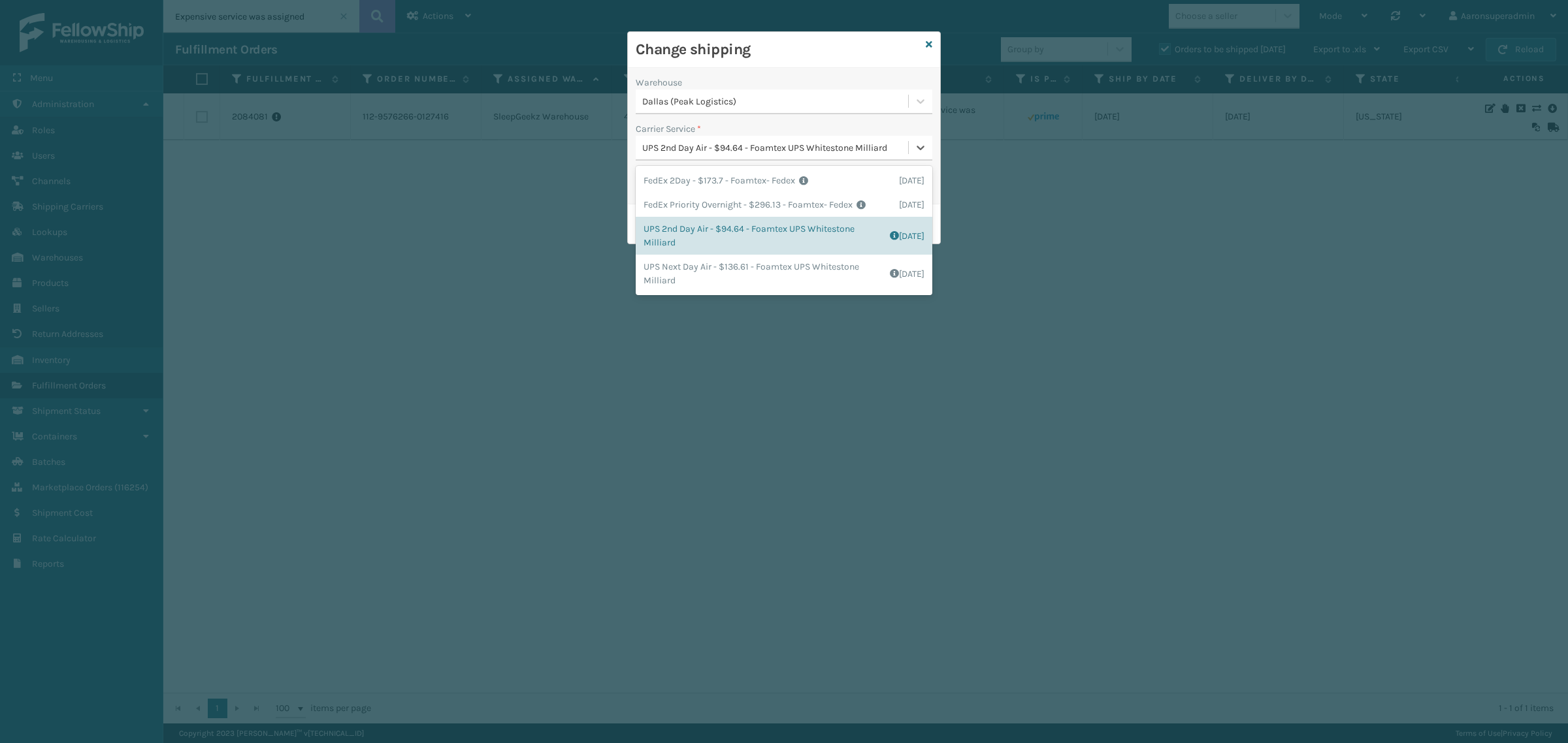
click at [698, 158] on div "UPS 2nd Day Air - $94.64 - Foamtex UPS Whitestone Milliard" at bounding box center [772, 148] width 272 height 21
click at [719, 163] on div "Warehouse Dallas (Peak Logistics) Carrier Service * option FedEx 2Day - $173.7 …" at bounding box center [784, 136] width 313 height 136
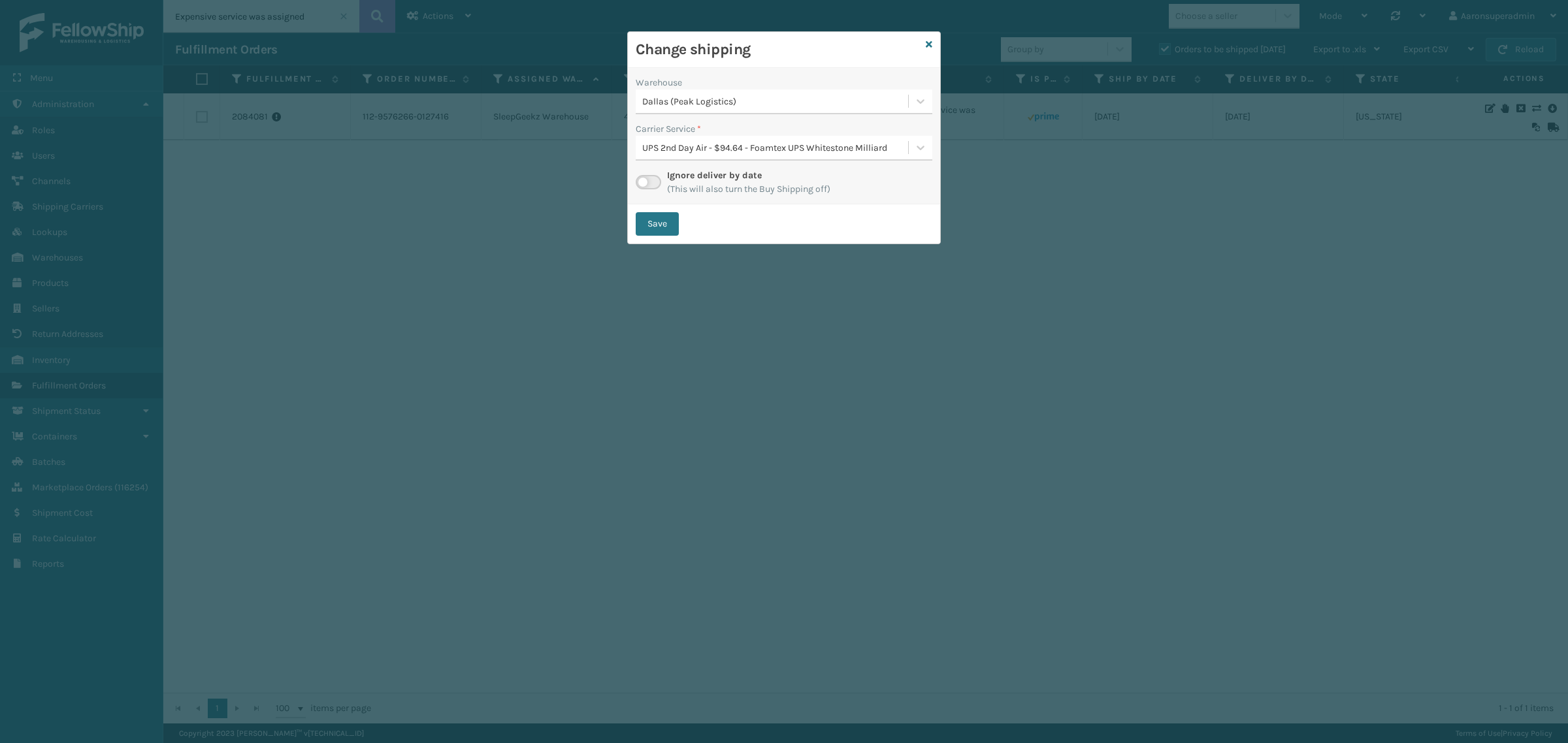
click at [641, 181] on label at bounding box center [649, 182] width 26 height 14
click at [641, 181] on input "checkbox" at bounding box center [640, 179] width 9 height 9
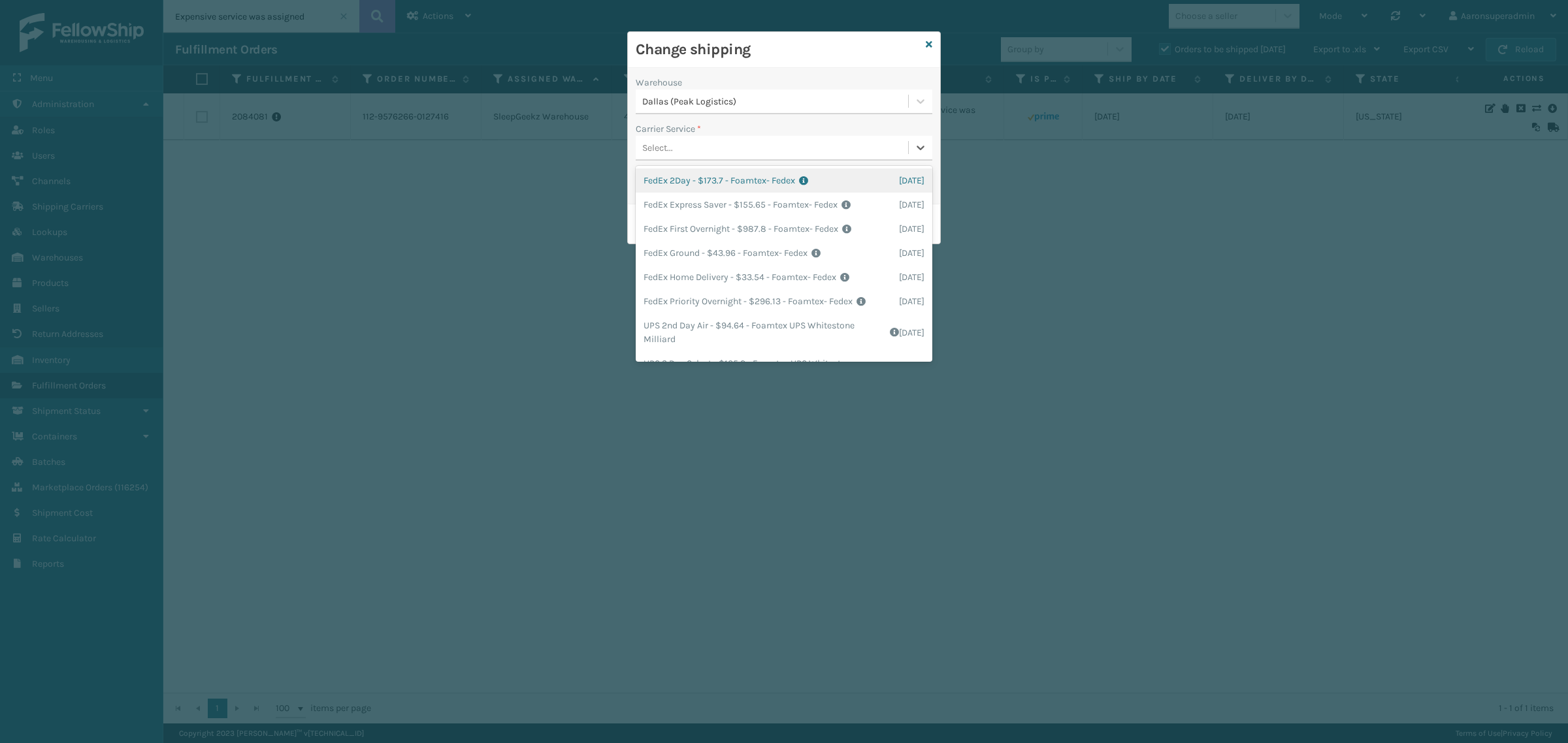
click at [694, 145] on div "Select..." at bounding box center [772, 148] width 272 height 21
click at [771, 246] on div "FedEx Ground - $43.96 - Foamtex- Fedex Shipping Cost $43.96 Surplus Cost $0 Tot…" at bounding box center [784, 253] width 297 height 24
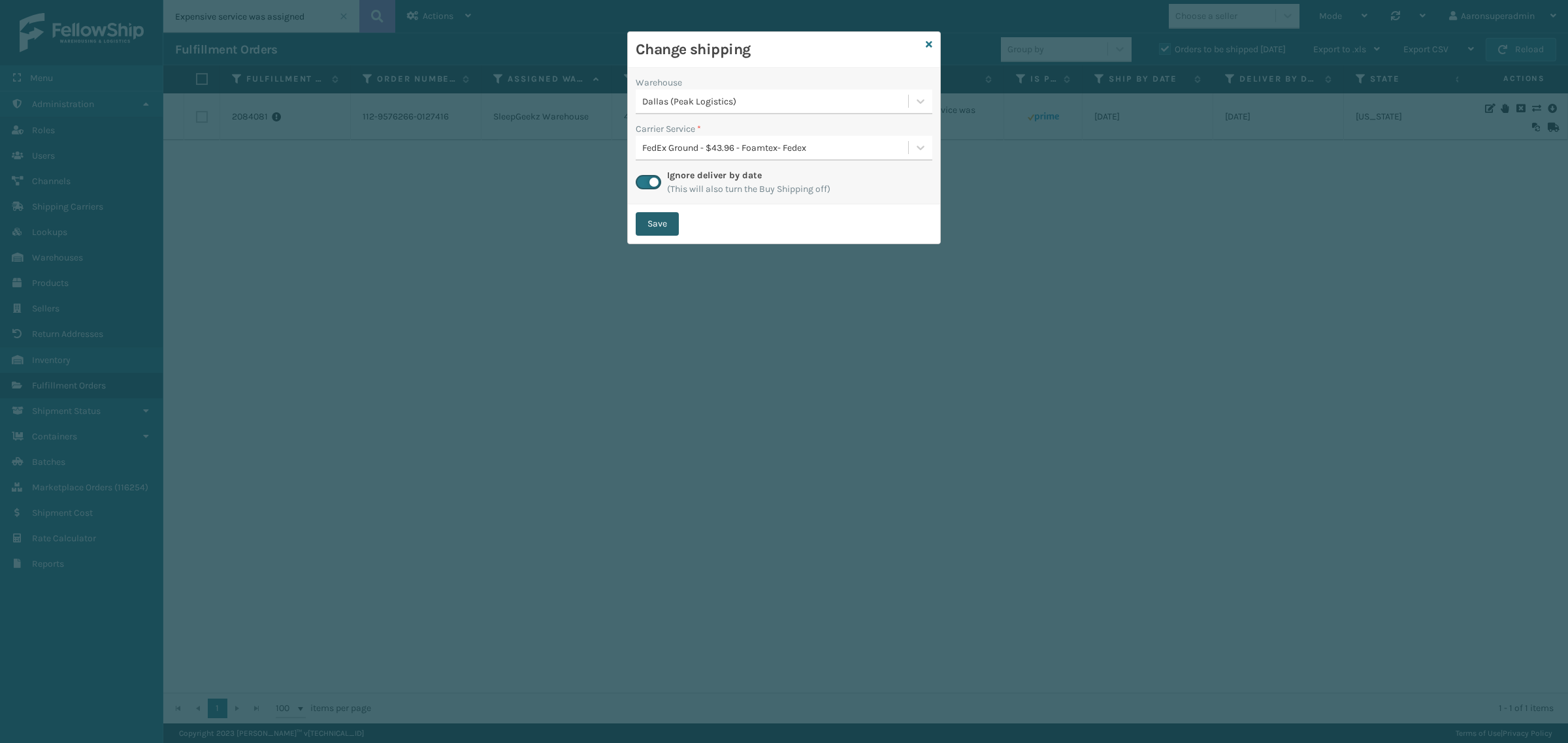
click at [659, 226] on button "Save" at bounding box center [657, 224] width 43 height 24
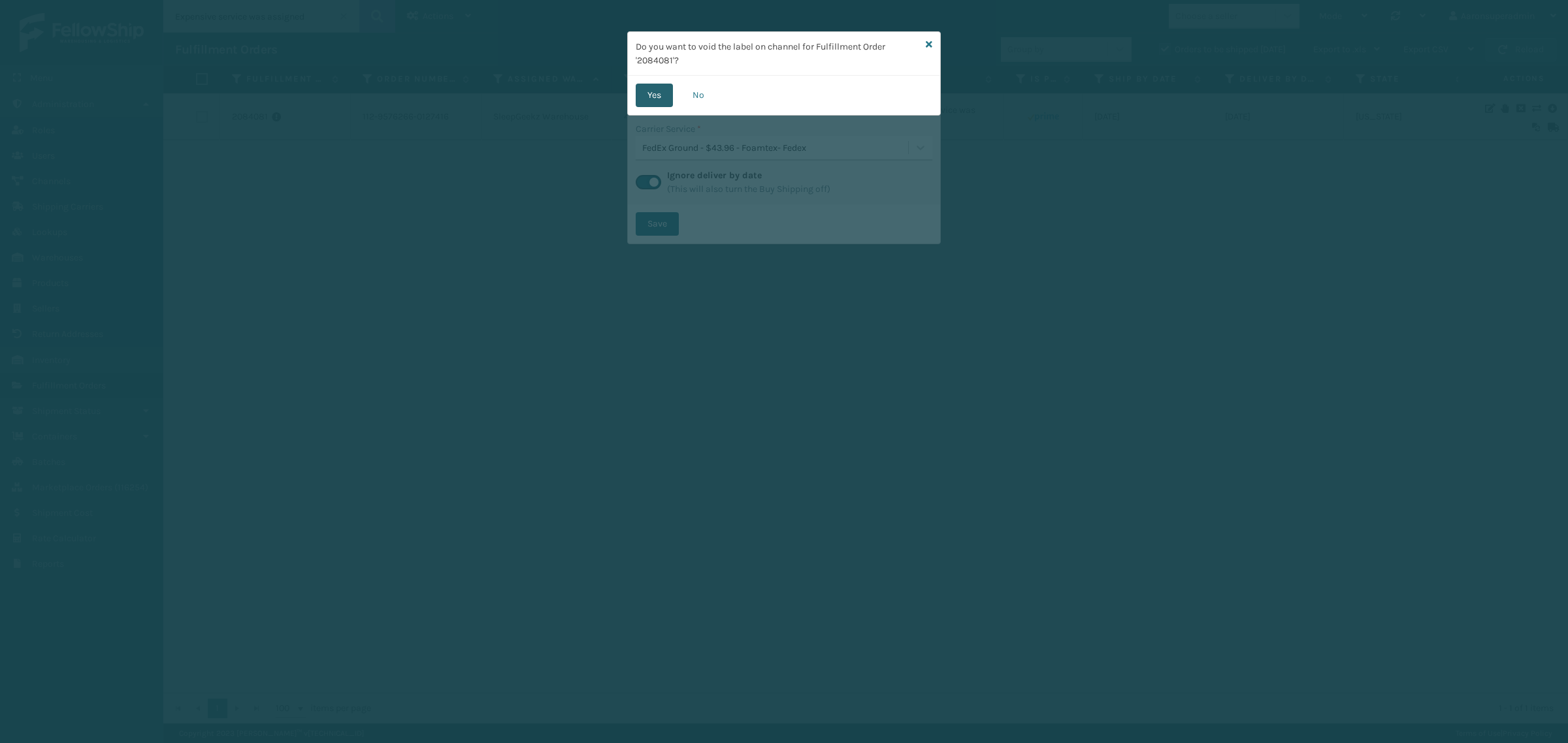
click at [652, 96] on button "Yes" at bounding box center [655, 95] width 37 height 24
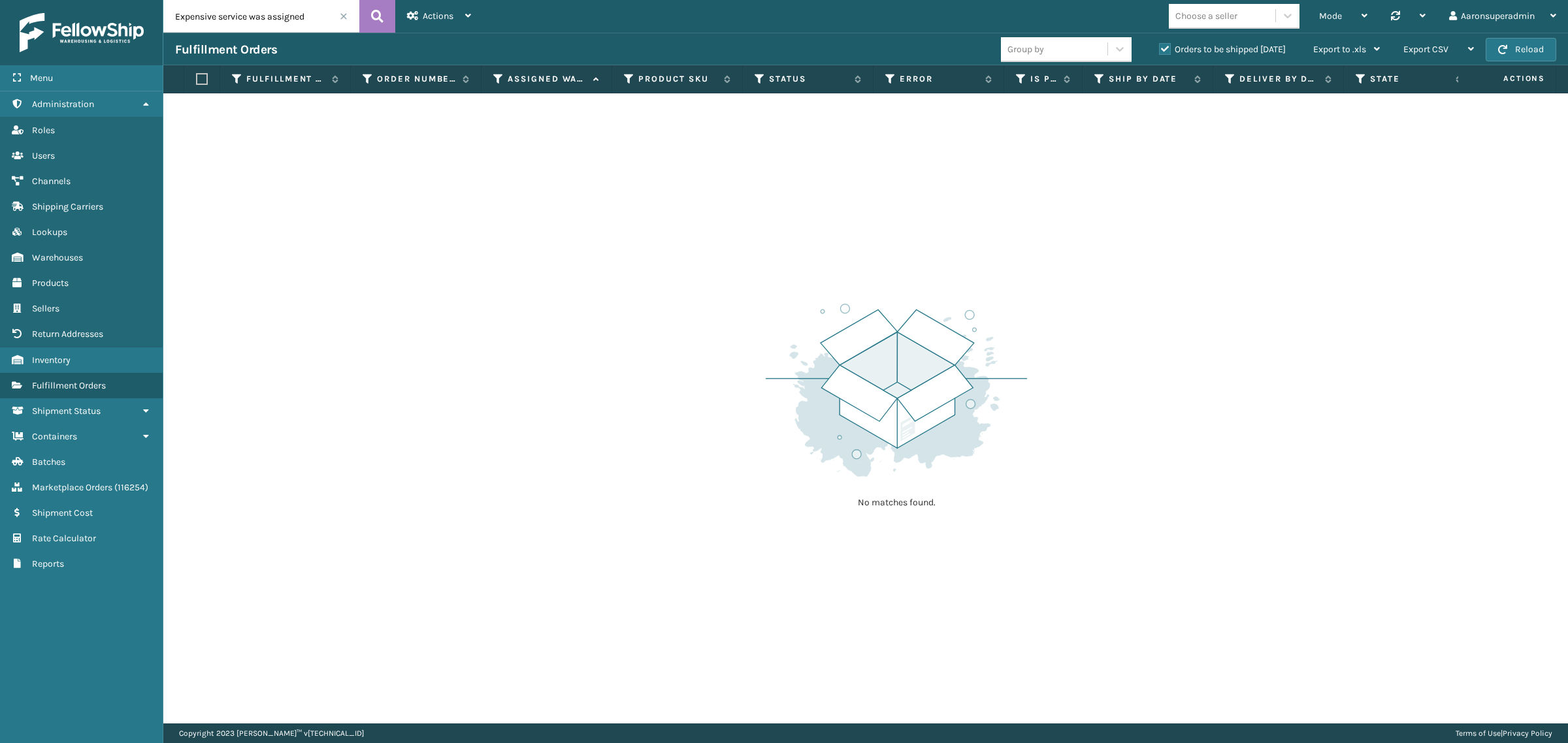
click at [346, 17] on span at bounding box center [343, 16] width 8 height 8
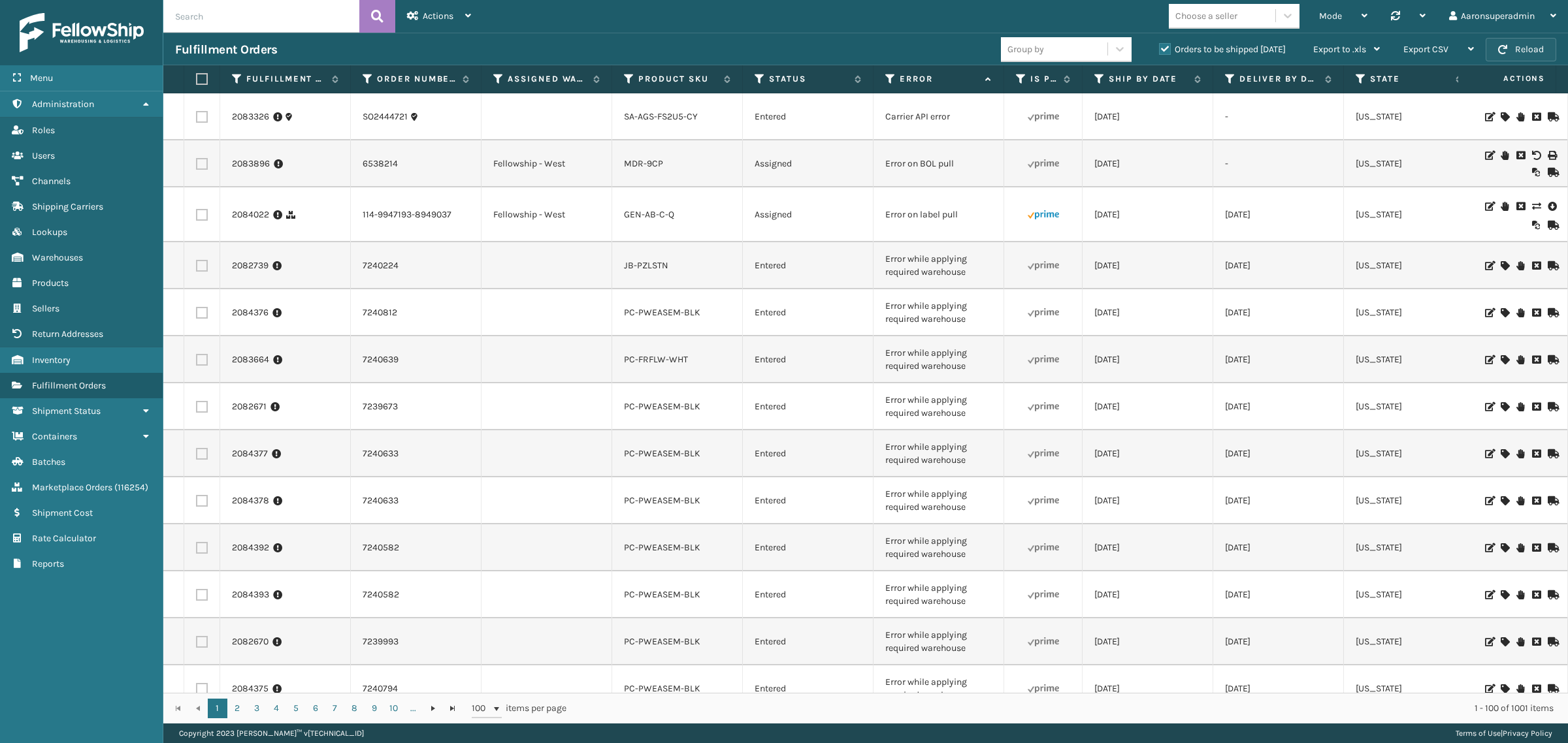
click at [1507, 38] on button "Reload" at bounding box center [1521, 49] width 70 height 24
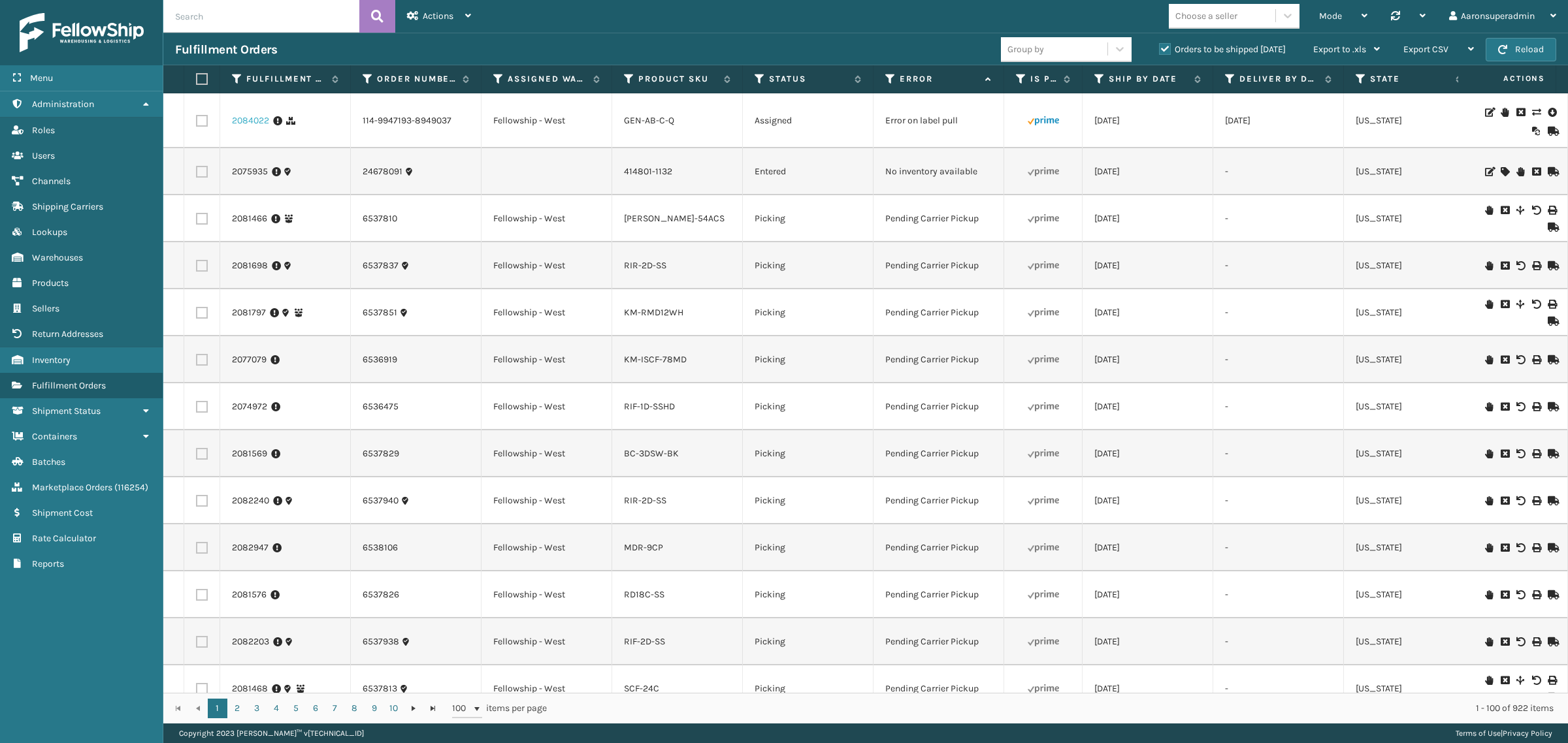
click at [246, 116] on link "2084022" at bounding box center [251, 121] width 37 height 13
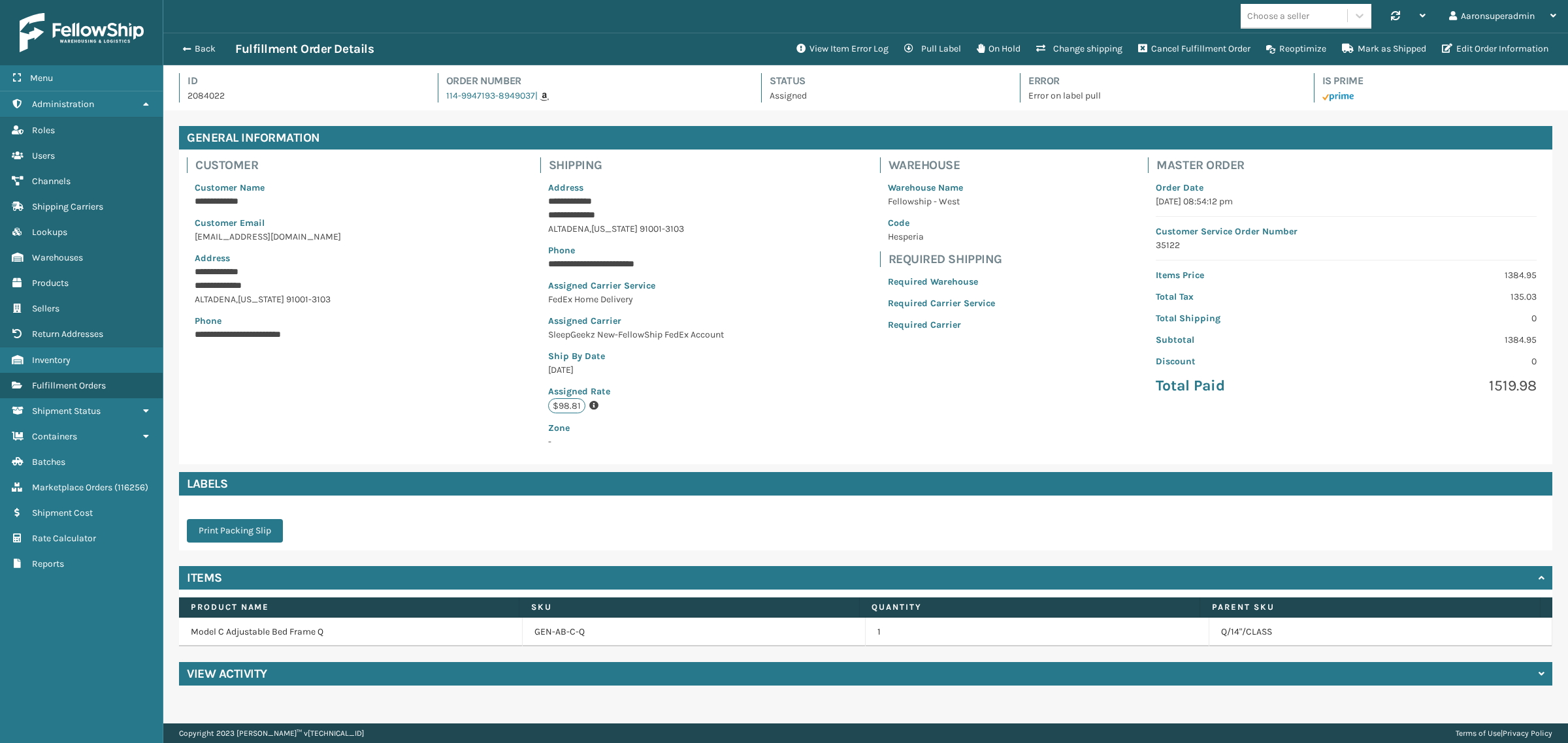
scroll to position [31, 1405]
click at [846, 47] on button "View Item Error Log" at bounding box center [842, 49] width 108 height 26
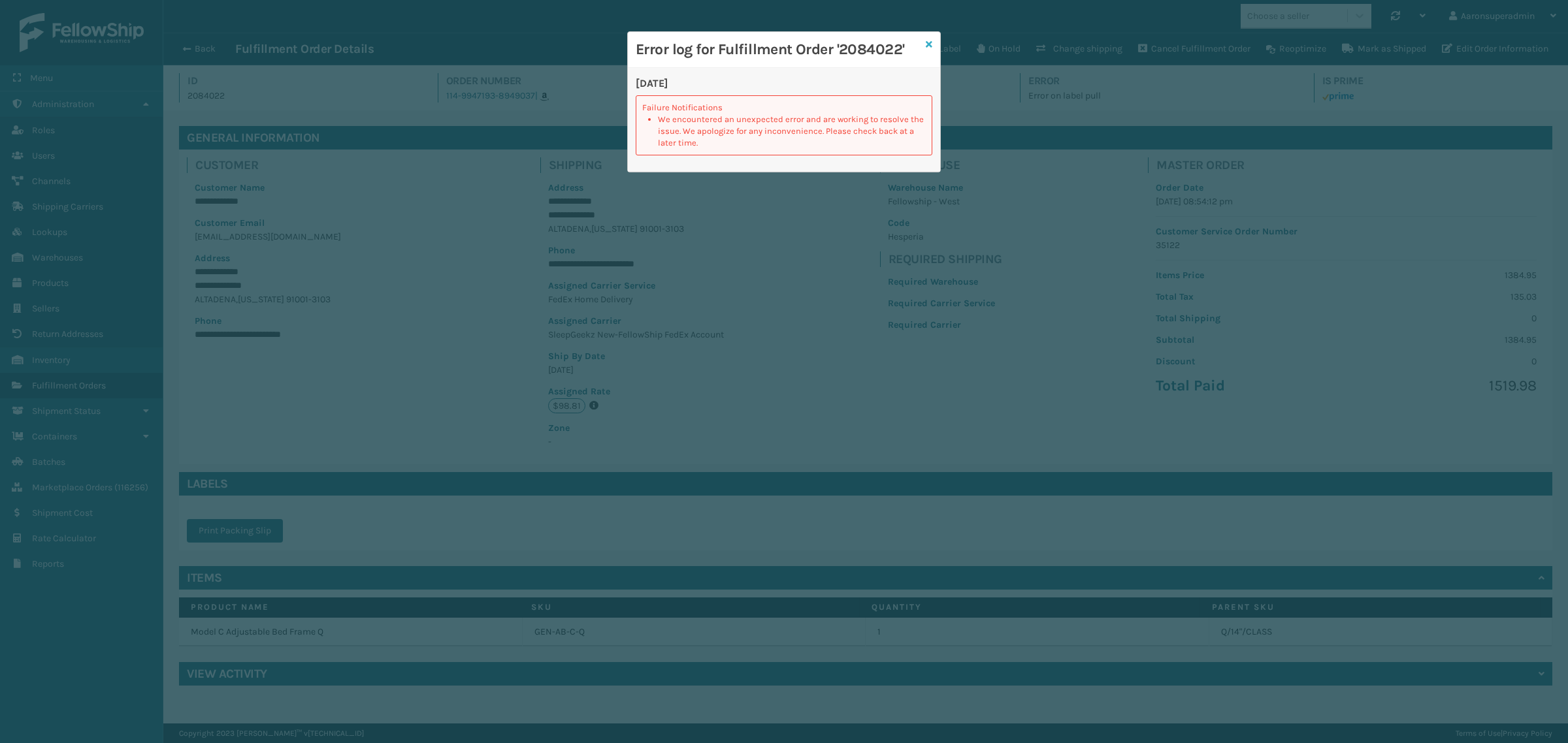
click at [928, 42] on icon at bounding box center [929, 44] width 6 height 9
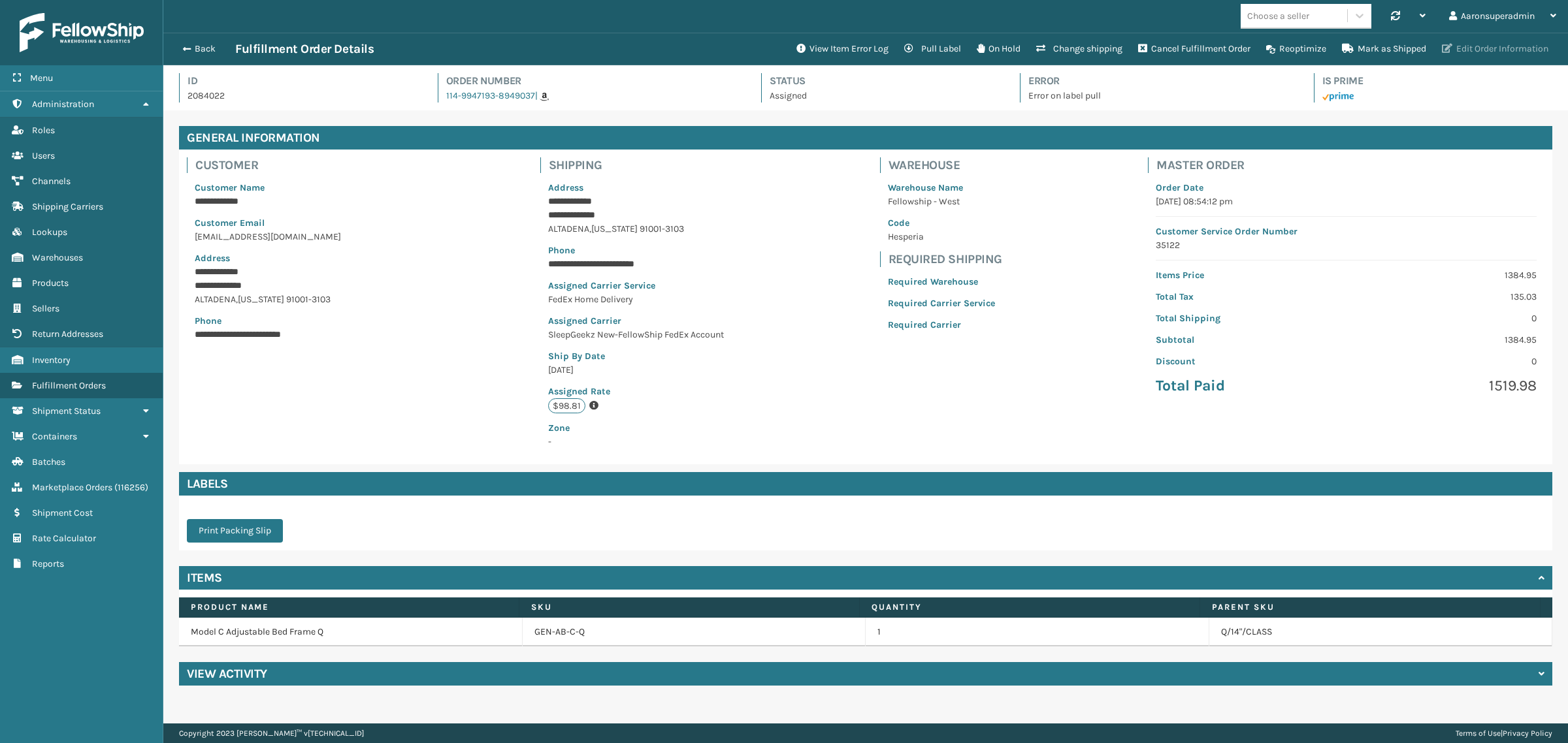
click at [1467, 49] on button "Edit Order Information" at bounding box center [1496, 49] width 122 height 26
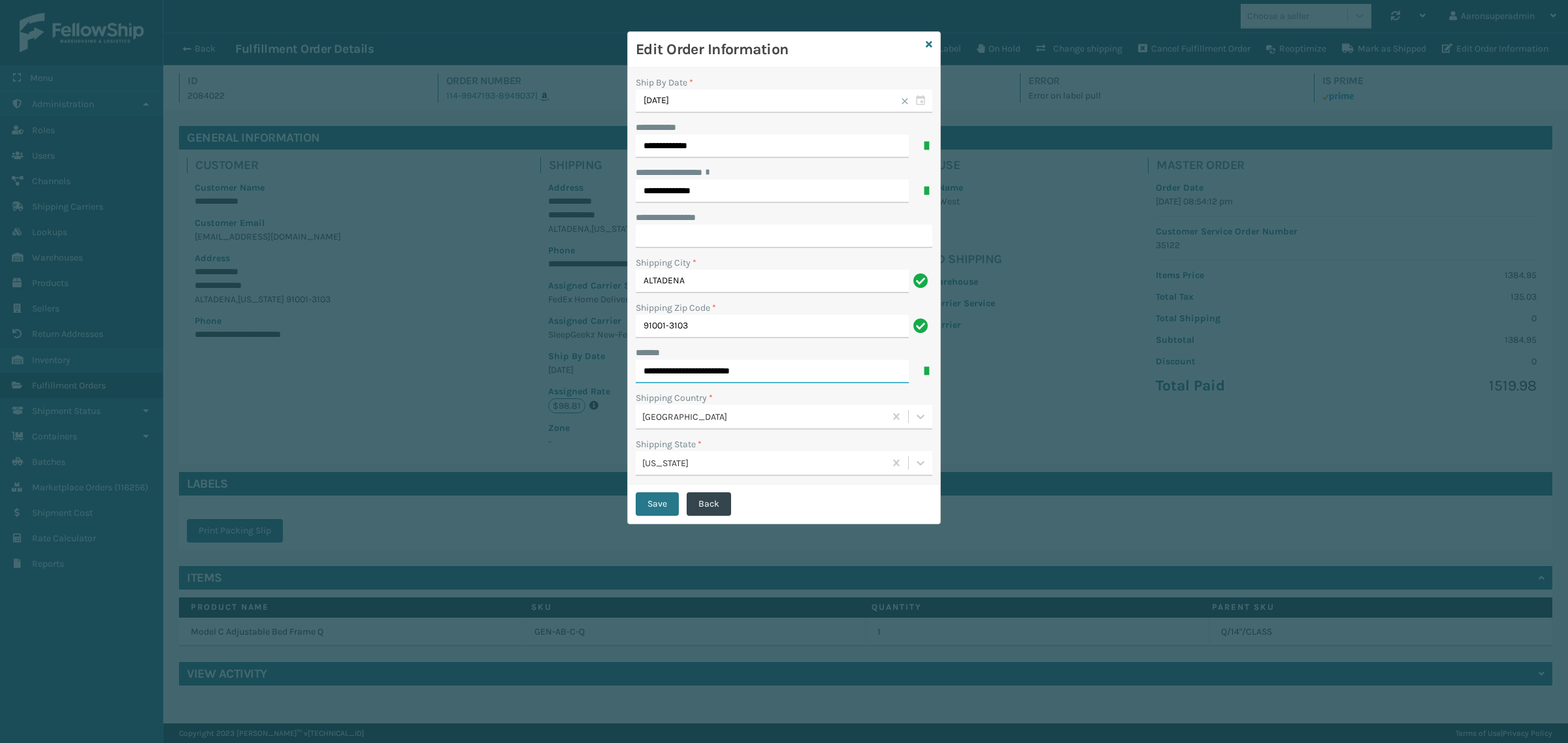
click at [722, 373] on input "**********" at bounding box center [772, 371] width 273 height 24
click at [723, 373] on input "**********" at bounding box center [772, 371] width 273 height 24
drag, startPoint x: 784, startPoint y: 373, endPoint x: 712, endPoint y: 380, distance: 72.3
click at [712, 380] on input "**********" at bounding box center [772, 371] width 273 height 24
type input "**********"
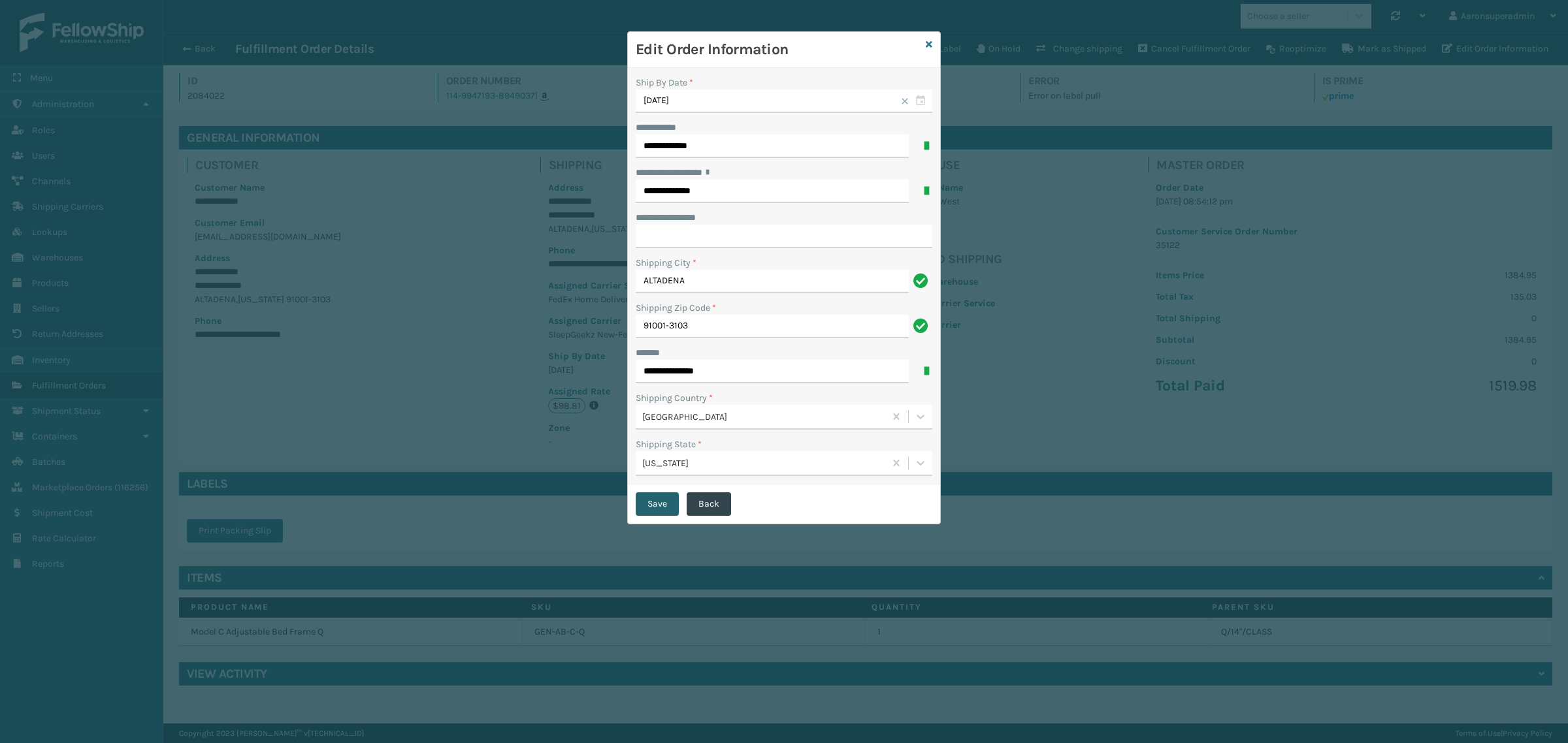
click at [638, 512] on button "Save" at bounding box center [657, 504] width 43 height 24
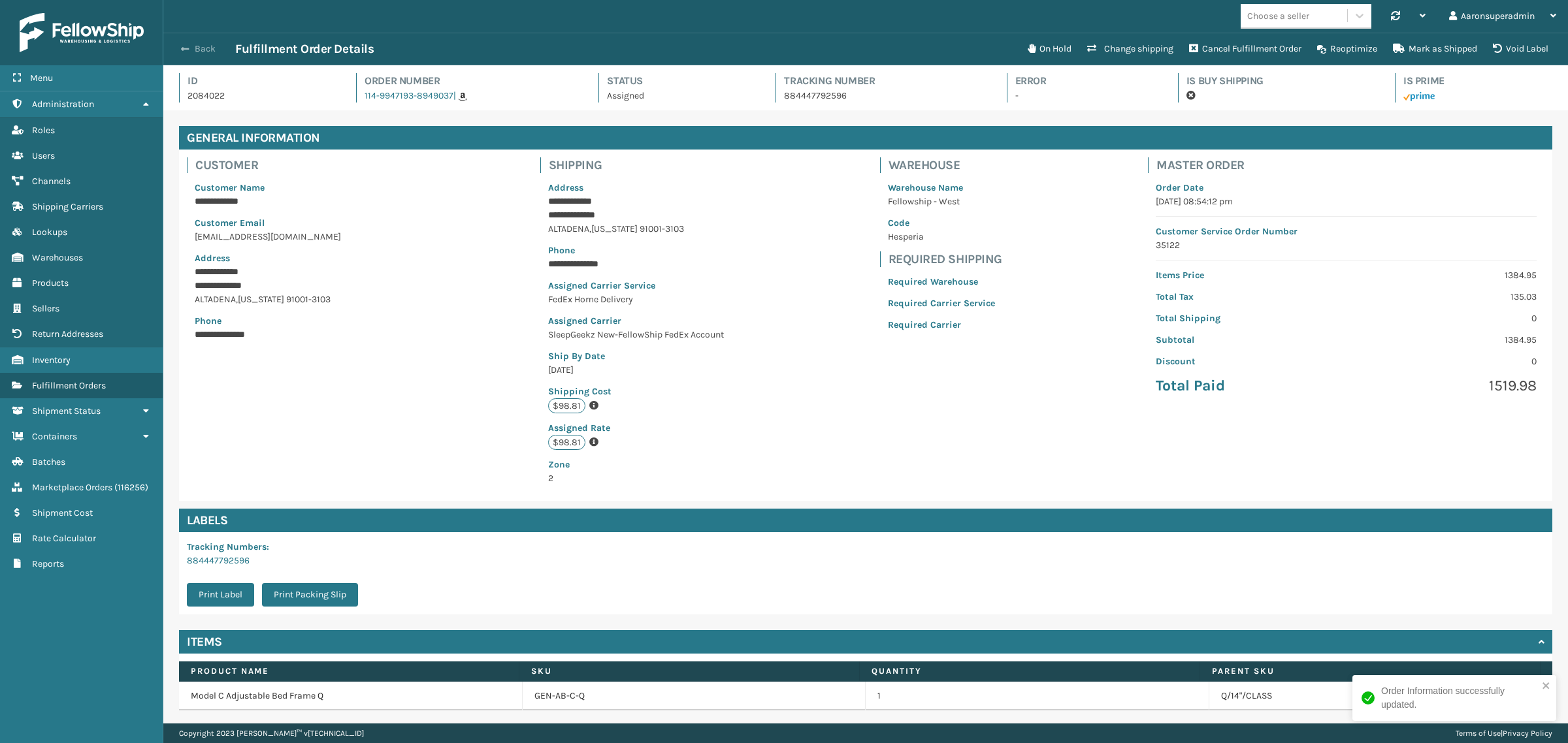
click at [204, 46] on button "Back" at bounding box center [205, 49] width 60 height 11
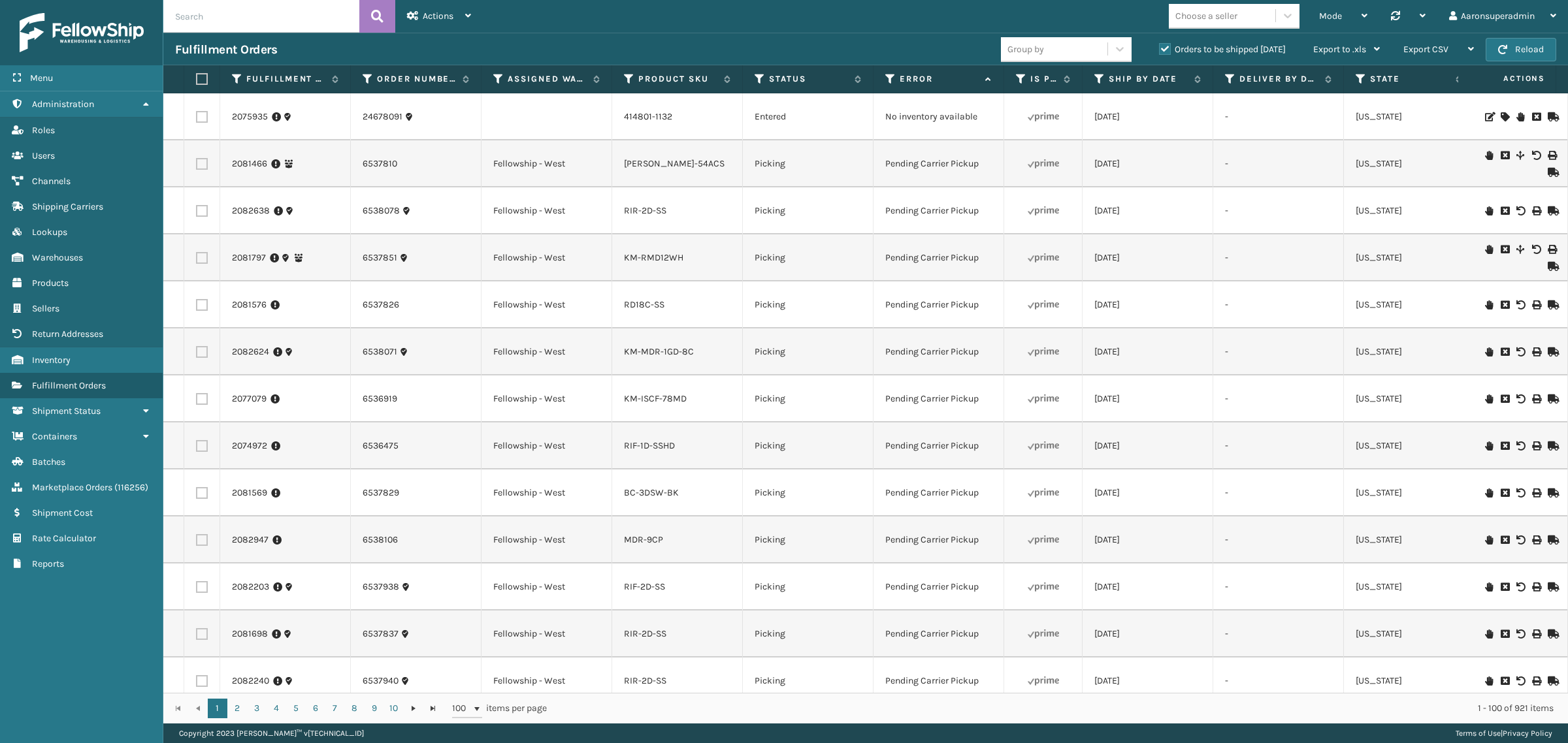
scroll to position [0, 11]
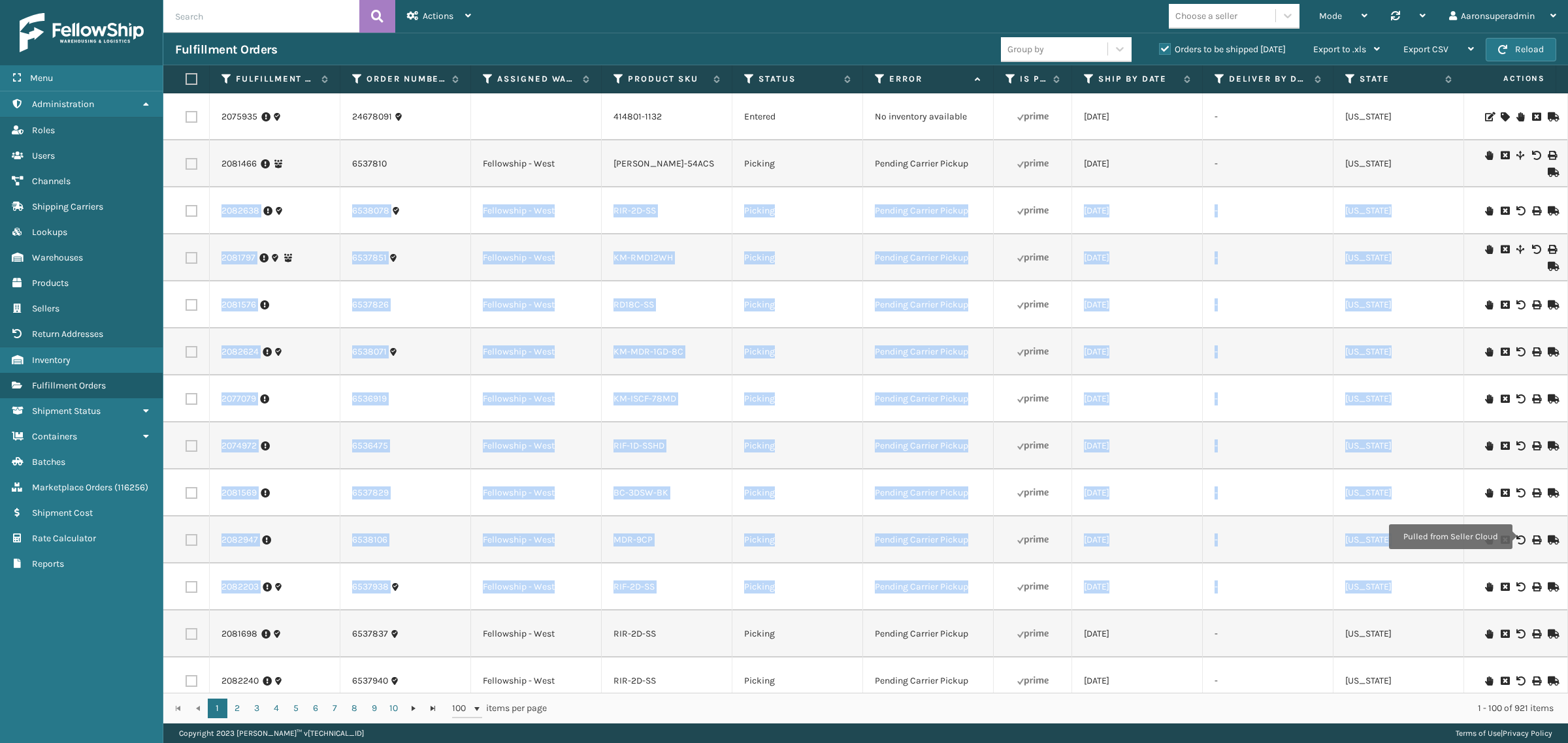
drag, startPoint x: 1549, startPoint y: 145, endPoint x: 1511, endPoint y: 530, distance: 386.9
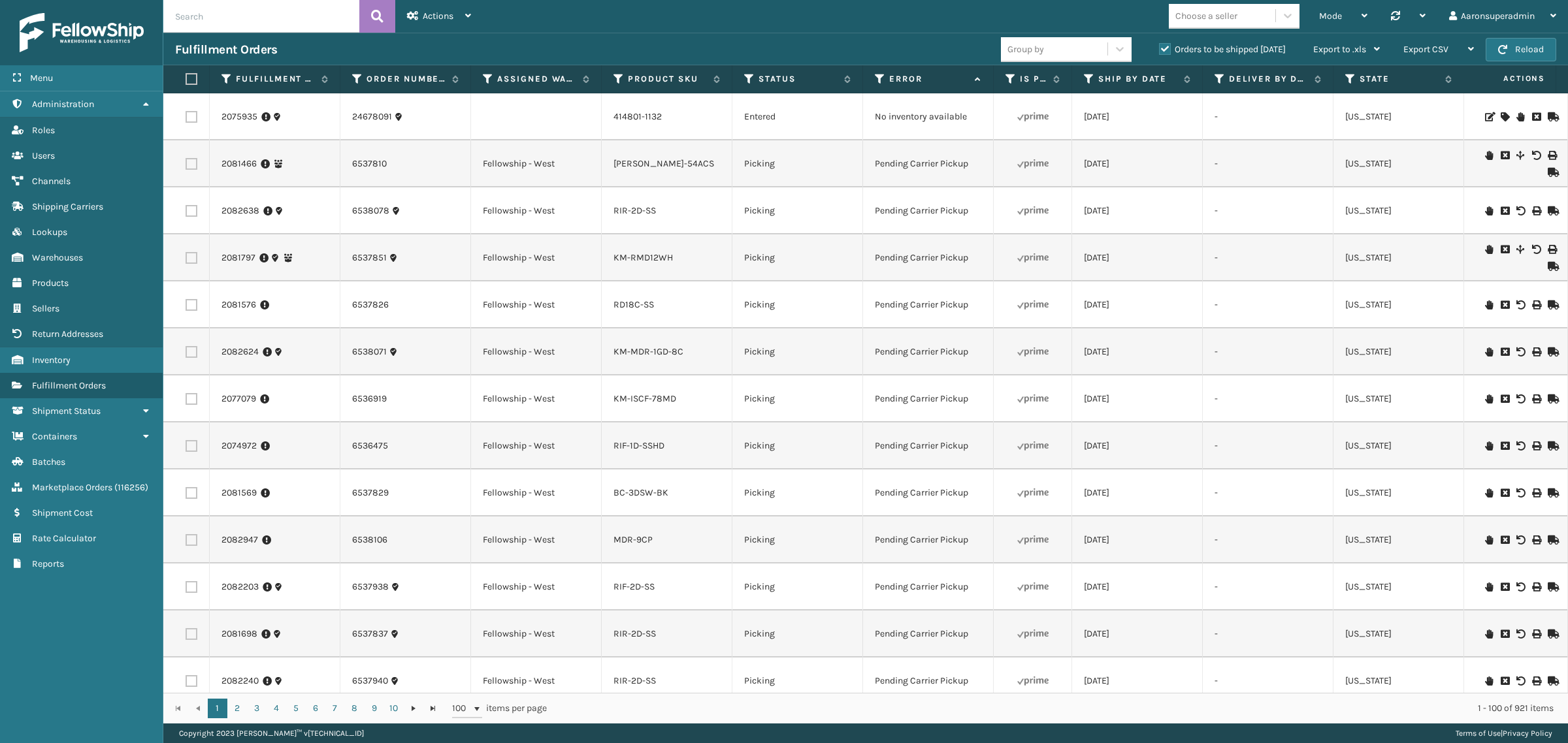
click at [1214, 165] on td "-" at bounding box center [1268, 164] width 130 height 47
click at [1501, 116] on icon at bounding box center [1505, 117] width 8 height 9
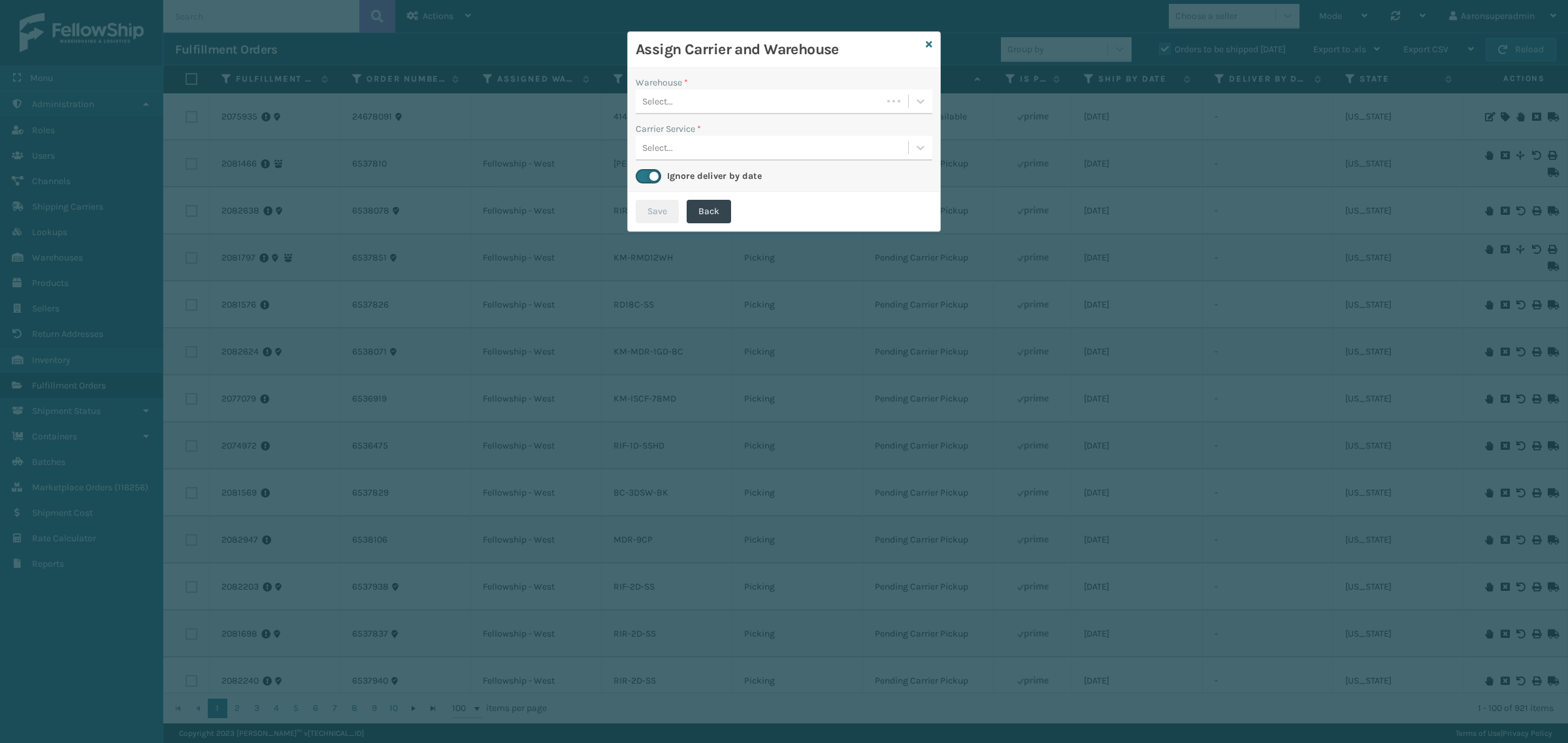
click at [658, 100] on div "Select..." at bounding box center [657, 101] width 31 height 14
click at [926, 46] on icon at bounding box center [929, 44] width 6 height 9
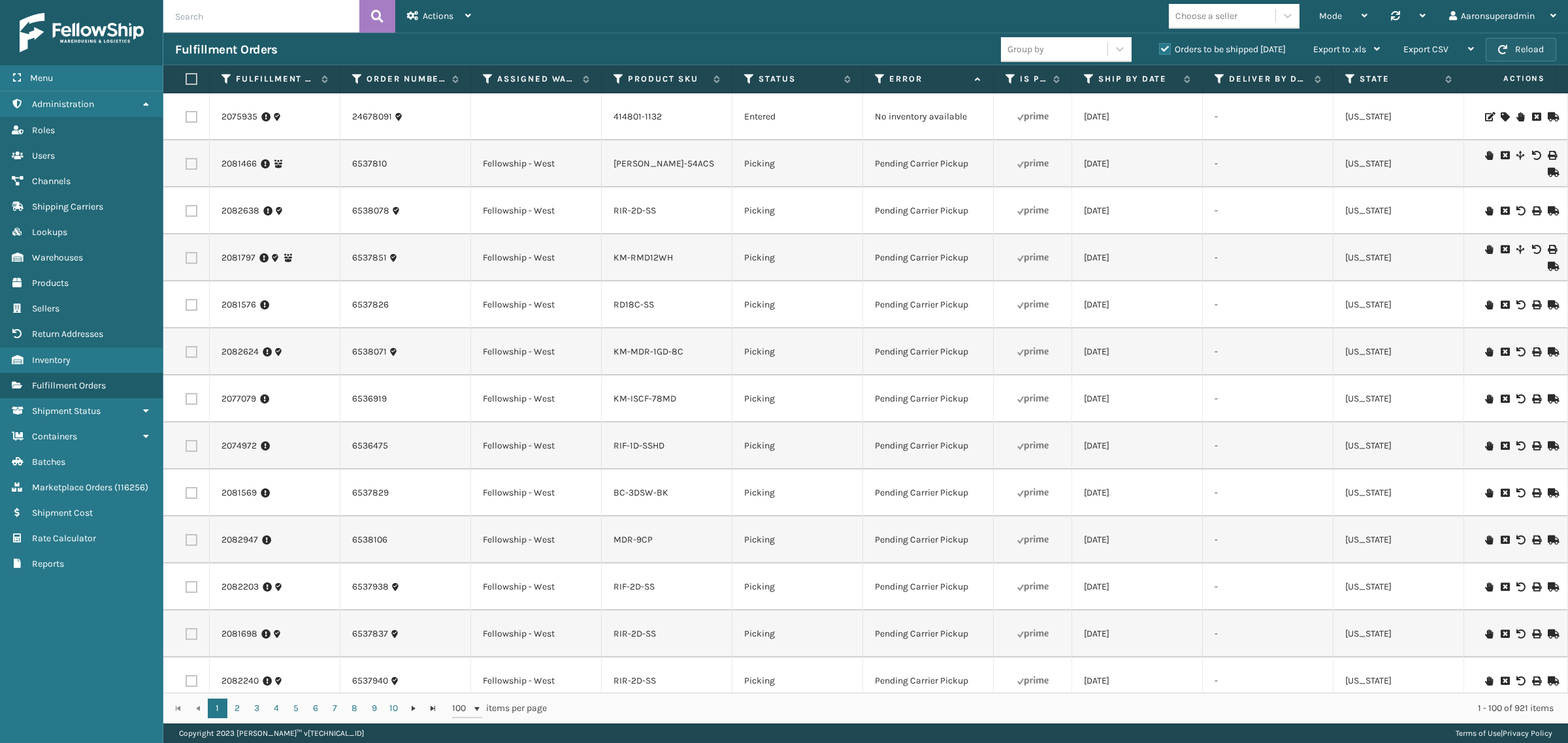
click at [1517, 57] on button "Reload" at bounding box center [1521, 49] width 70 height 24
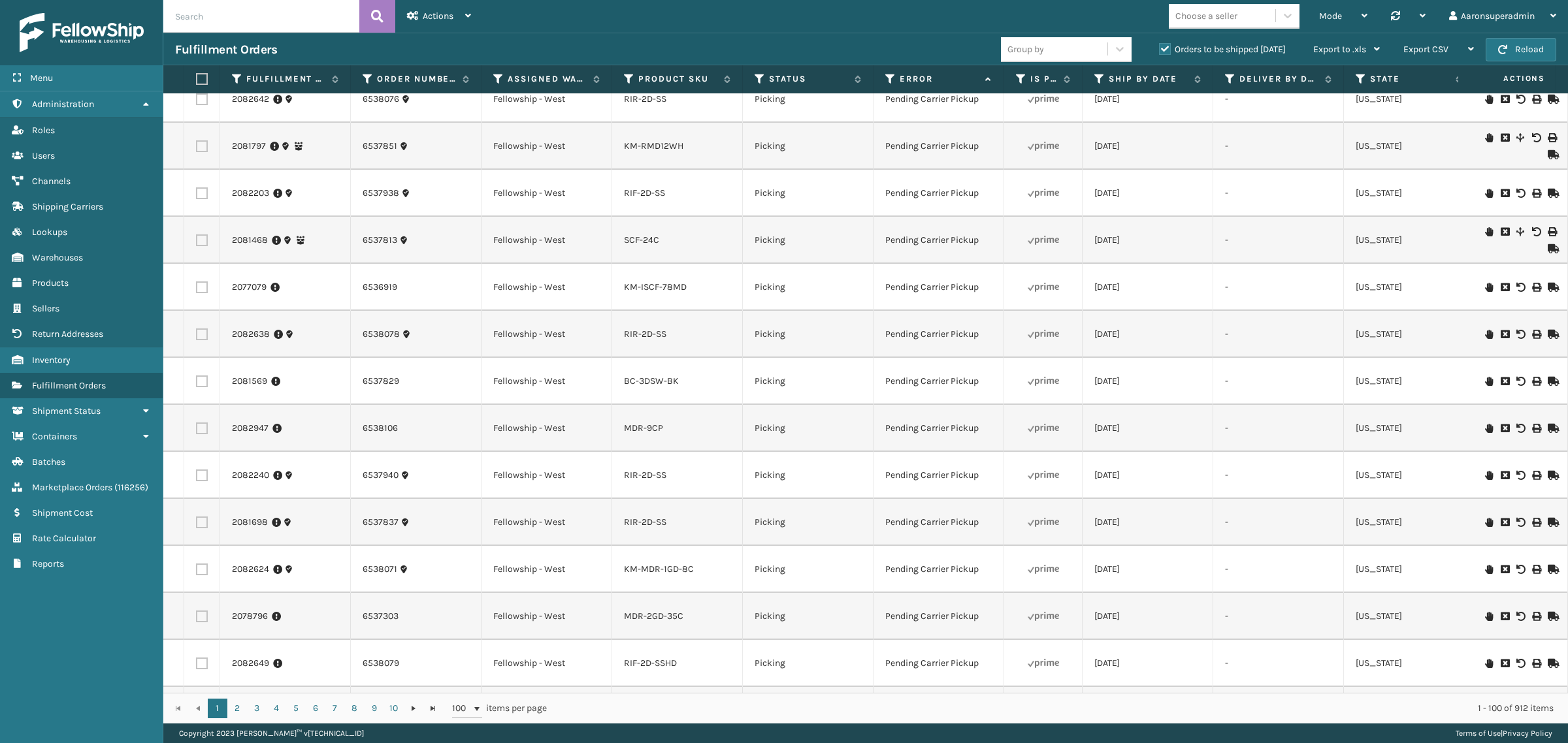
scroll to position [0, 0]
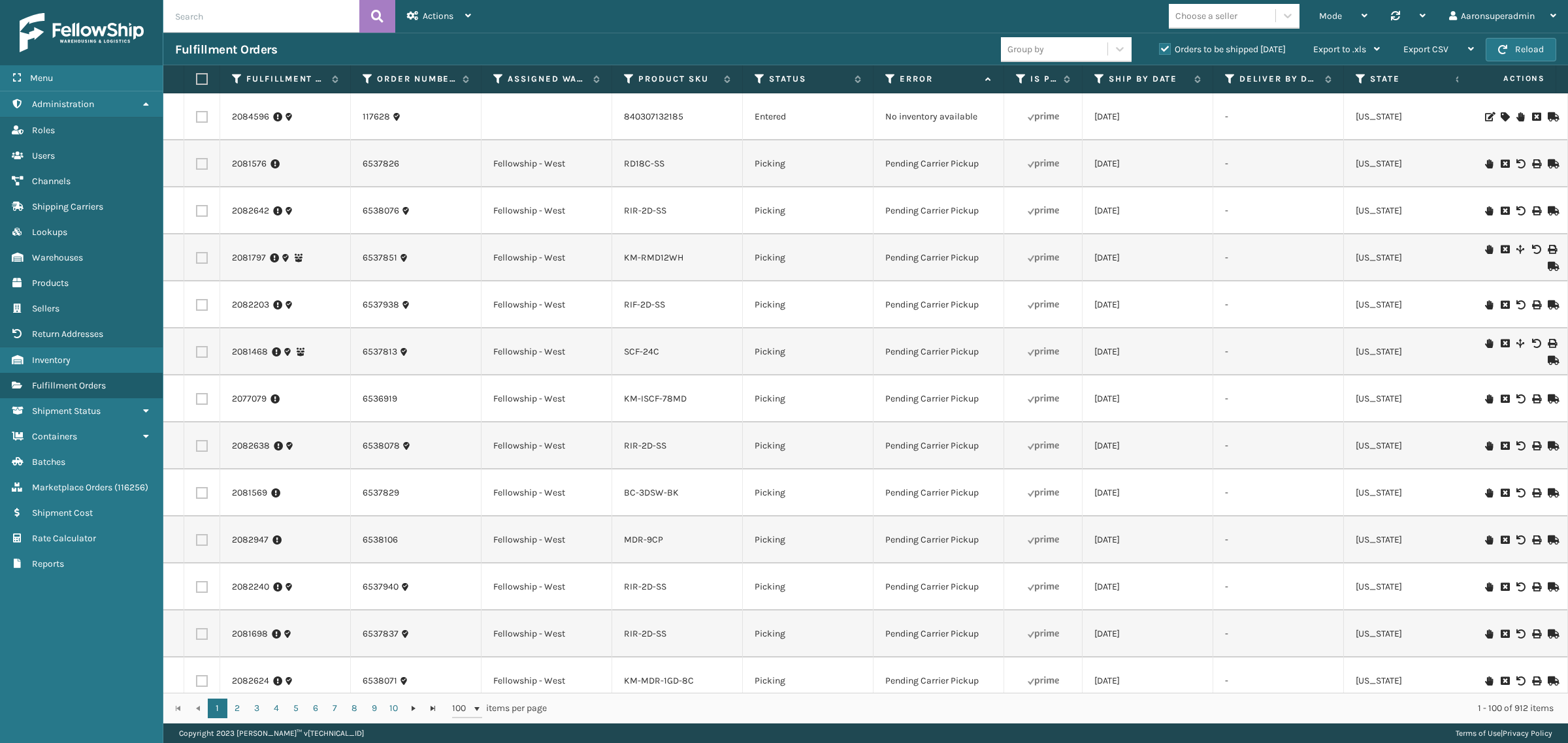
click at [1501, 113] on icon at bounding box center [1505, 117] width 8 height 9
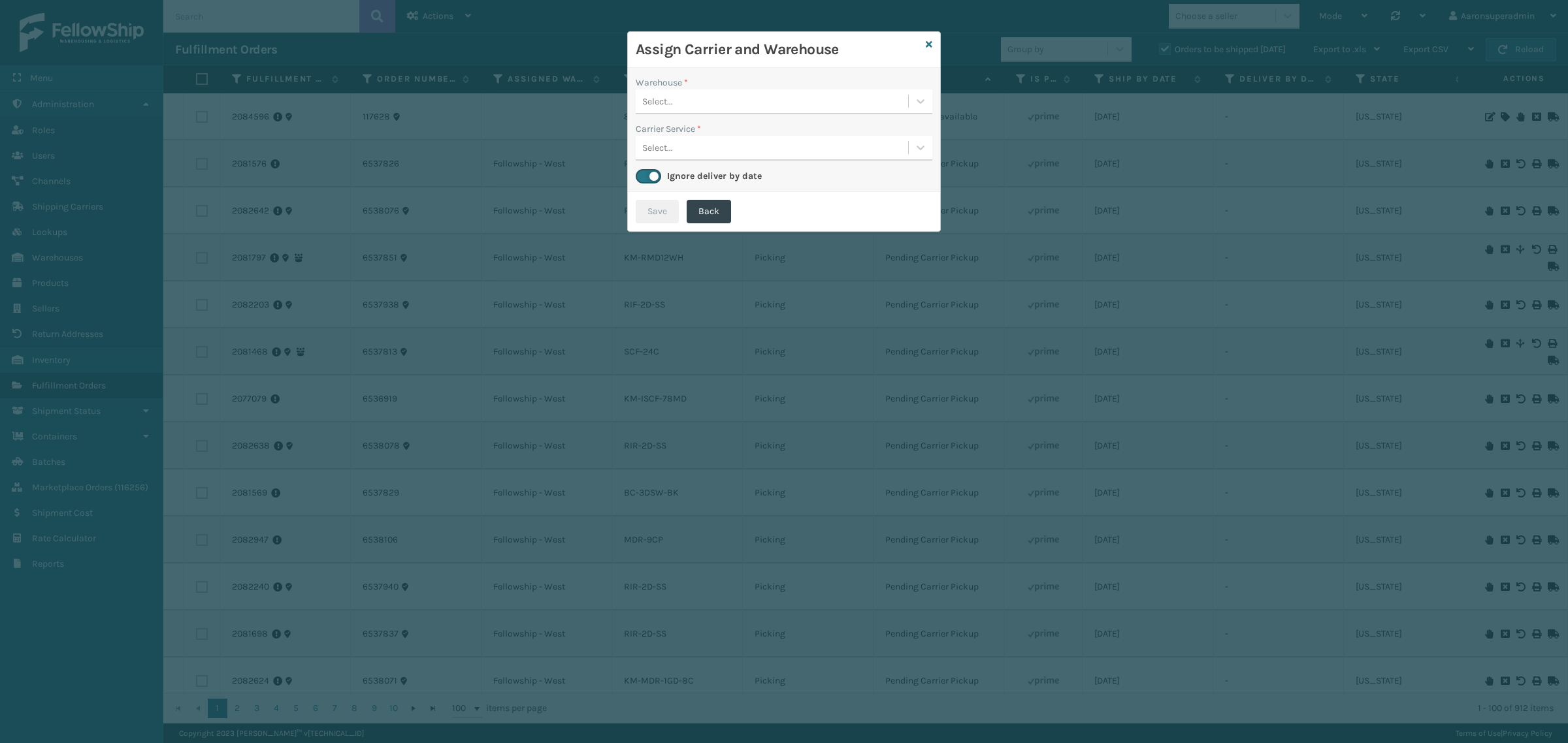
click at [832, 115] on div "Select..." at bounding box center [784, 102] width 297 height 25
click at [926, 41] on icon at bounding box center [929, 44] width 6 height 9
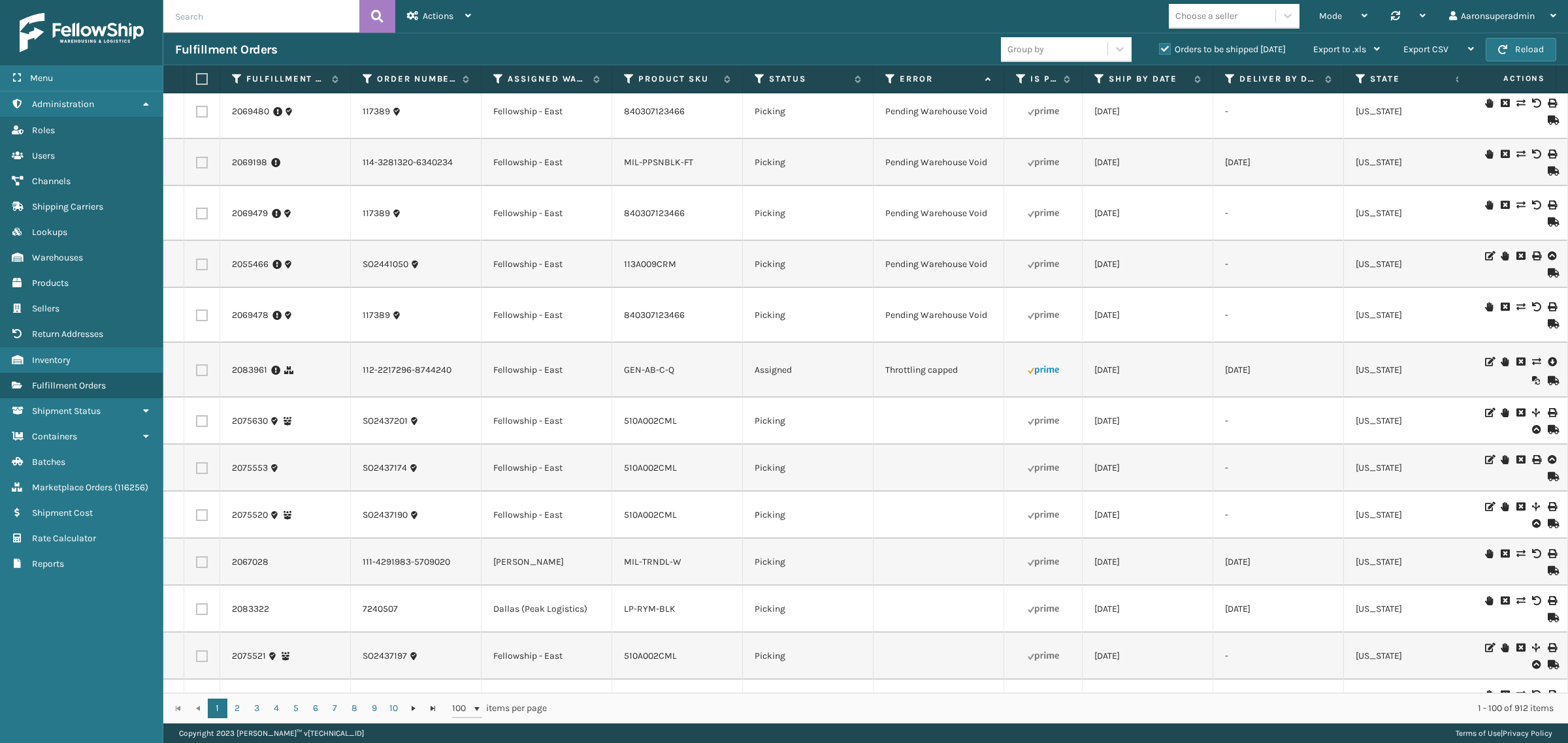
scroll to position [1687, 0]
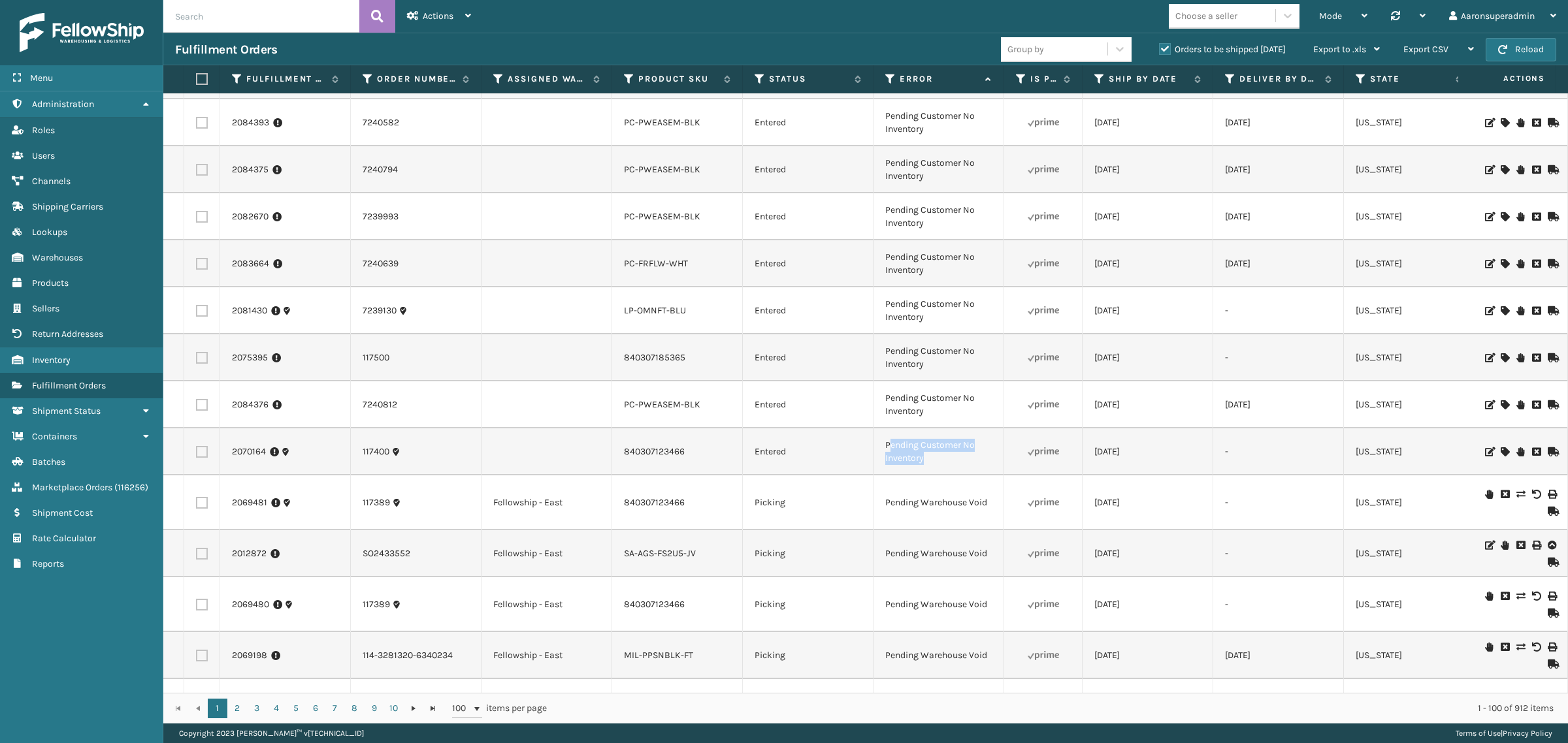
drag, startPoint x: 935, startPoint y: 456, endPoint x: 888, endPoint y: 438, distance: 50.3
click at [888, 438] on td "Pending Customer No Inventory" at bounding box center [939, 452] width 130 height 47
copy td "Pending Customer No Inventory"
click at [227, 23] on input "text" at bounding box center [261, 16] width 196 height 33
paste input "Pending Customer No Inventory"
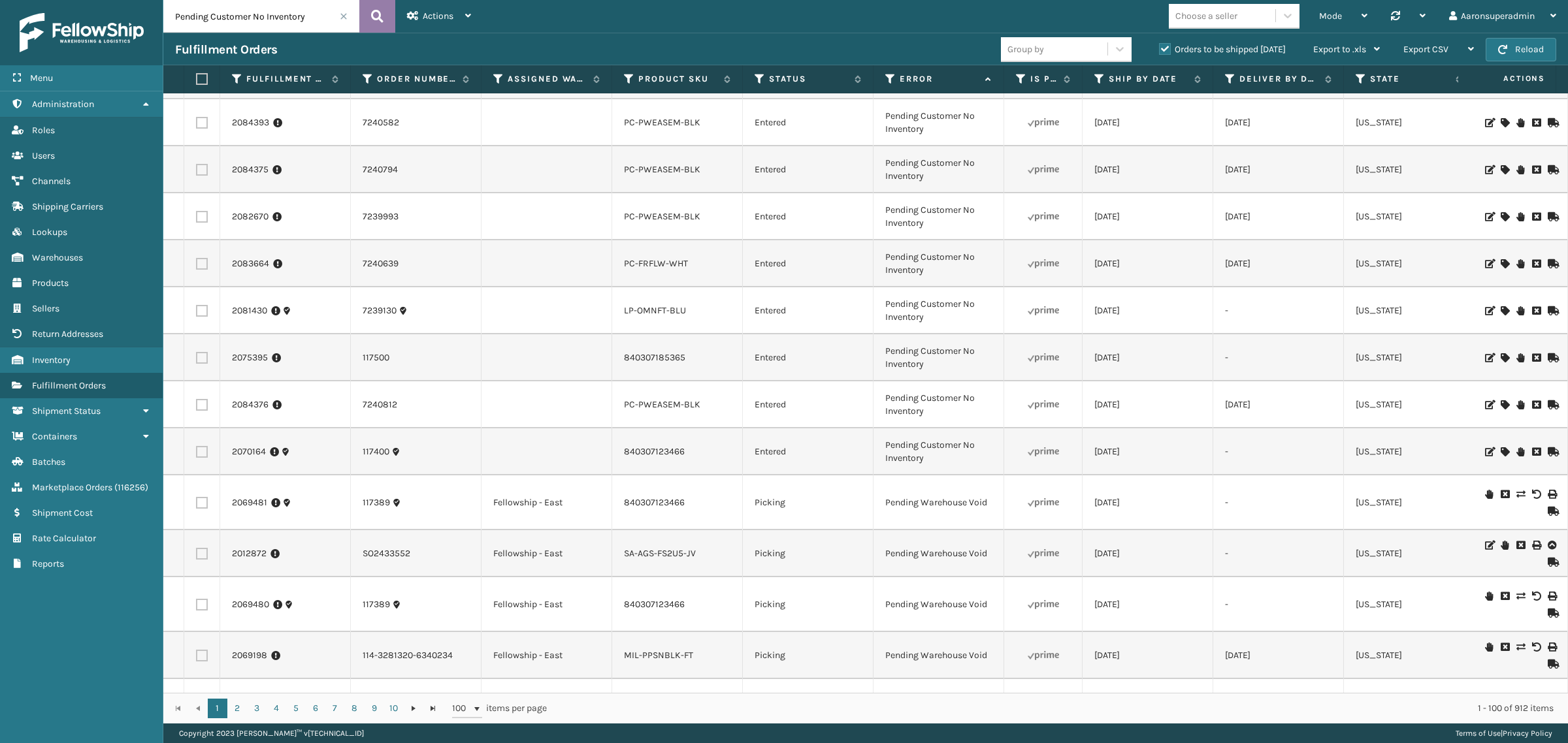
type input "Pending Customer No Inventory"
click at [380, 11] on icon at bounding box center [377, 16] width 12 height 19
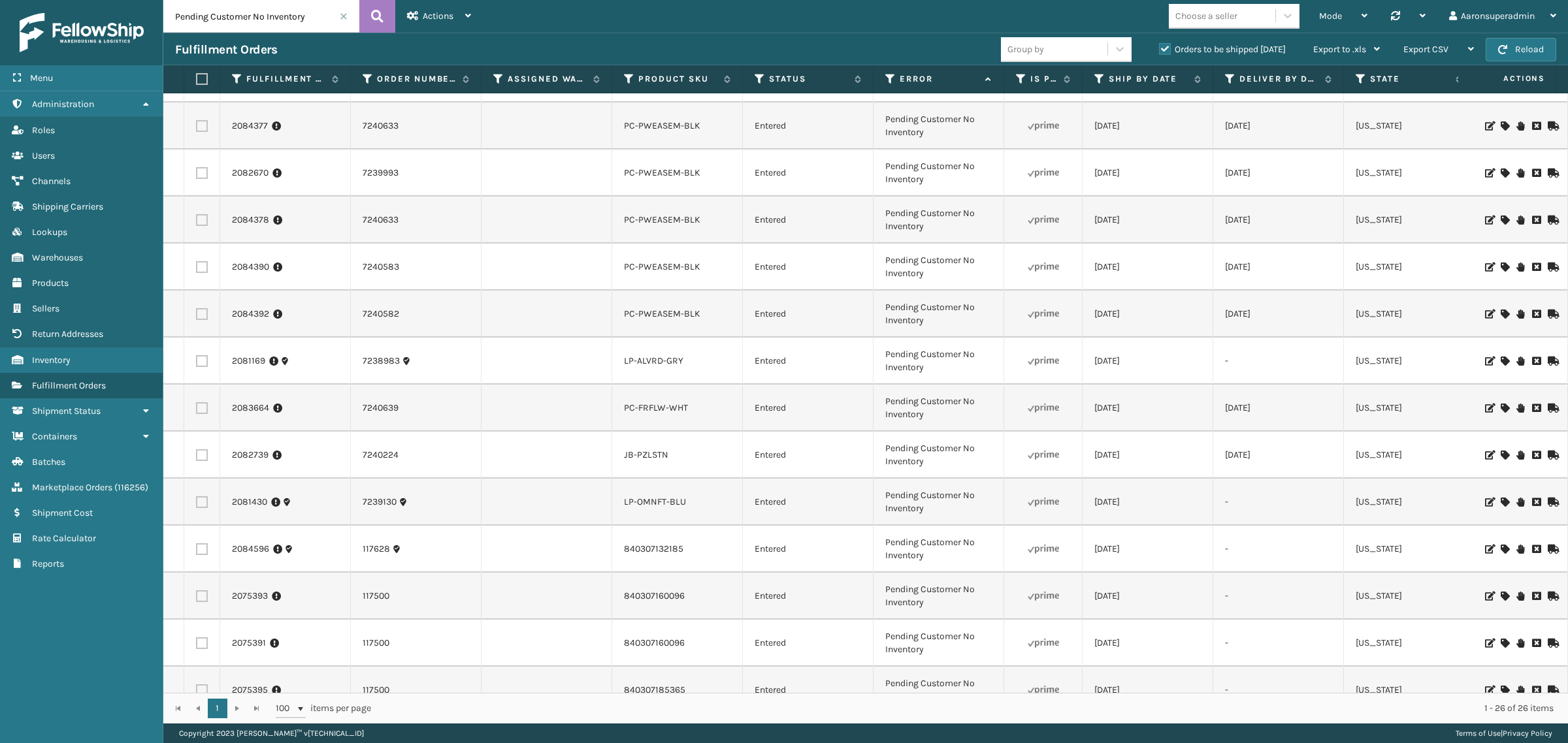
scroll to position [635, 0]
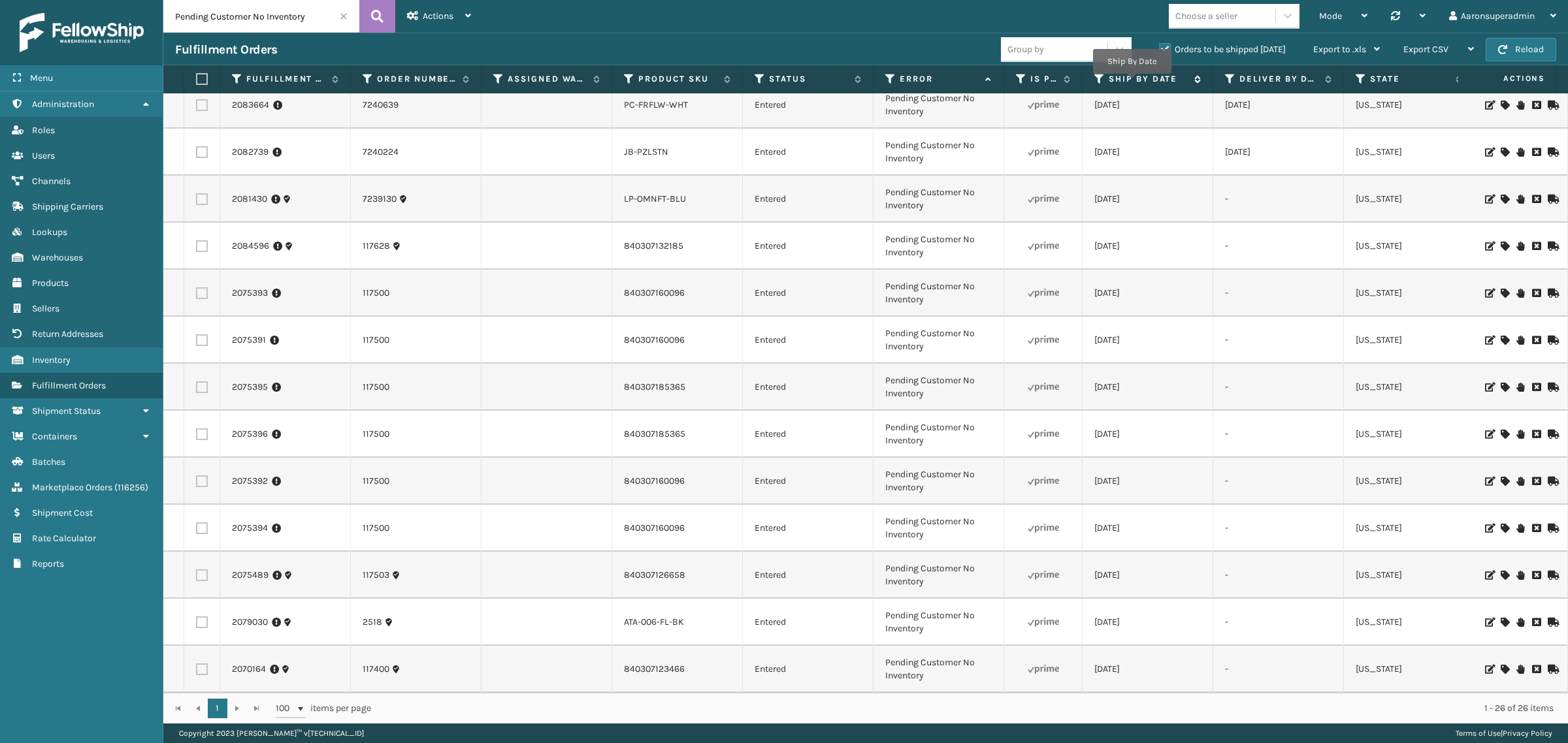
click at [1133, 83] on label "Ship By Date" at bounding box center [1149, 79] width 79 height 11
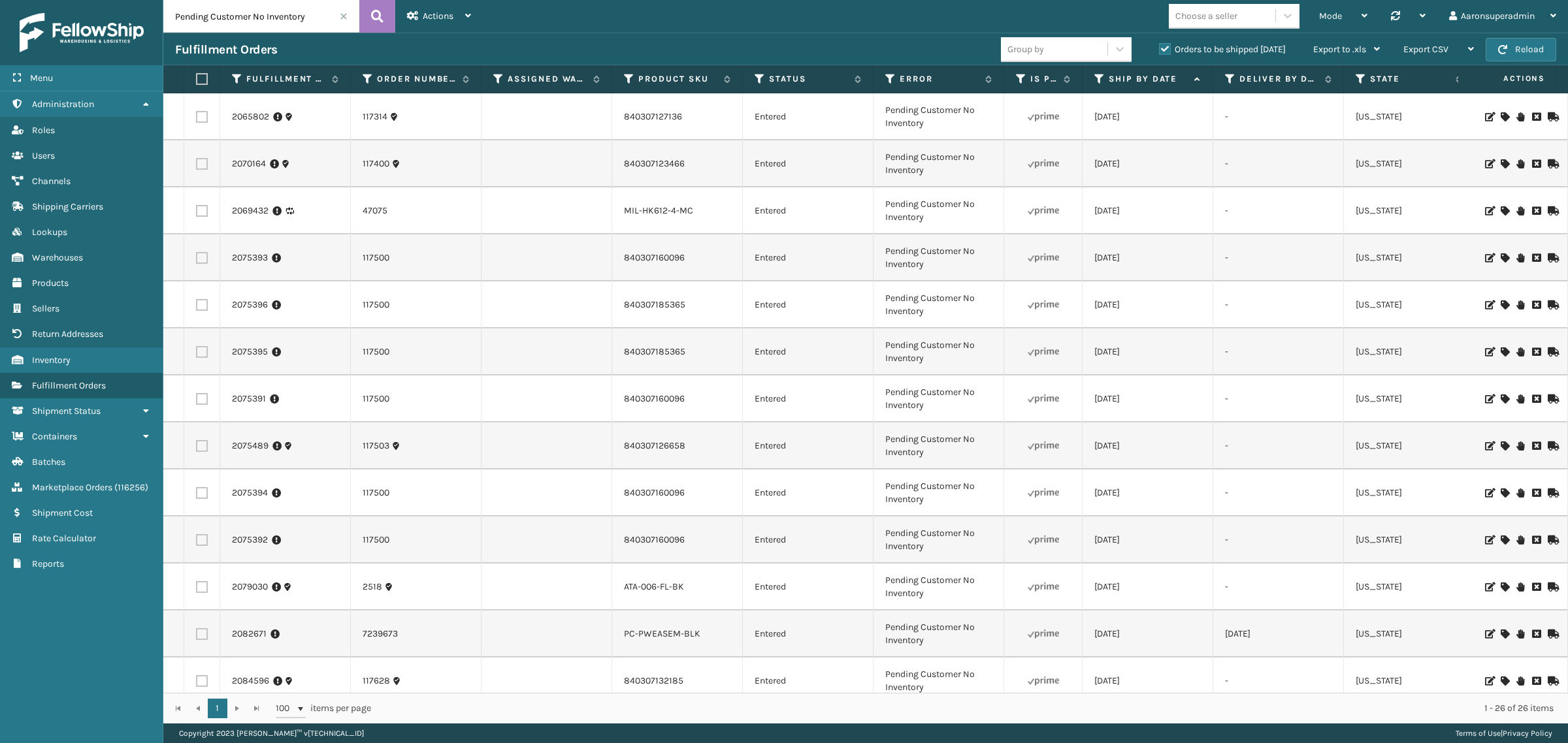
click at [206, 206] on label at bounding box center [201, 211] width 11 height 11
click at [196, 206] on input "checkbox" at bounding box center [196, 209] width 1 height 9
checkbox input "true"
click at [200, 157] on td at bounding box center [202, 164] width 36 height 47
click at [200, 158] on label at bounding box center [201, 164] width 11 height 11
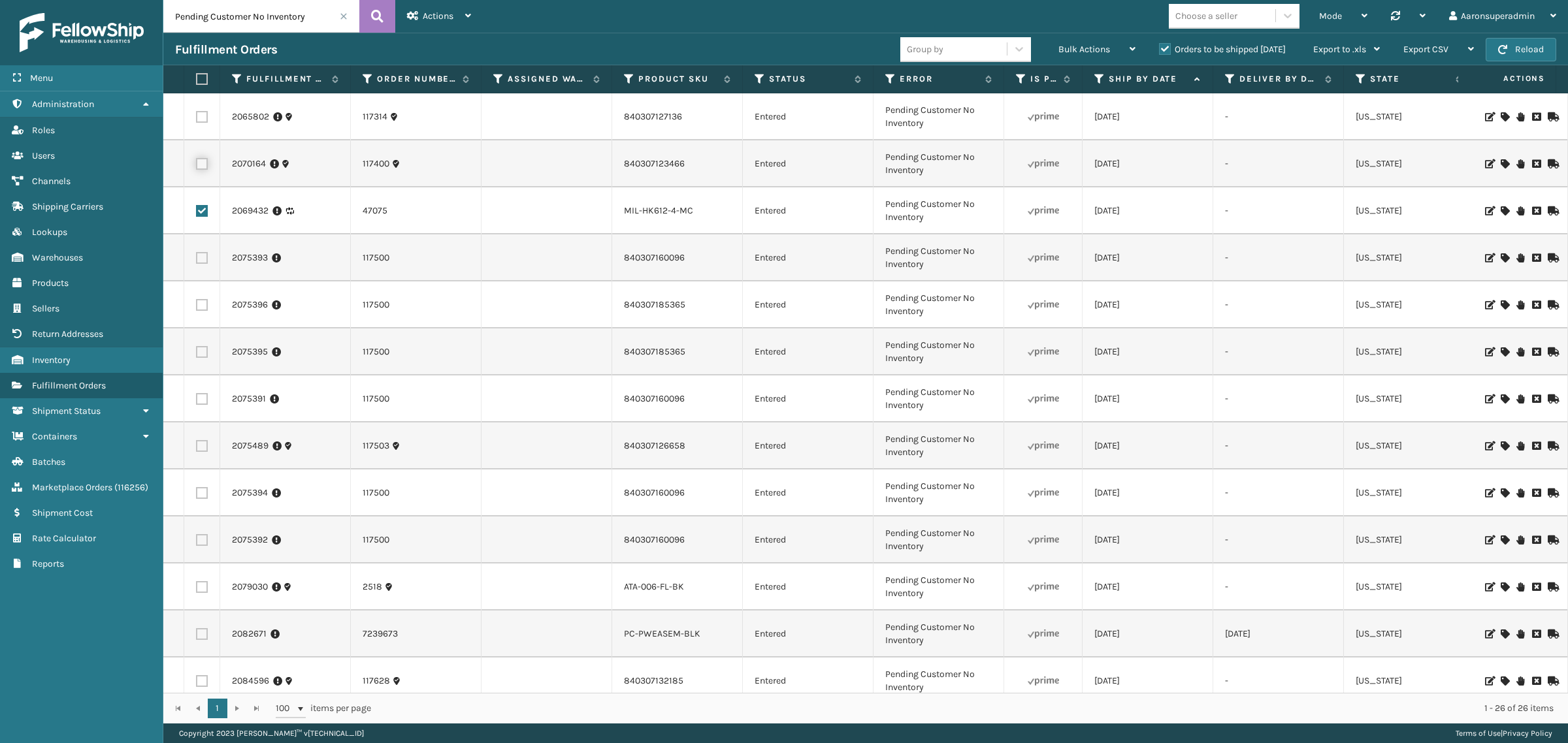
click at [196, 158] on input "checkbox" at bounding box center [196, 163] width 1 height 9
checkbox input "true"
click at [196, 111] on label at bounding box center [201, 117] width 11 height 11
click at [196, 111] on input "checkbox" at bounding box center [196, 115] width 1 height 9
checkbox input "true"
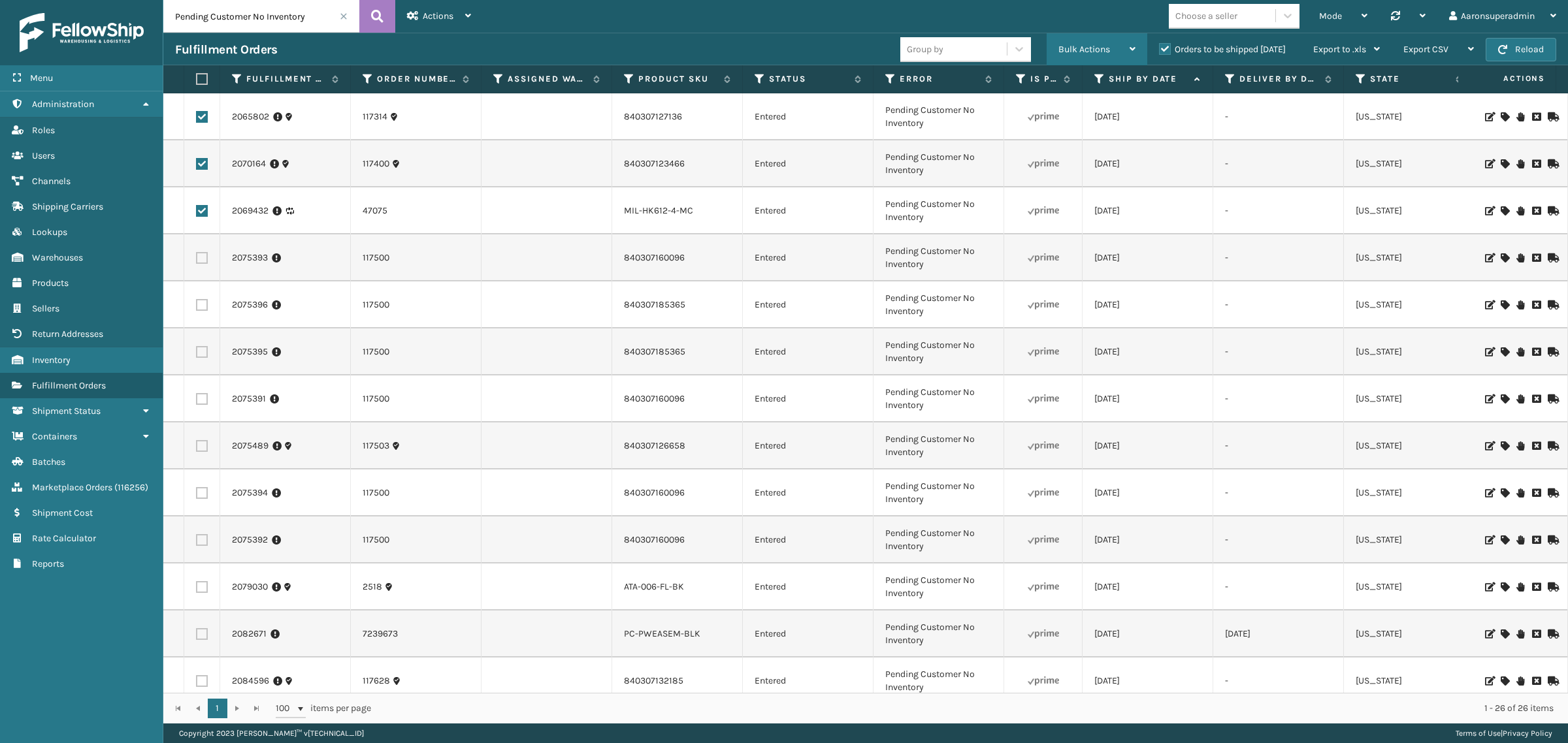
click at [1091, 37] on div "Bulk Actions" at bounding box center [1098, 49] width 77 height 33
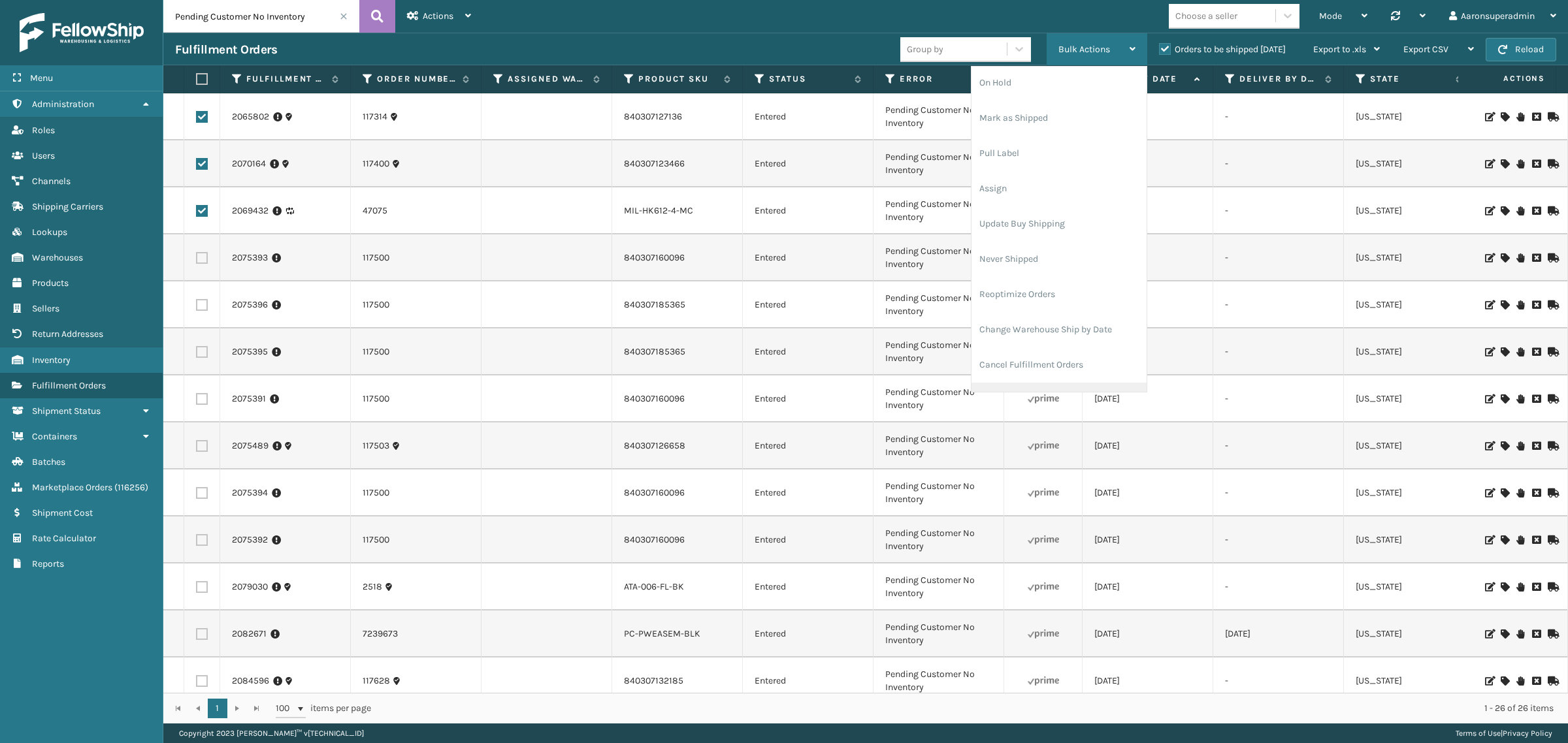
scroll to position [62, 0]
click at [1025, 348] on li "Cancel Fulfillment Orders" at bounding box center [1059, 338] width 175 height 35
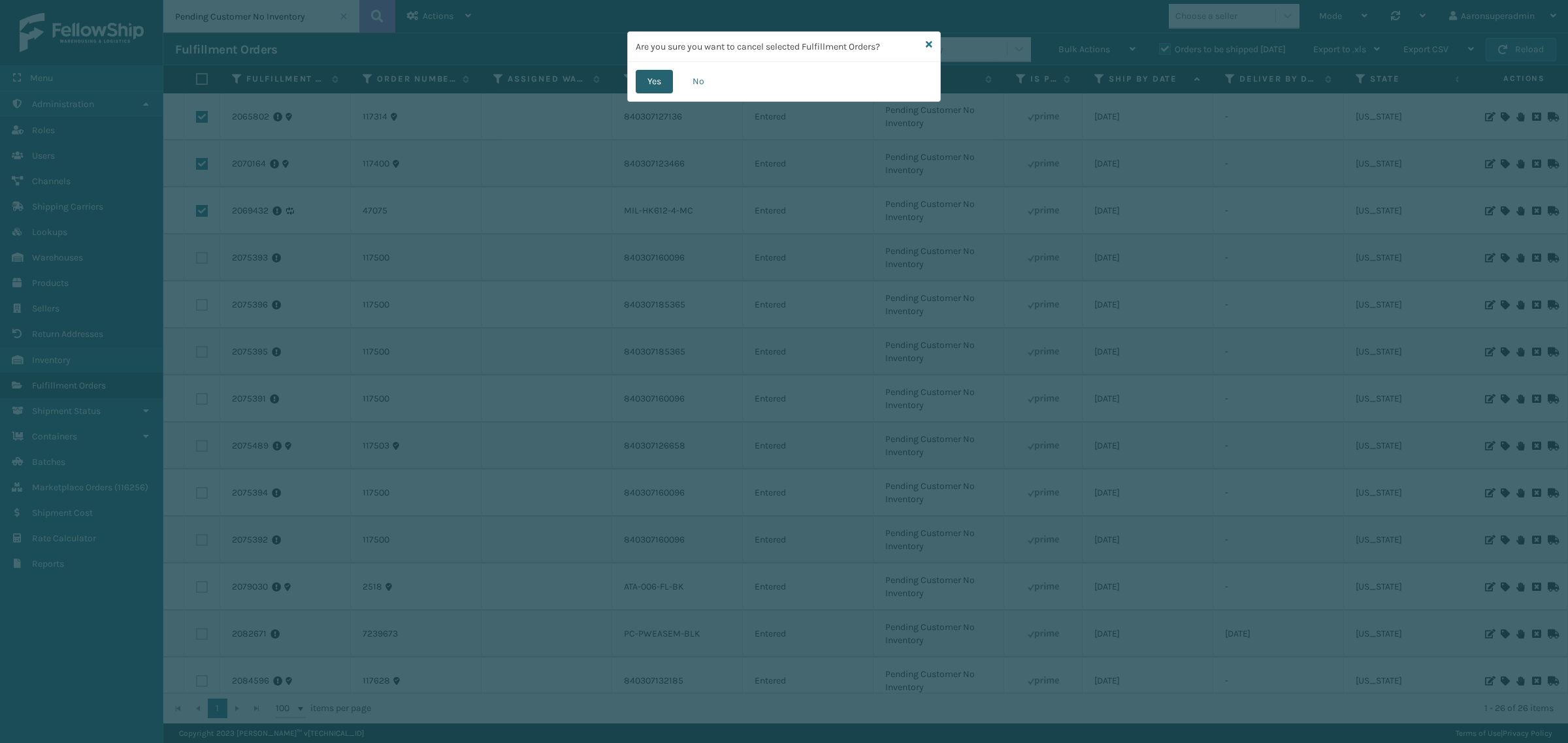
click at [655, 85] on button "Yes" at bounding box center [655, 82] width 37 height 24
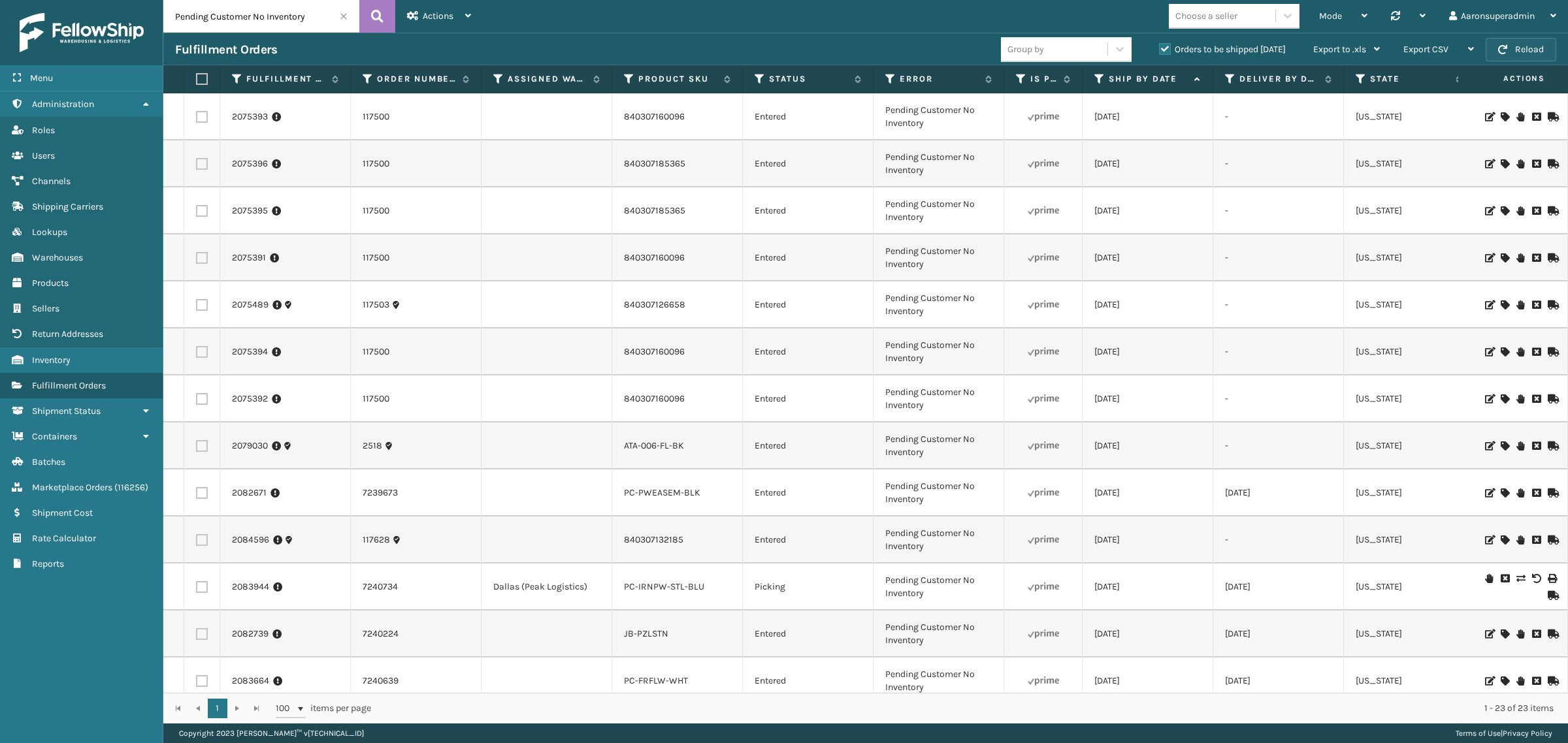
click at [1523, 51] on button "Reload" at bounding box center [1521, 49] width 70 height 24
click at [1519, 54] on button "Reload" at bounding box center [1521, 49] width 70 height 24
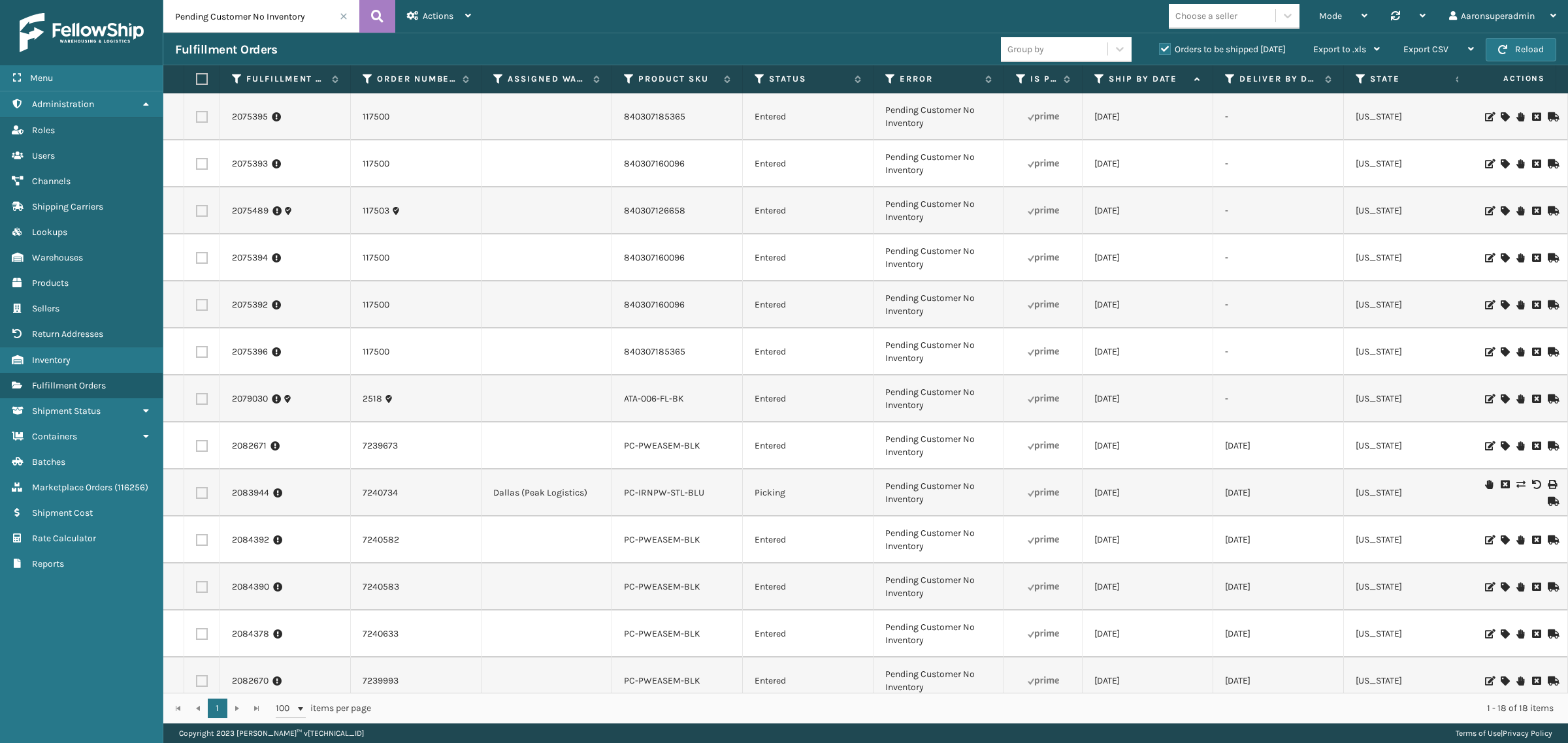
scroll to position [0, 0]
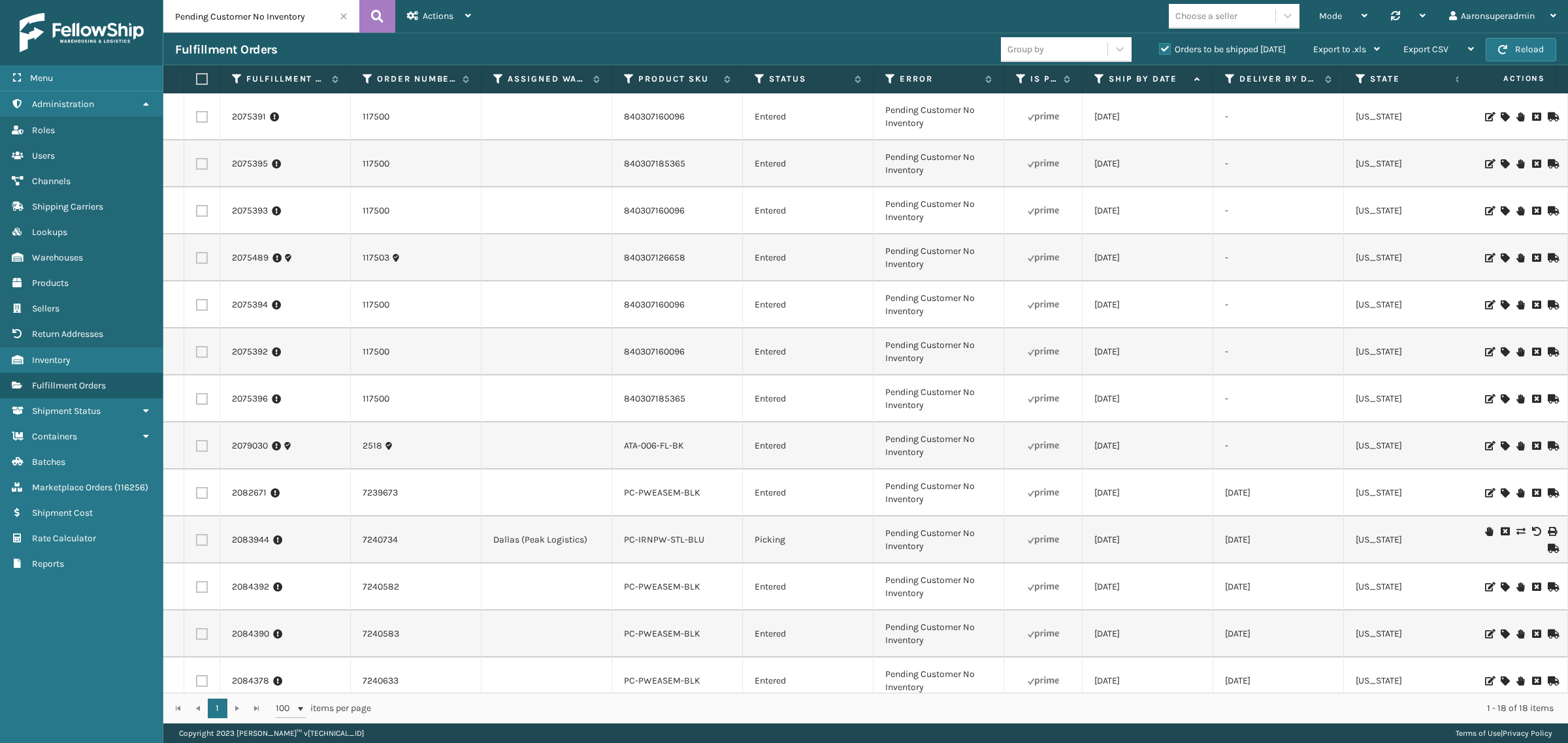
click at [345, 16] on span at bounding box center [343, 16] width 8 height 8
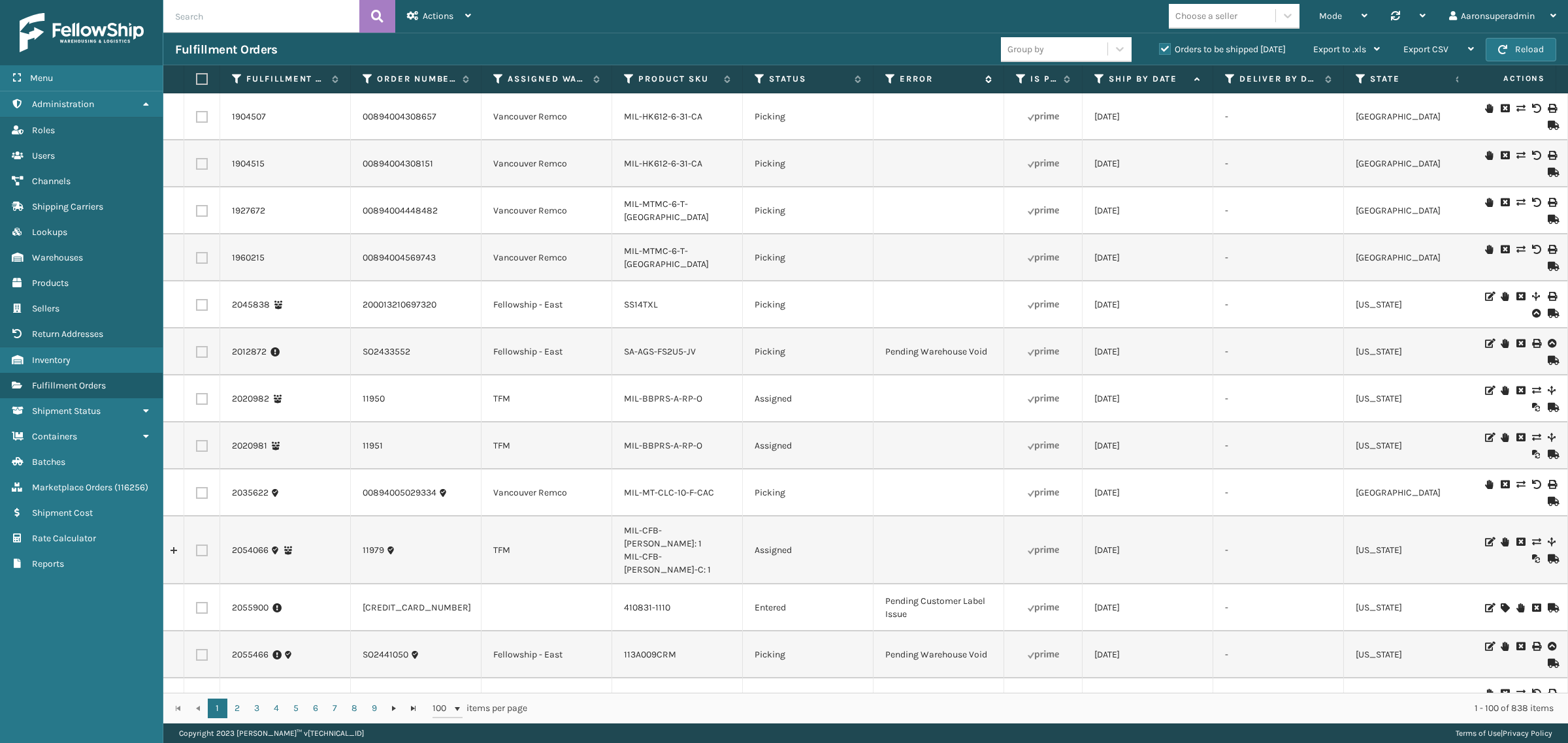
click at [913, 82] on label "Error" at bounding box center [939, 79] width 79 height 11
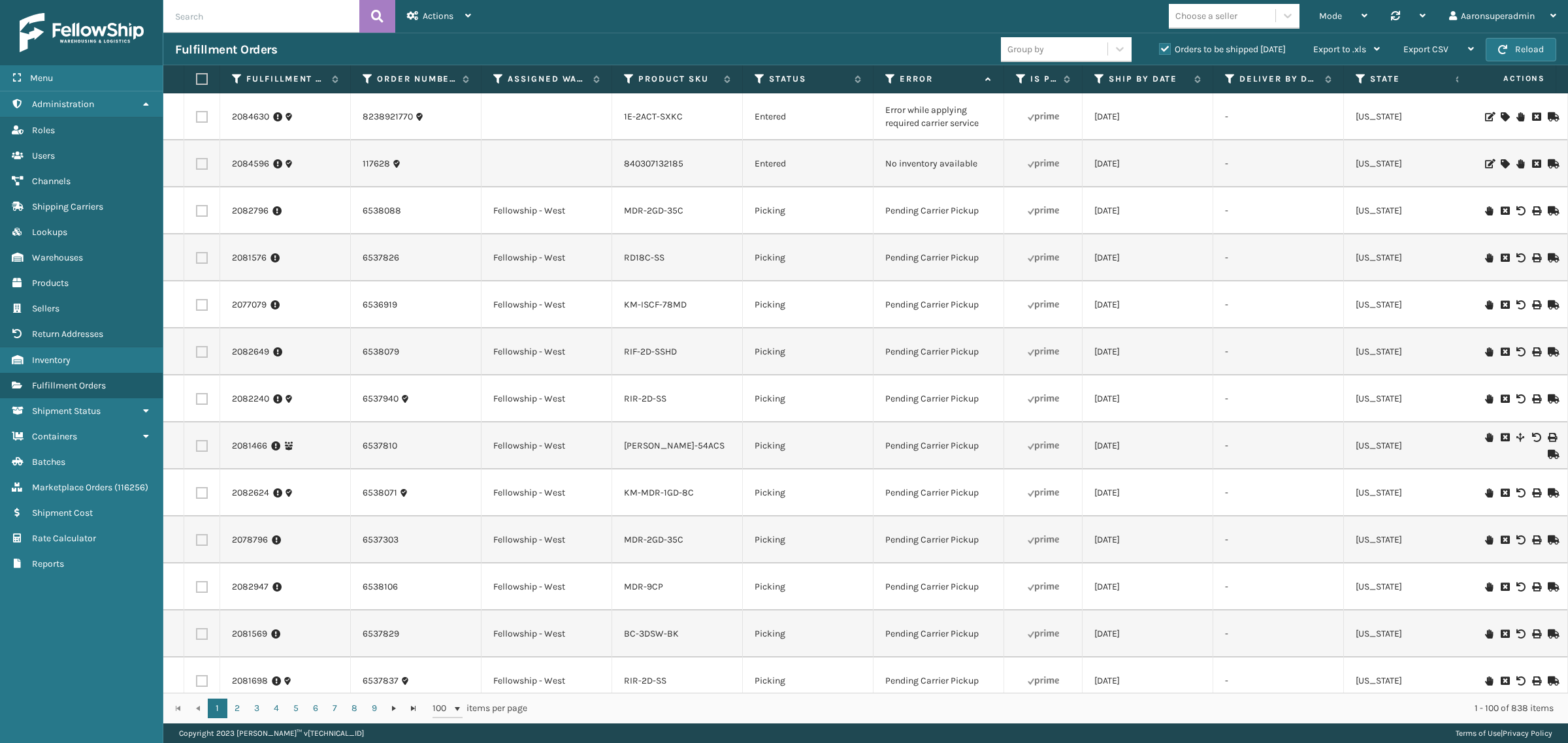
click at [252, 20] on input "text" at bounding box center [261, 16] width 196 height 33
paste input "2081241"
type input "2081241"
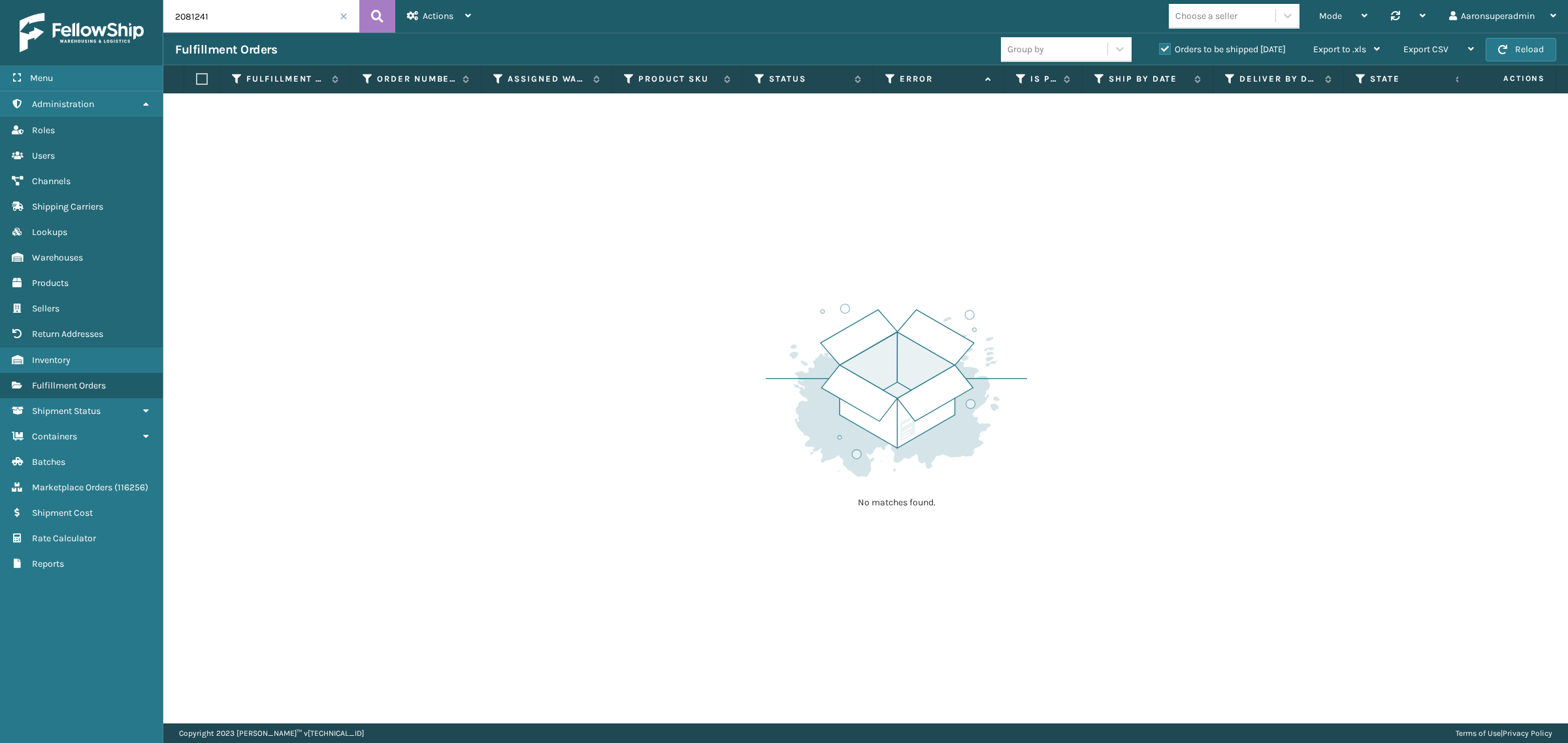
click at [1164, 50] on label "Orders to be shipped [DATE]" at bounding box center [1222, 49] width 127 height 11
click at [1160, 50] on input "Orders to be shipped [DATE]" at bounding box center [1159, 46] width 1 height 9
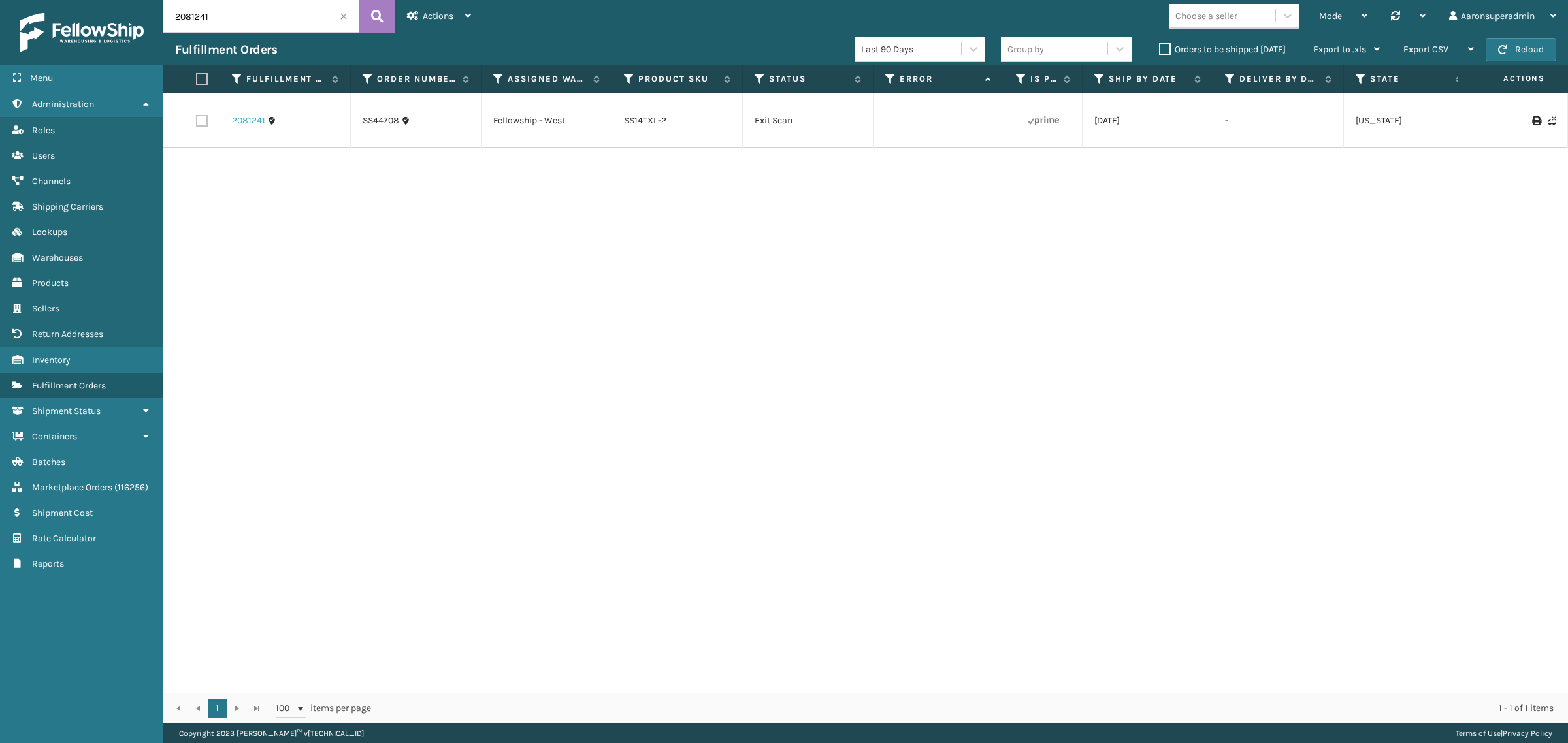
click at [250, 122] on link "2081241" at bounding box center [249, 121] width 33 height 13
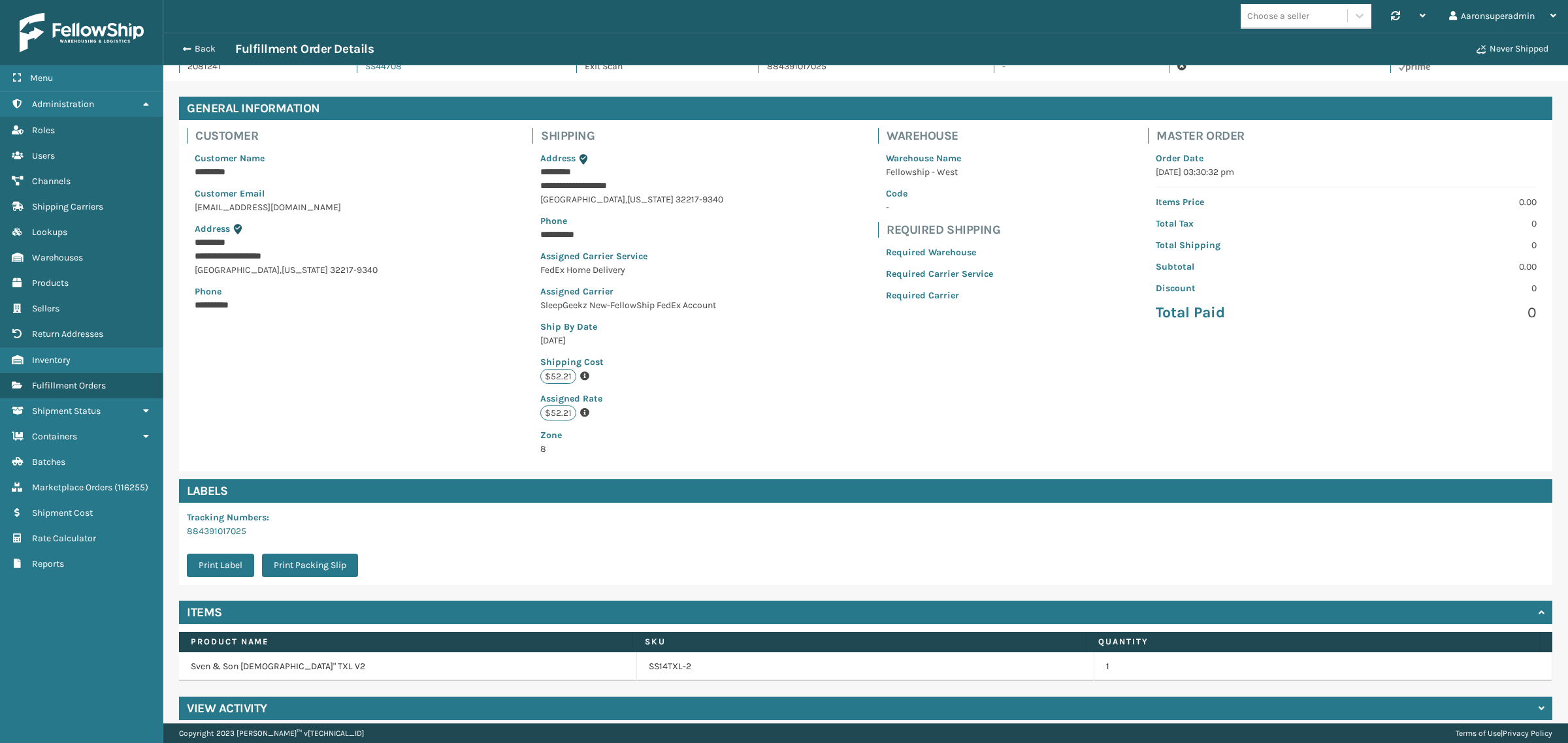
scroll to position [43, 0]
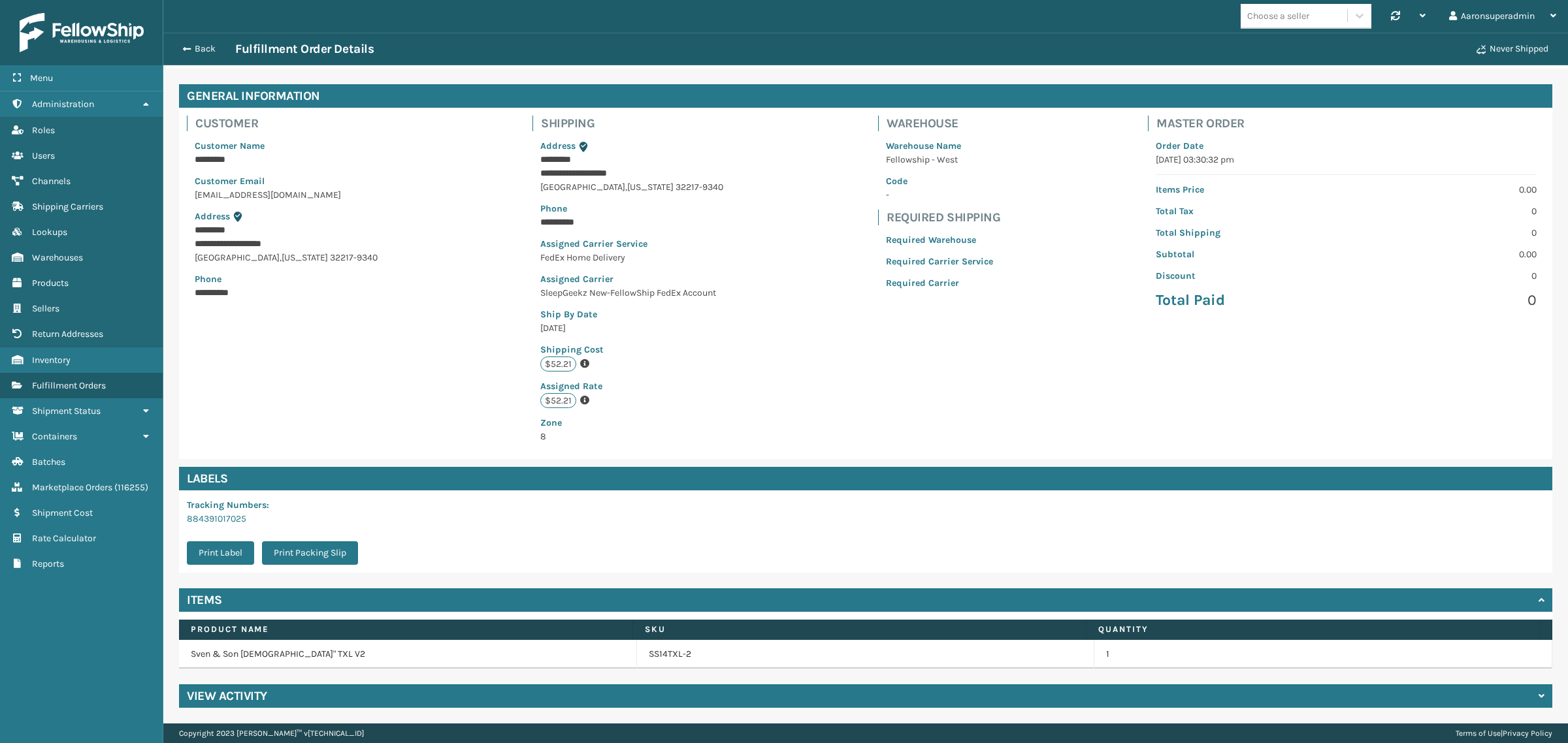
click at [239, 699] on h4 "View Activity" at bounding box center [227, 696] width 80 height 16
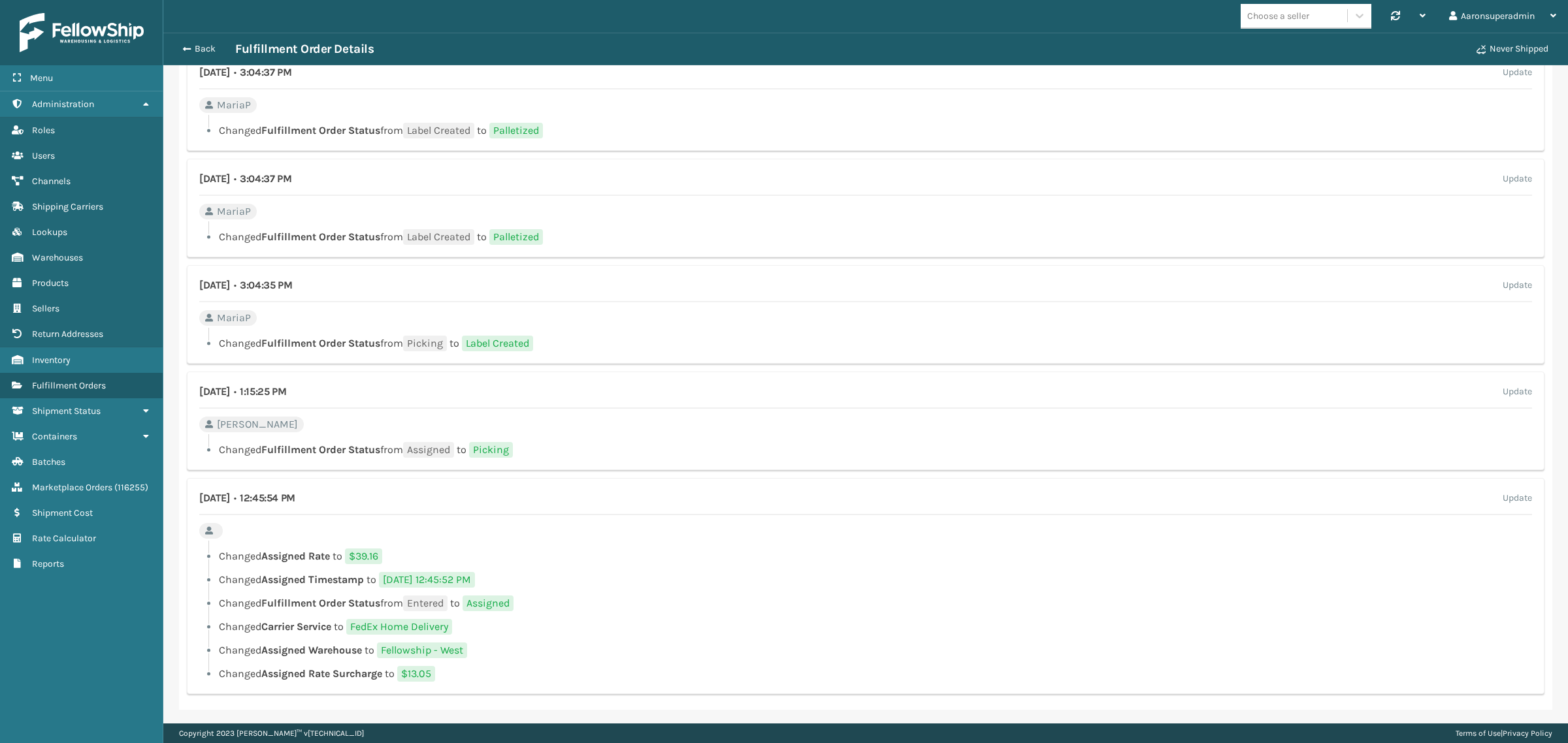
scroll to position [814, 0]
drag, startPoint x: 374, startPoint y: 493, endPoint x: 282, endPoint y: 494, distance: 92.0
click at [282, 494] on div "[DATE] • 12:45:54 PM Update" at bounding box center [865, 501] width 1333 height 25
click at [373, 501] on div "[DATE] • 12:45:54 PM Update" at bounding box center [865, 501] width 1333 height 25
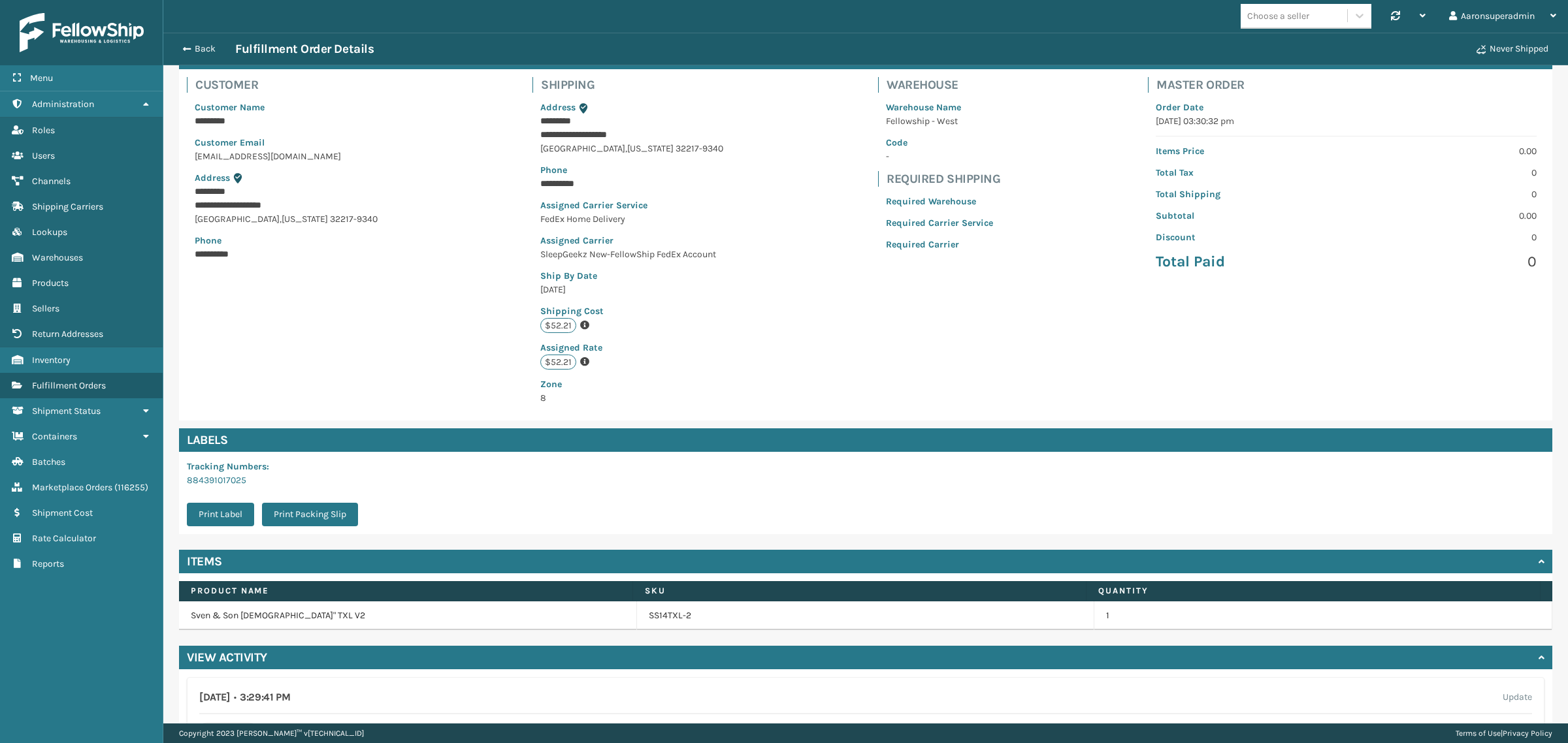
scroll to position [82, 0]
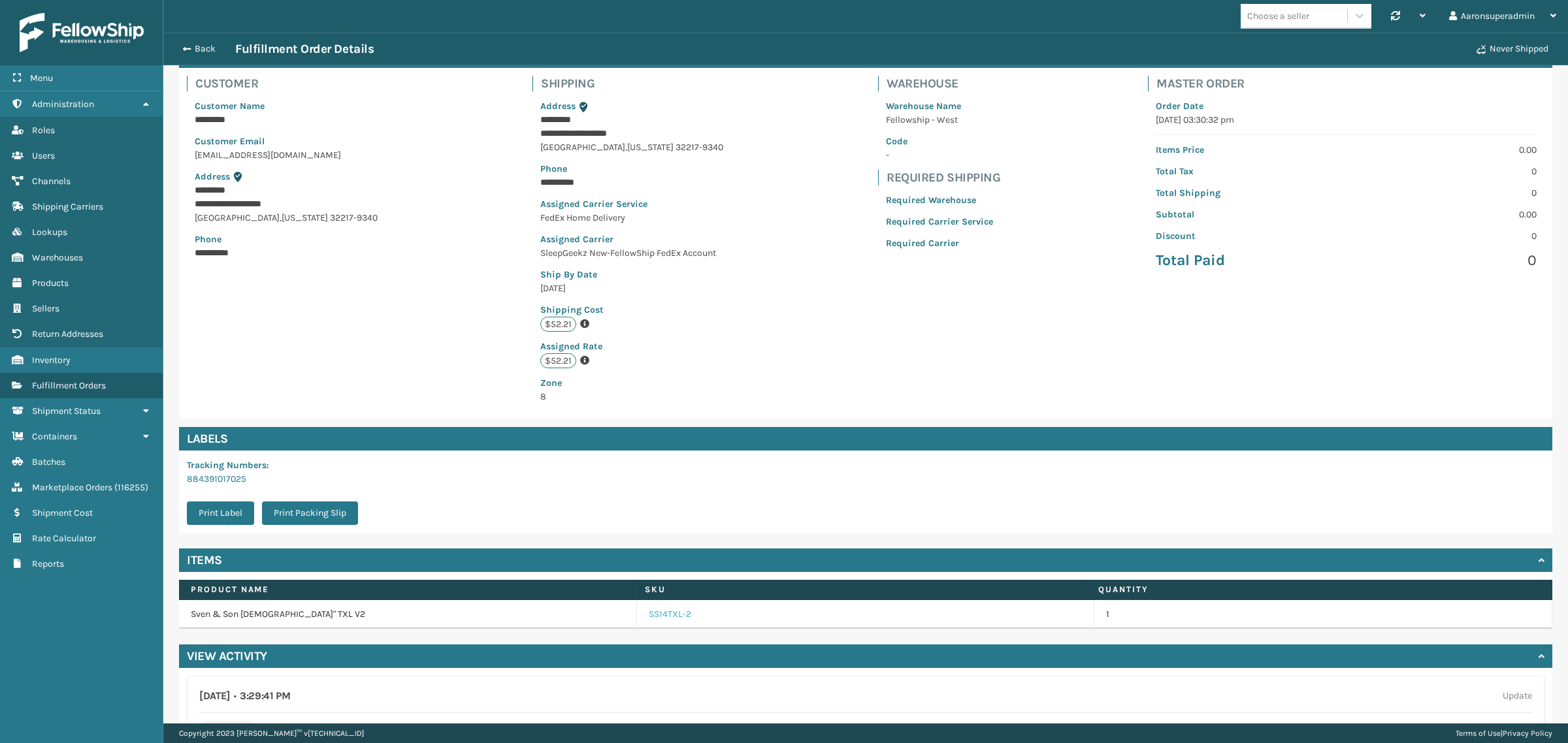
click at [667, 620] on link "SS14TXL-2" at bounding box center [670, 615] width 42 height 13
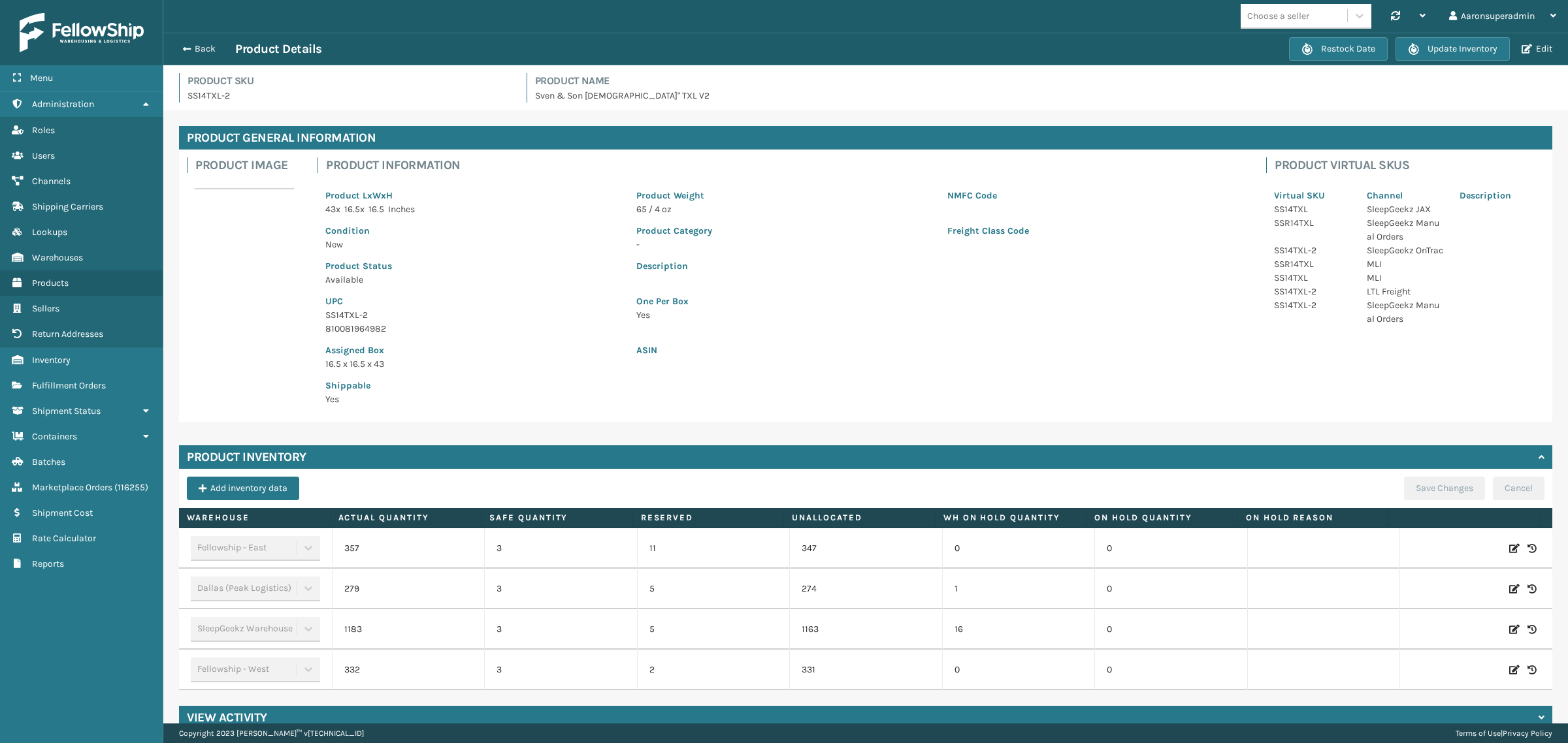
scroll to position [21, 0]
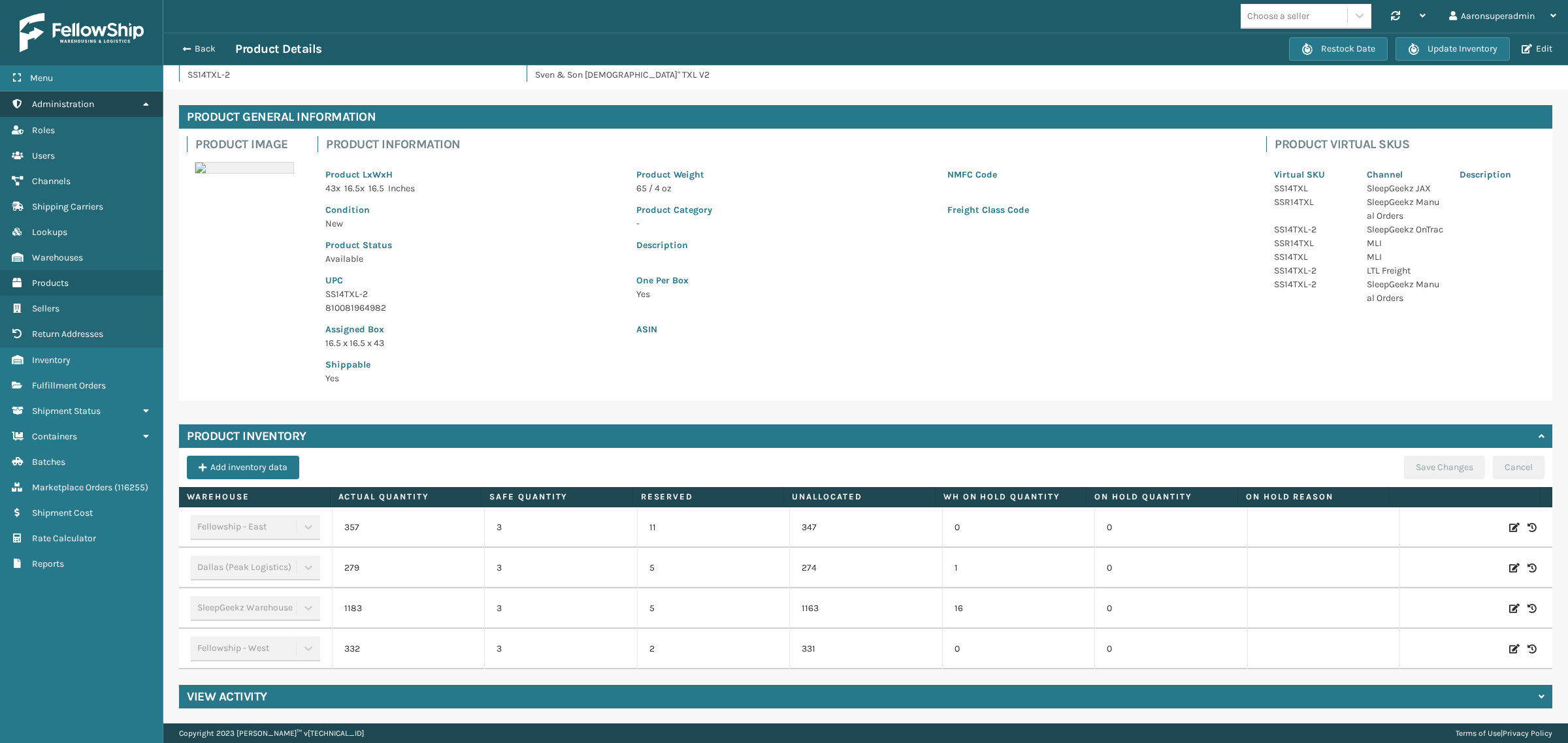
click at [61, 99] on span "Administration" at bounding box center [63, 104] width 62 height 11
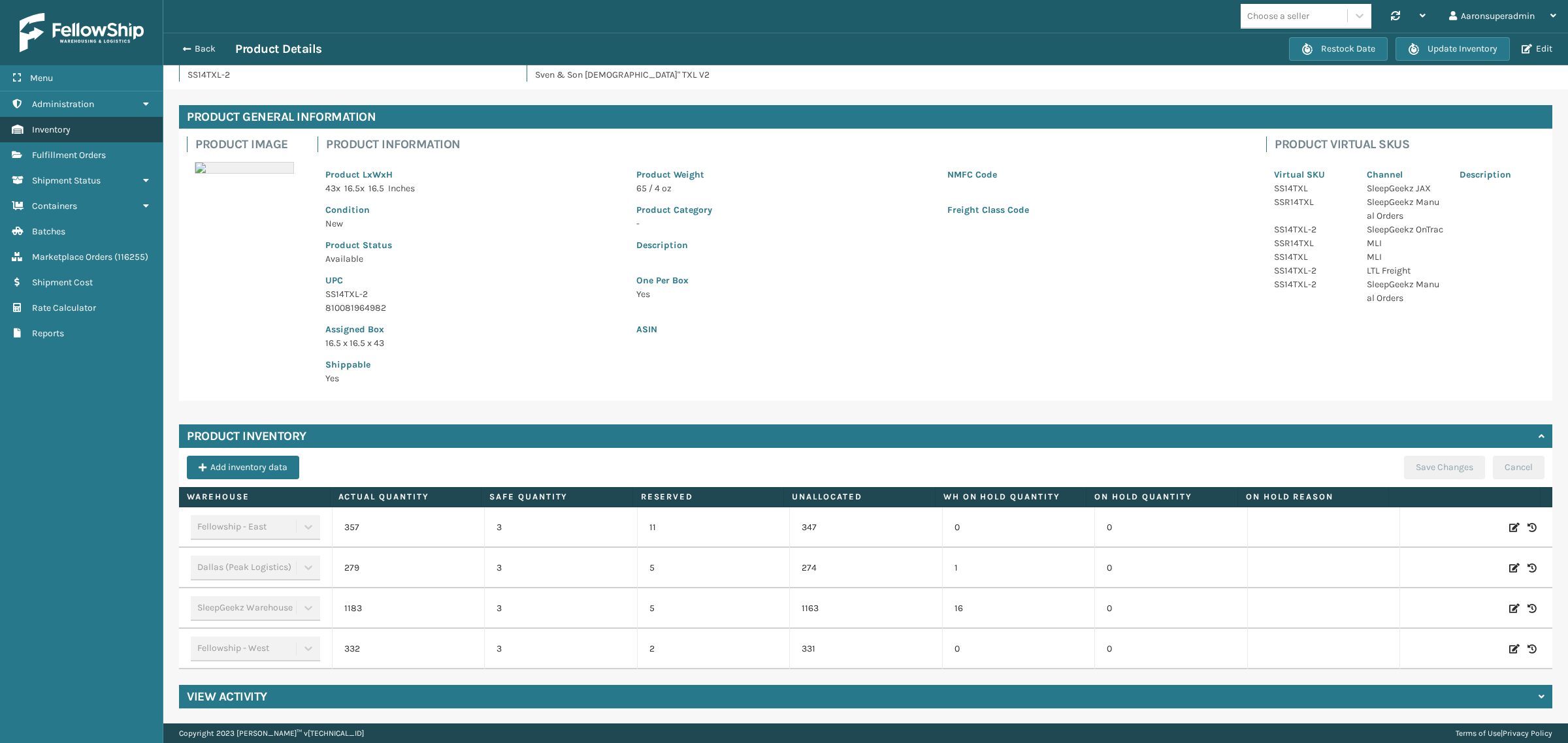
click at [60, 125] on span "Inventory" at bounding box center [52, 129] width 39 height 11
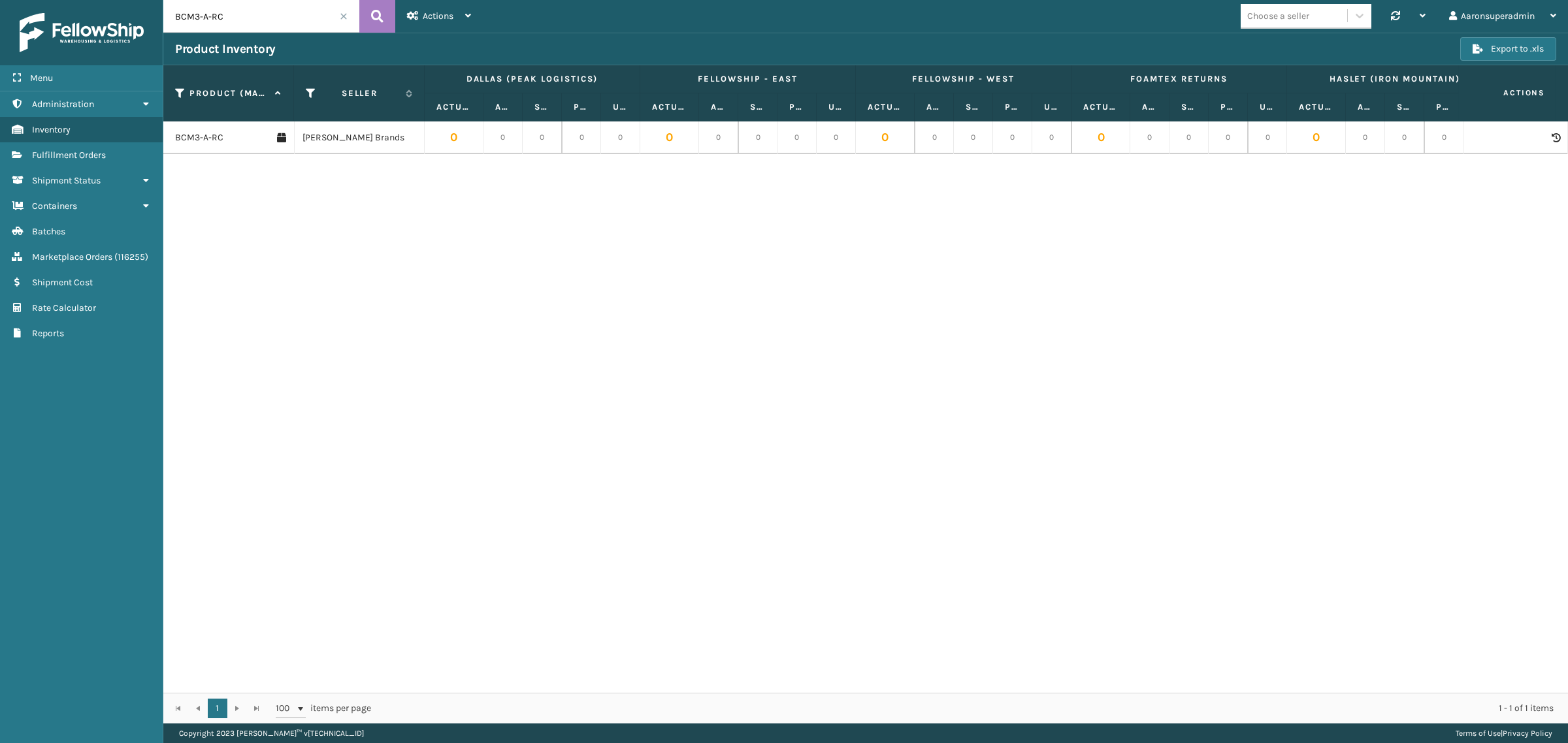
click at [216, 25] on input "BCM3-A-RC" at bounding box center [261, 16] width 196 height 33
paste input "SS14TXL-2"
type input "SS14TXL-2"
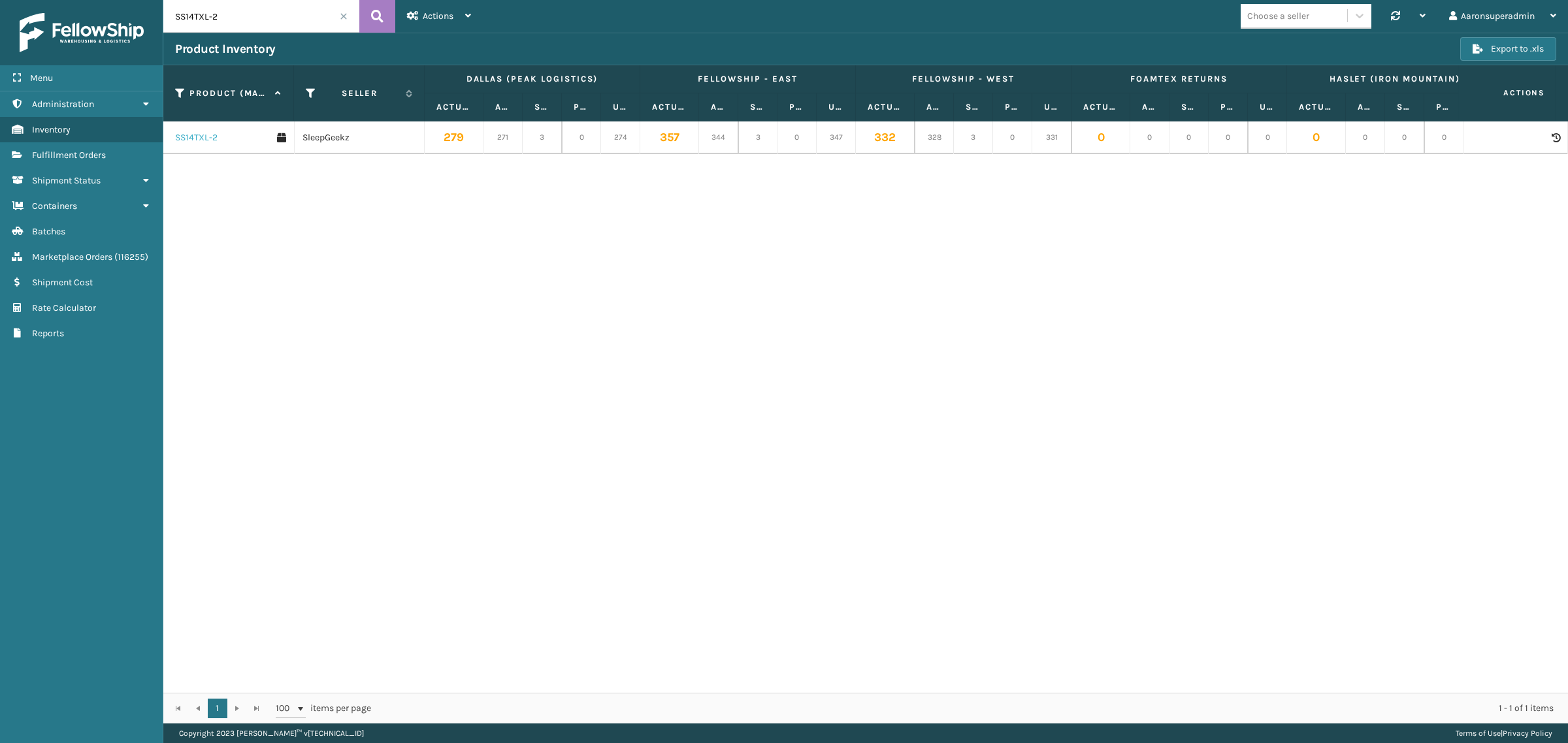
click at [184, 134] on link "SS14TXL-2" at bounding box center [196, 138] width 42 height 13
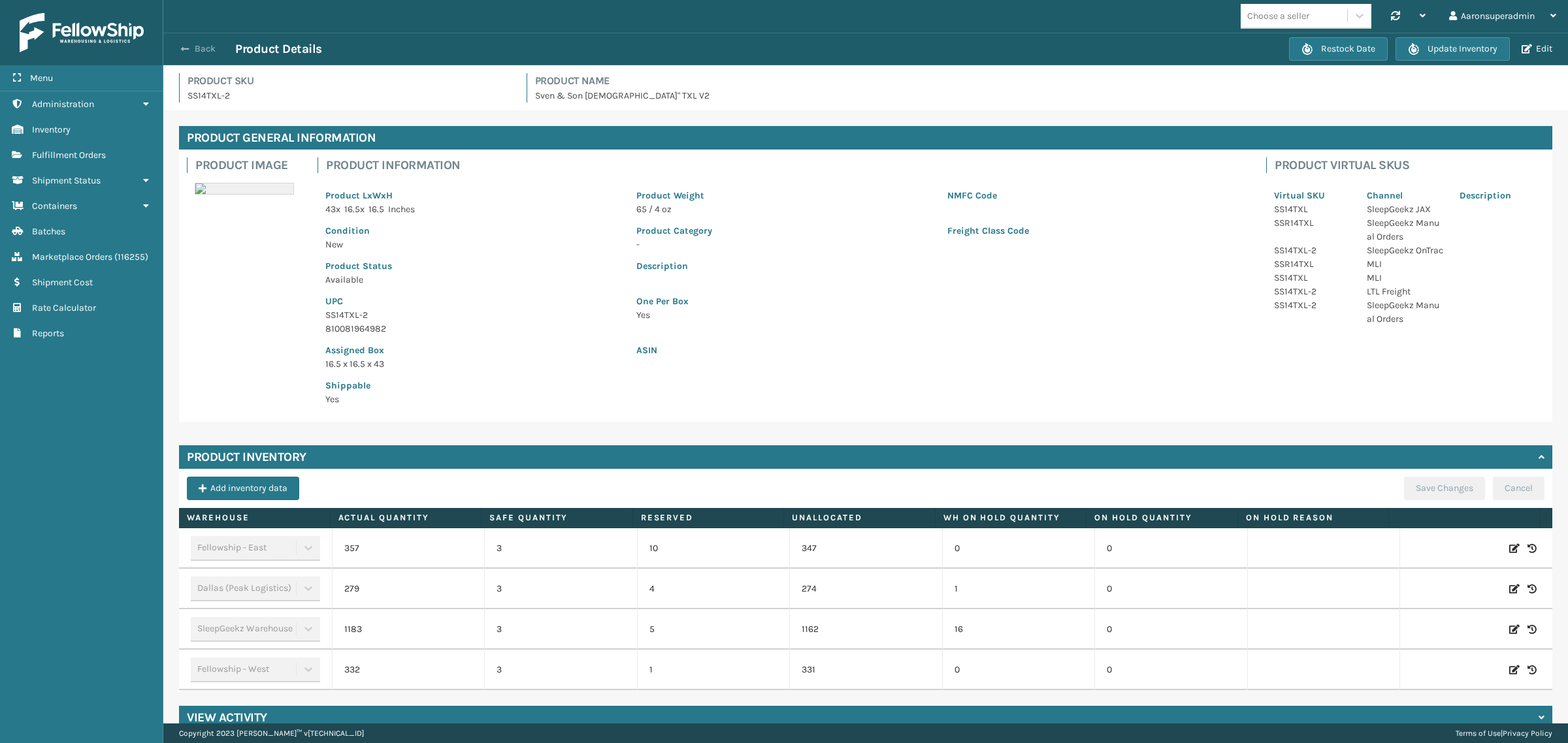
click at [200, 50] on button "Back" at bounding box center [205, 49] width 60 height 11
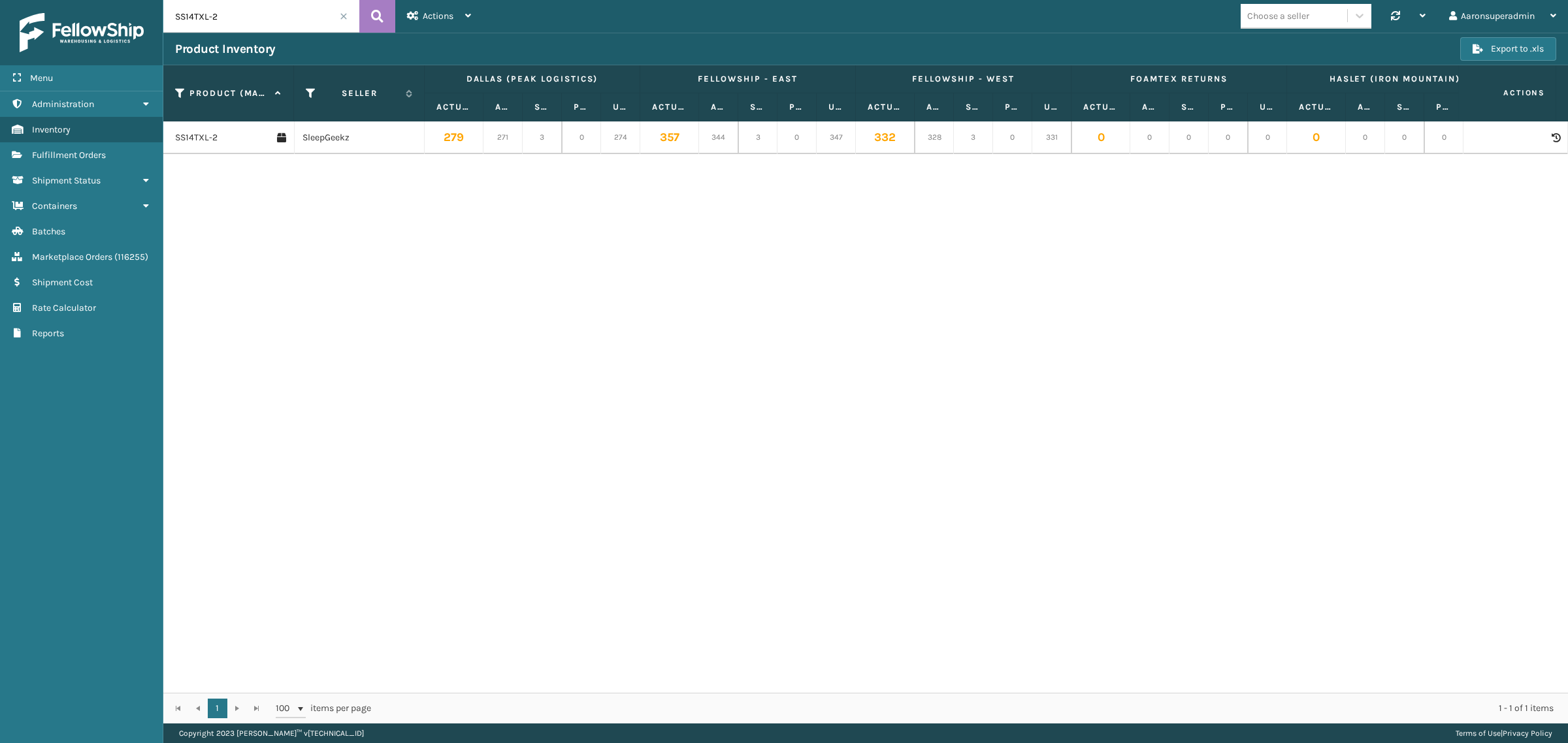
click at [1552, 138] on icon at bounding box center [1556, 138] width 8 height 9
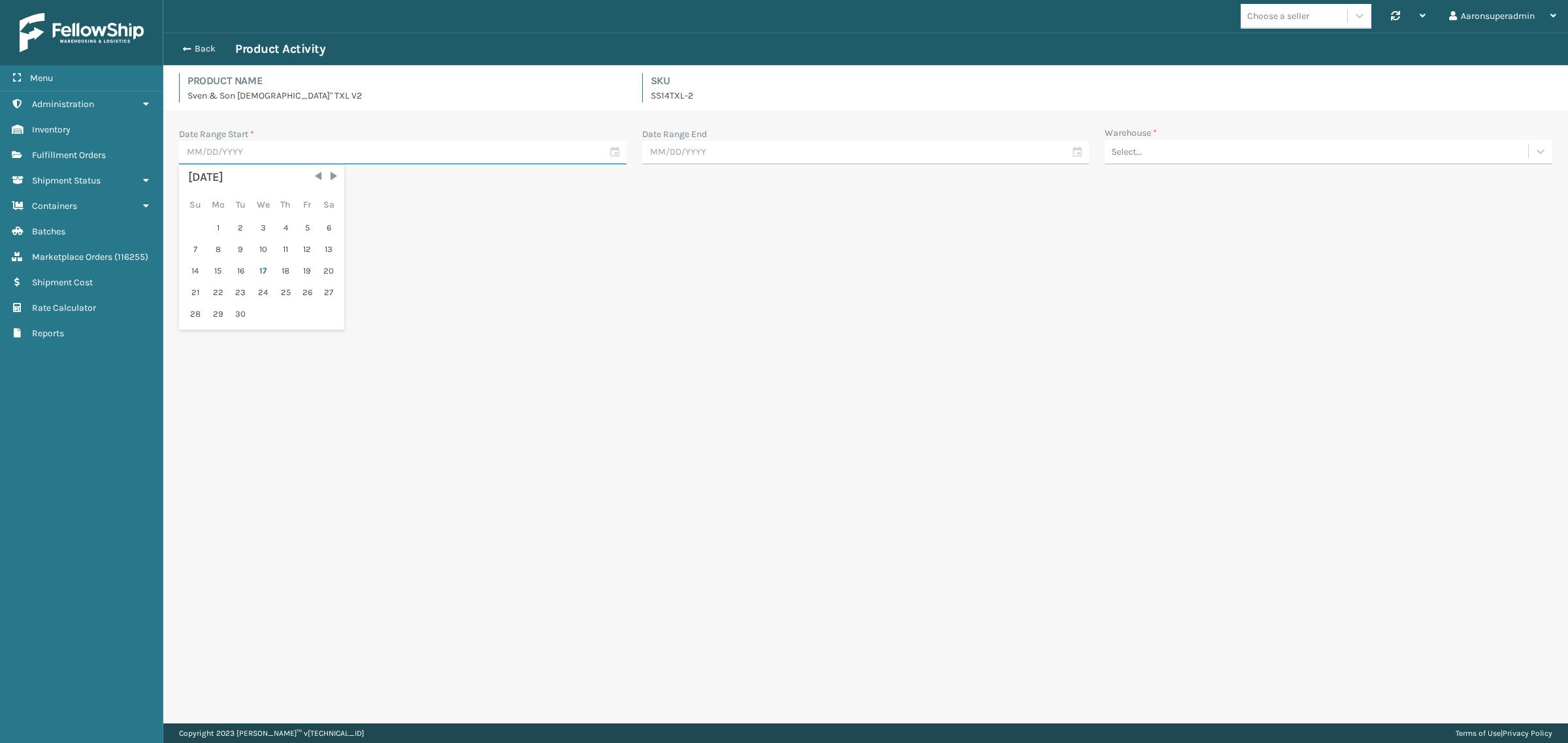
click at [355, 158] on input "text" at bounding box center [403, 153] width 447 height 24
click at [222, 222] on div "1" at bounding box center [218, 227] width 22 height 19
type input "[DATE]"
click at [678, 144] on input "text" at bounding box center [866, 153] width 447 height 24
click at [723, 275] on div "17" at bounding box center [726, 271] width 22 height 19
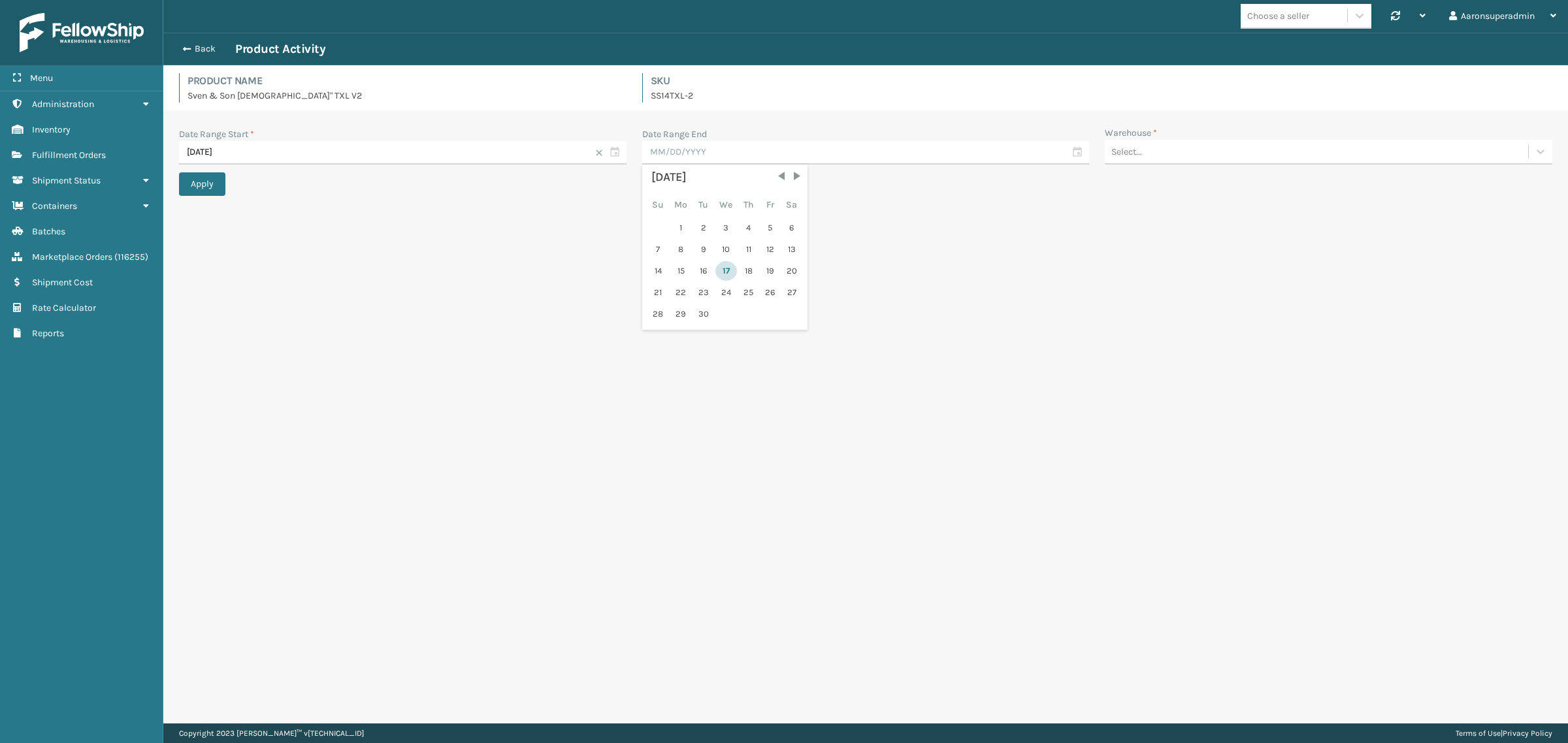
type input "[DATE]"
click at [1149, 142] on div "Select..." at bounding box center [1316, 152] width 424 height 21
click at [1149, 253] on div "SleepGeekz Warehouse" at bounding box center [1329, 257] width 447 height 24
click at [222, 187] on button "Apply" at bounding box center [202, 184] width 47 height 24
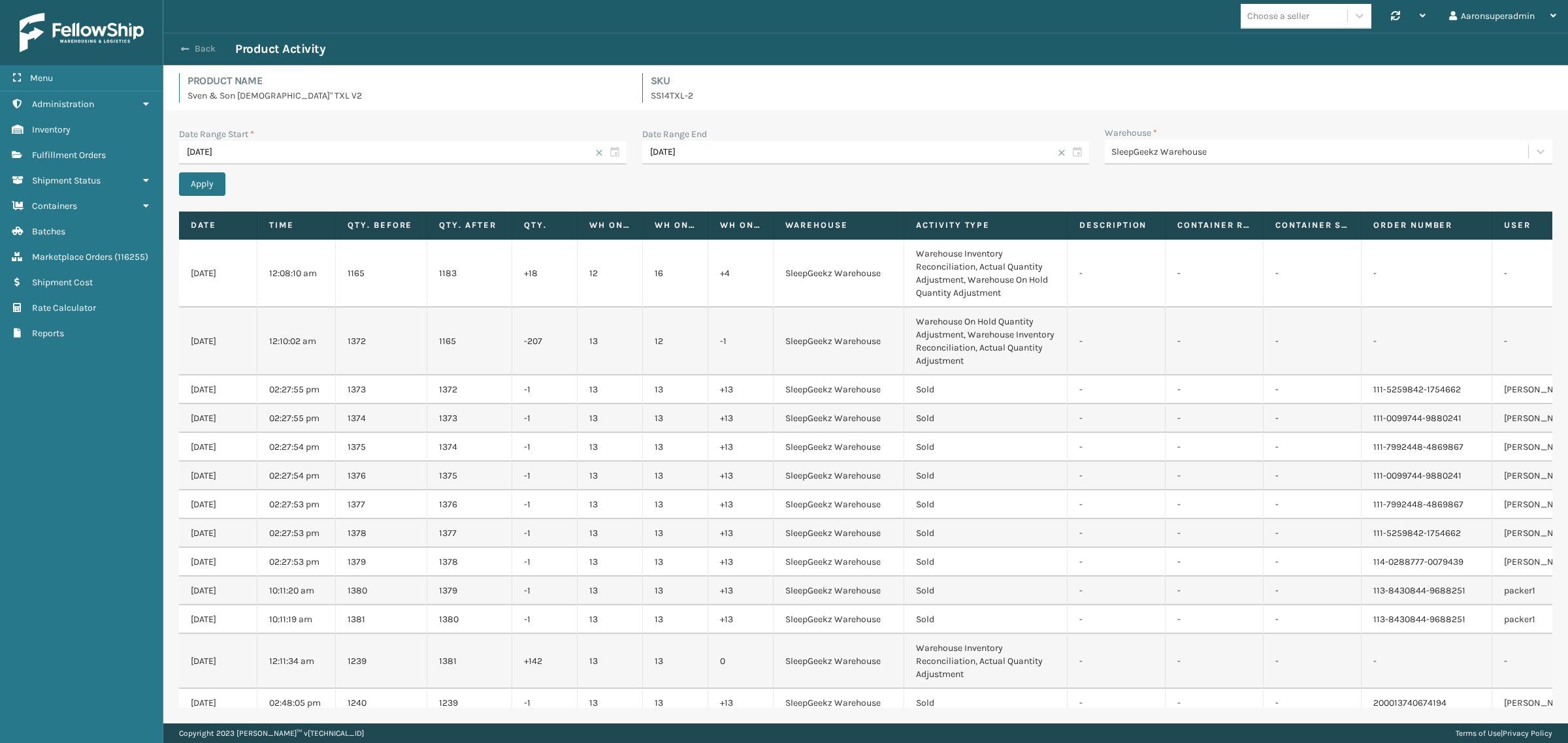
click at [188, 46] on span "button" at bounding box center [184, 49] width 8 height 9
